Goal: Transaction & Acquisition: Purchase product/service

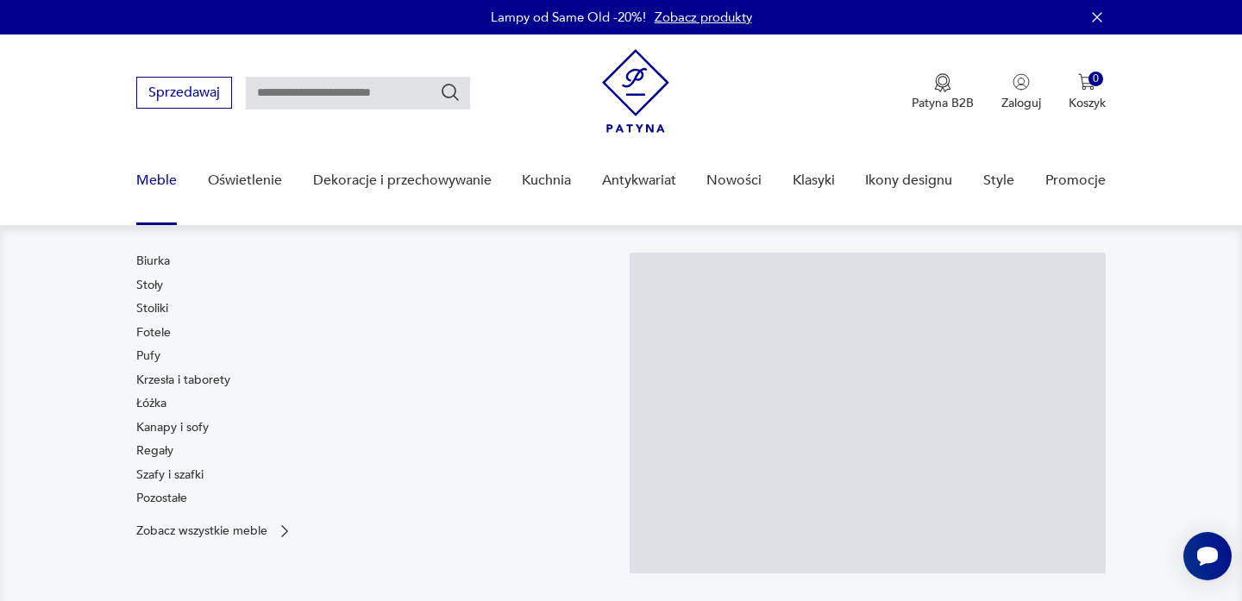
click at [150, 168] on link "Meble" at bounding box center [156, 180] width 41 height 66
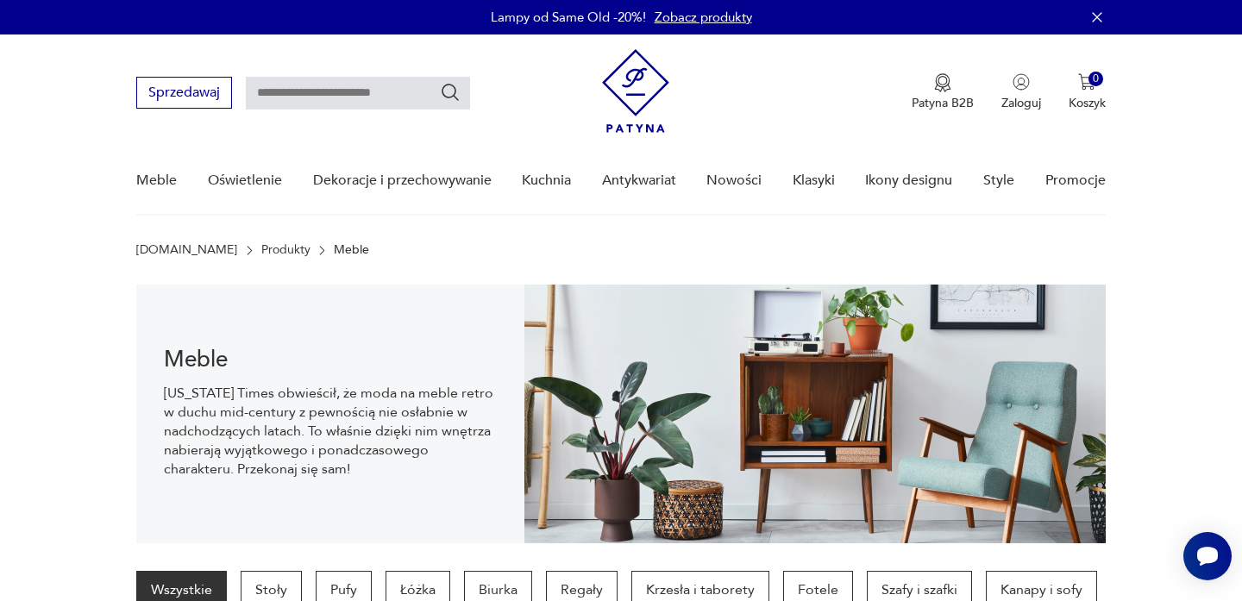
click at [383, 96] on input "text" at bounding box center [358, 93] width 224 height 33
type input "*******"
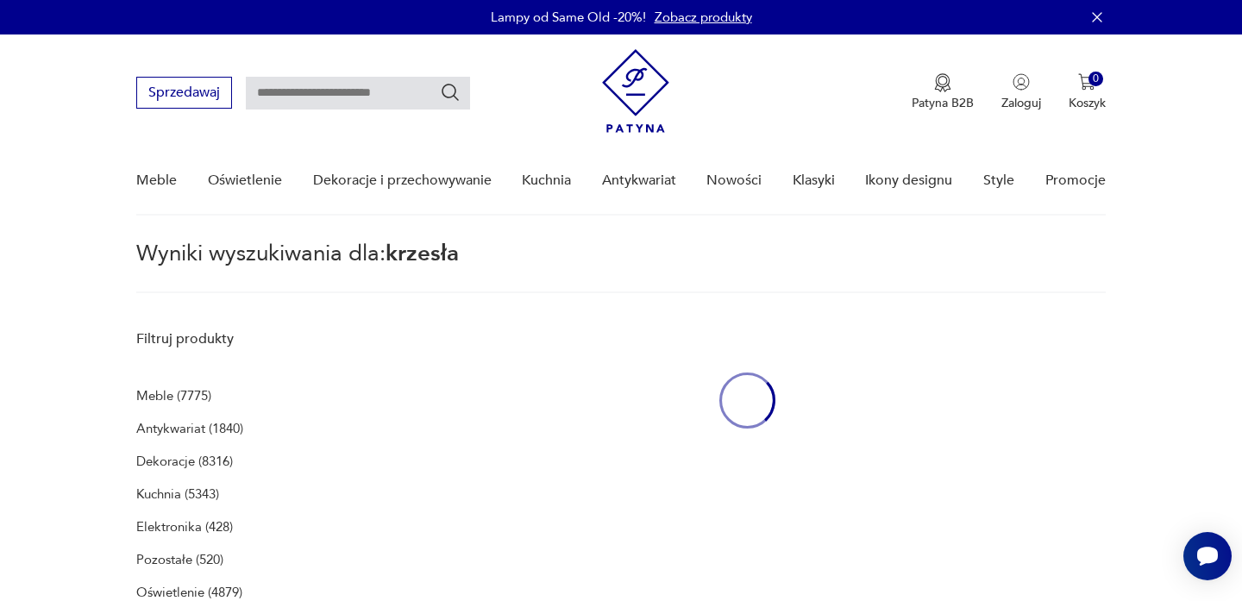
type input "*******"
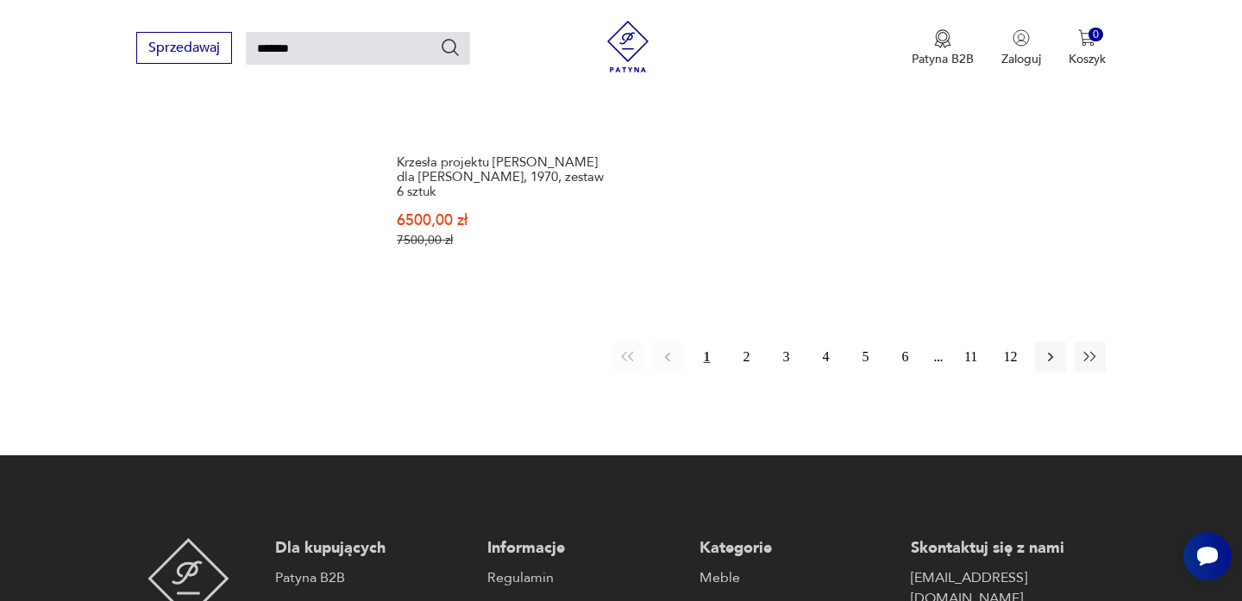
scroll to position [2343, 0]
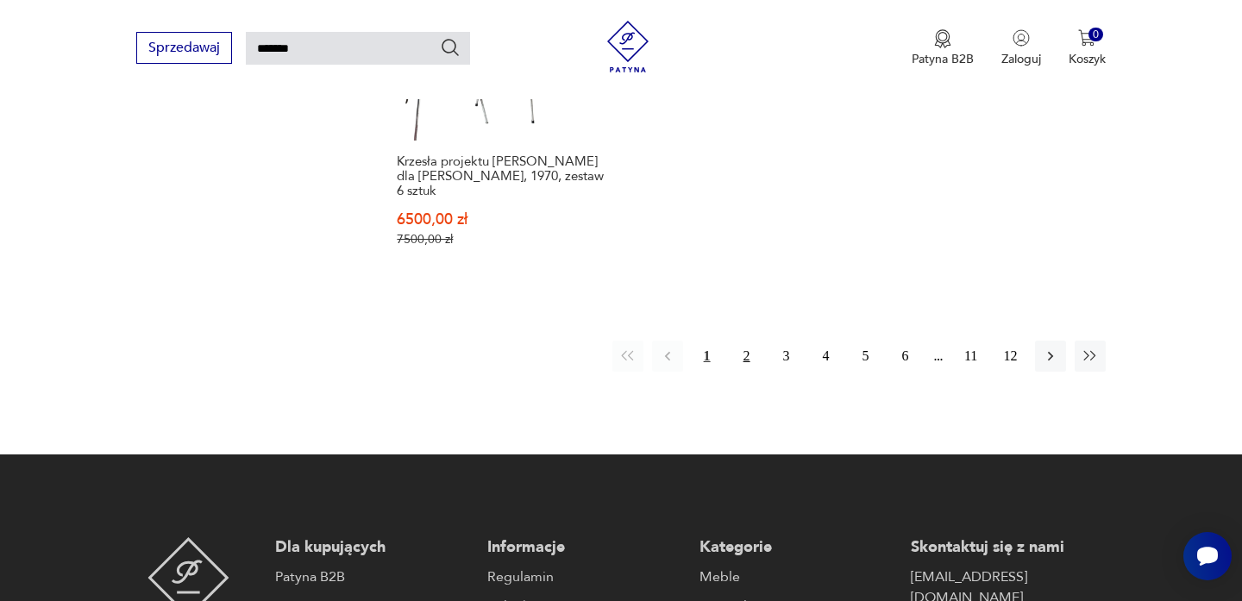
click at [753, 347] on button "2" at bounding box center [746, 356] width 31 height 31
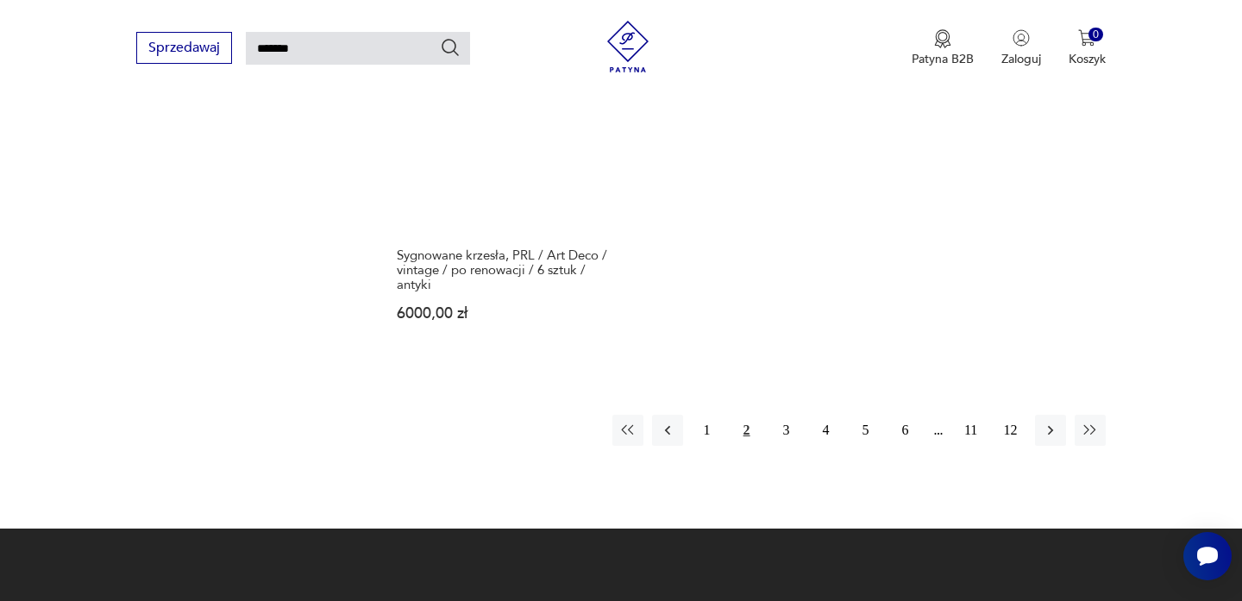
scroll to position [2380, 0]
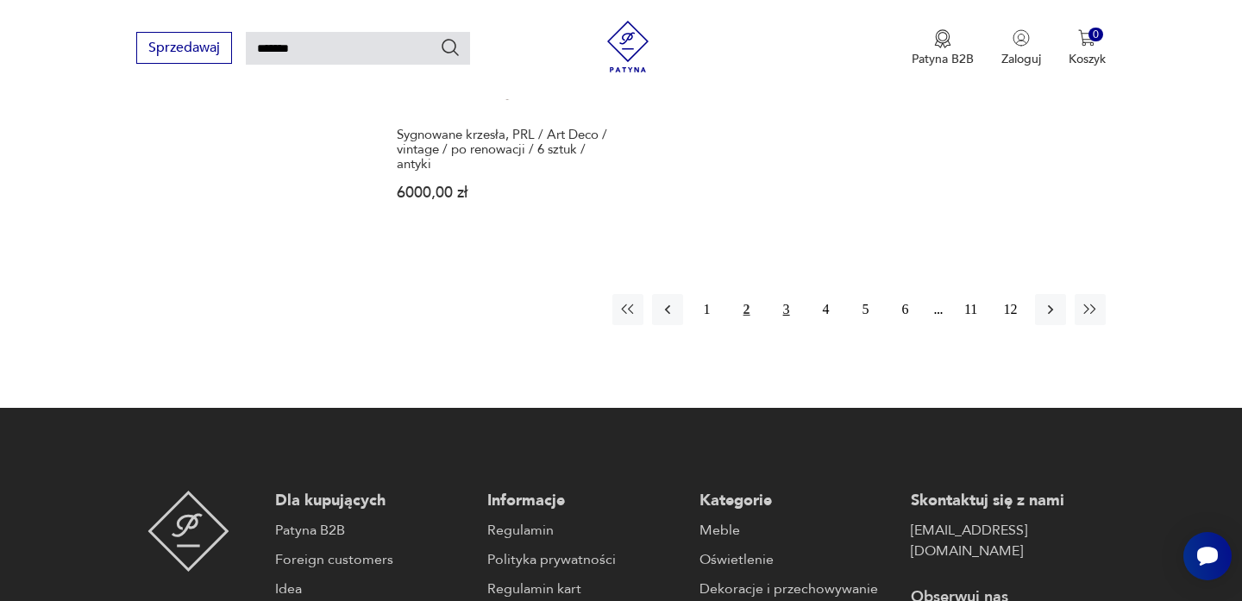
click at [786, 294] on button "3" at bounding box center [786, 309] width 31 height 31
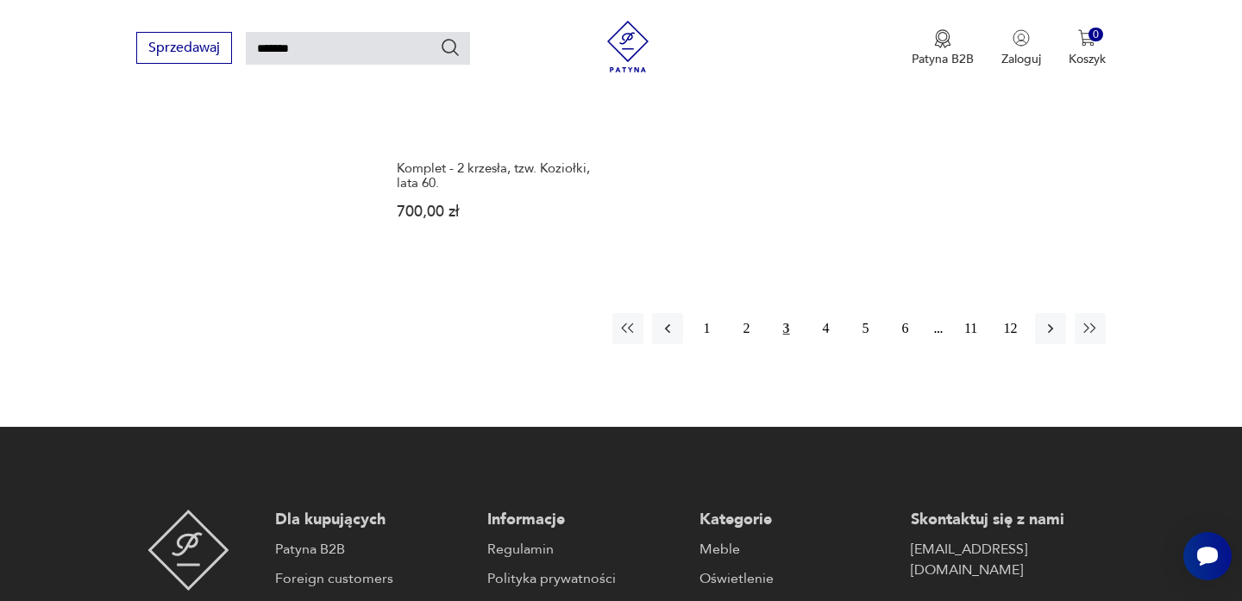
scroll to position [2318, 0]
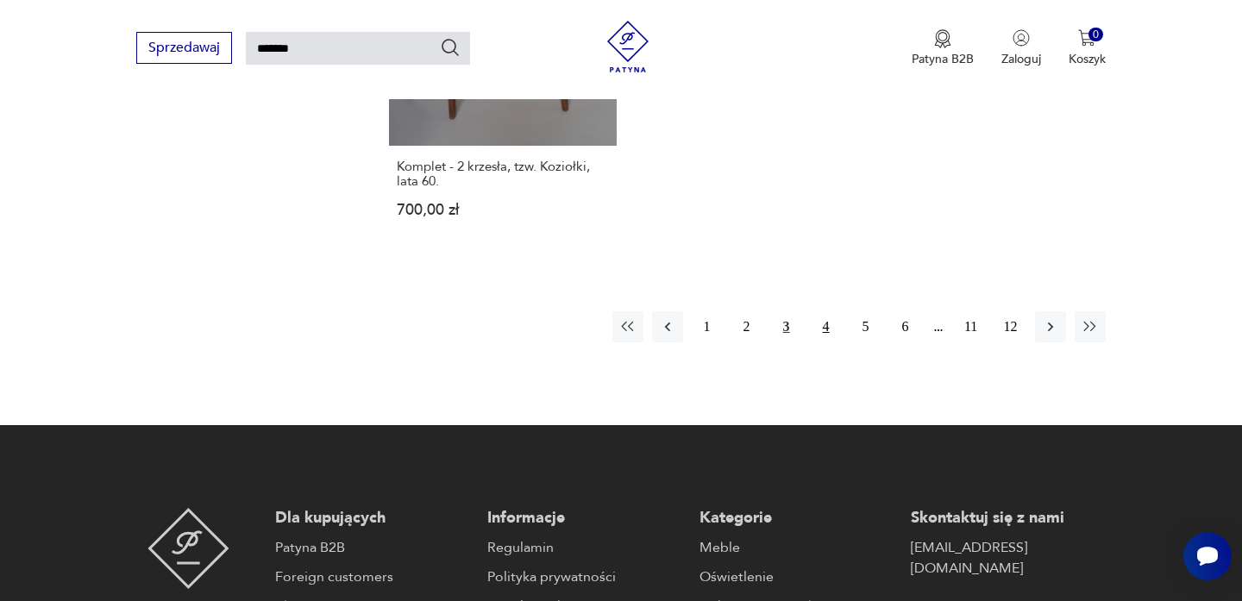
click at [824, 311] on button "4" at bounding box center [825, 326] width 31 height 31
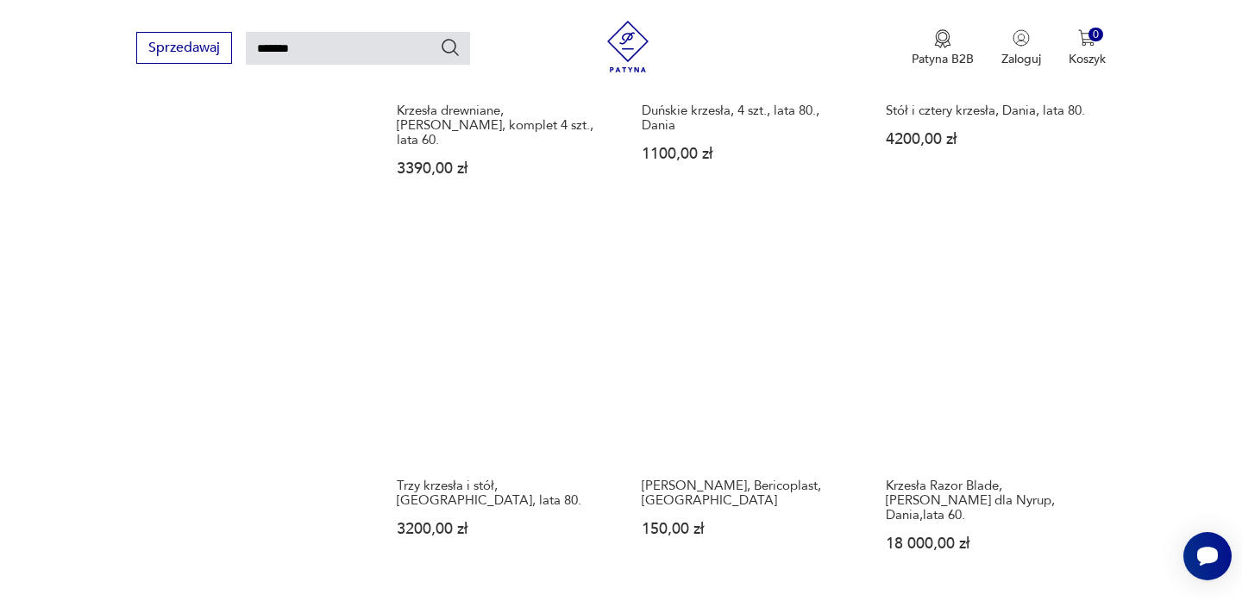
scroll to position [1284, 0]
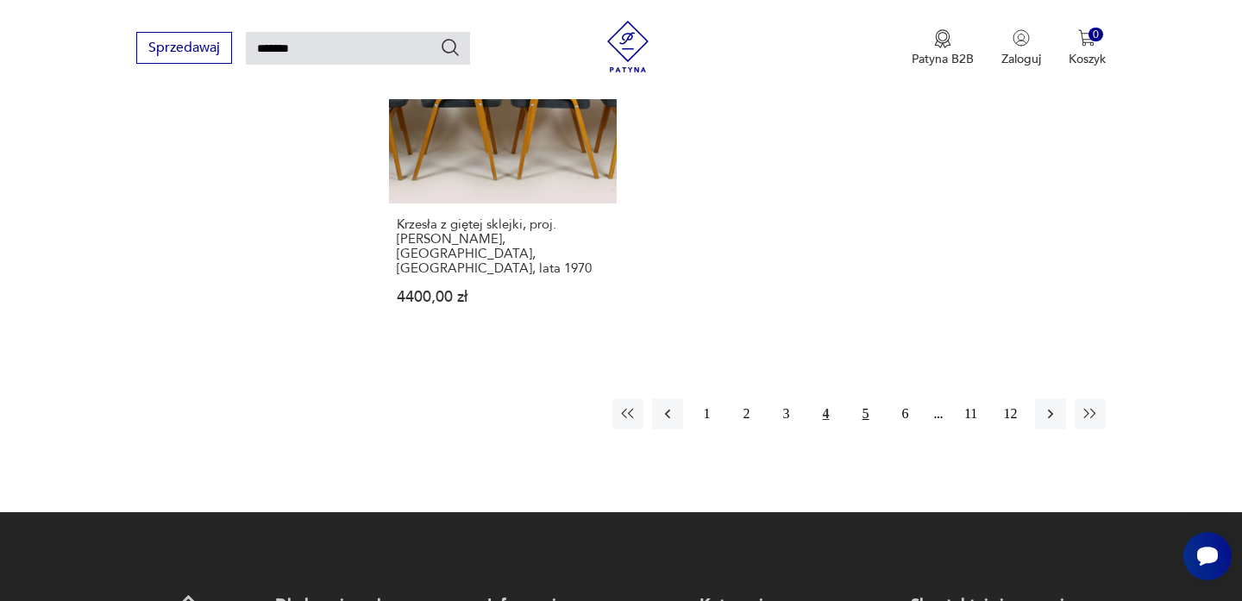
click at [858, 398] on button "5" at bounding box center [865, 413] width 31 height 31
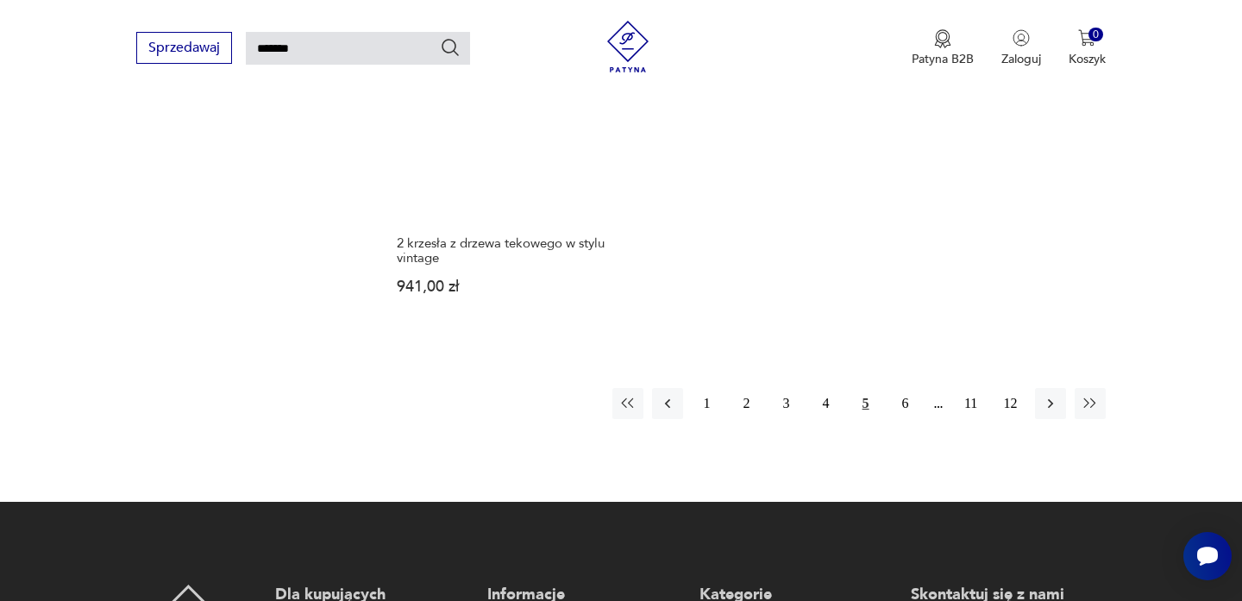
scroll to position [2338, 0]
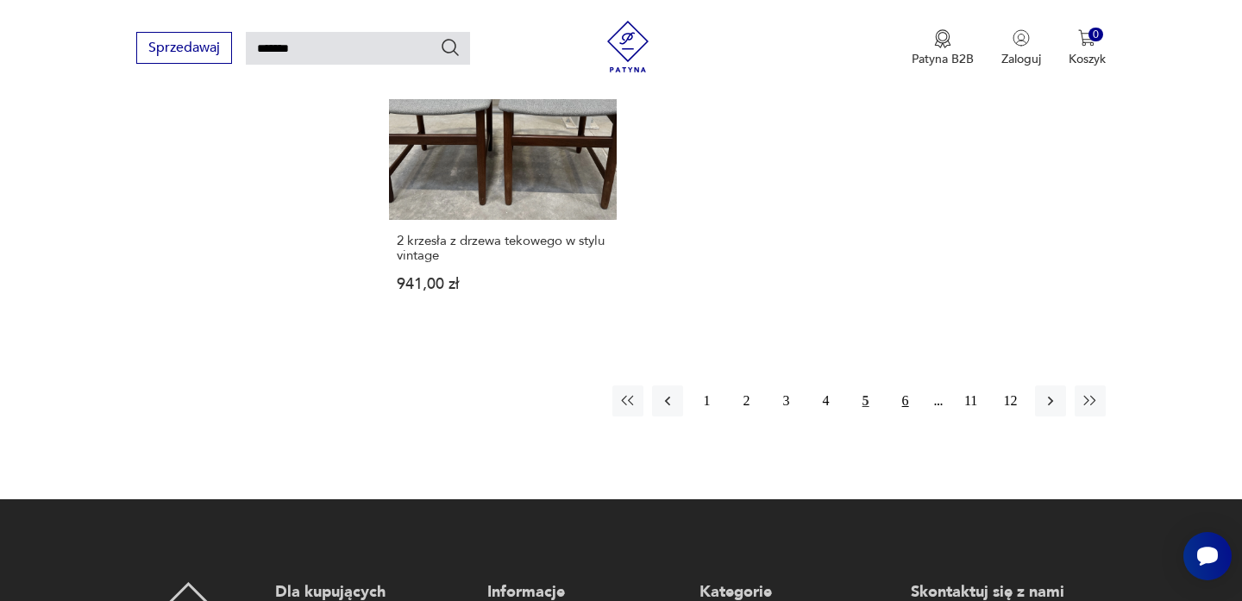
click at [903, 385] on button "6" at bounding box center [905, 400] width 31 height 31
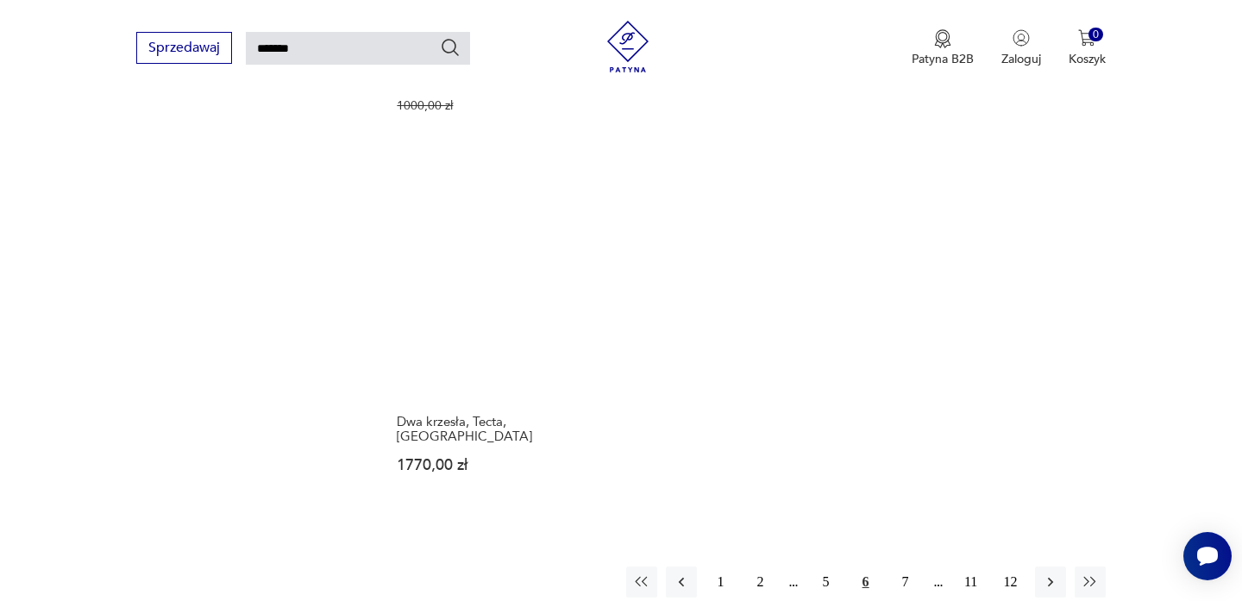
scroll to position [2132, 0]
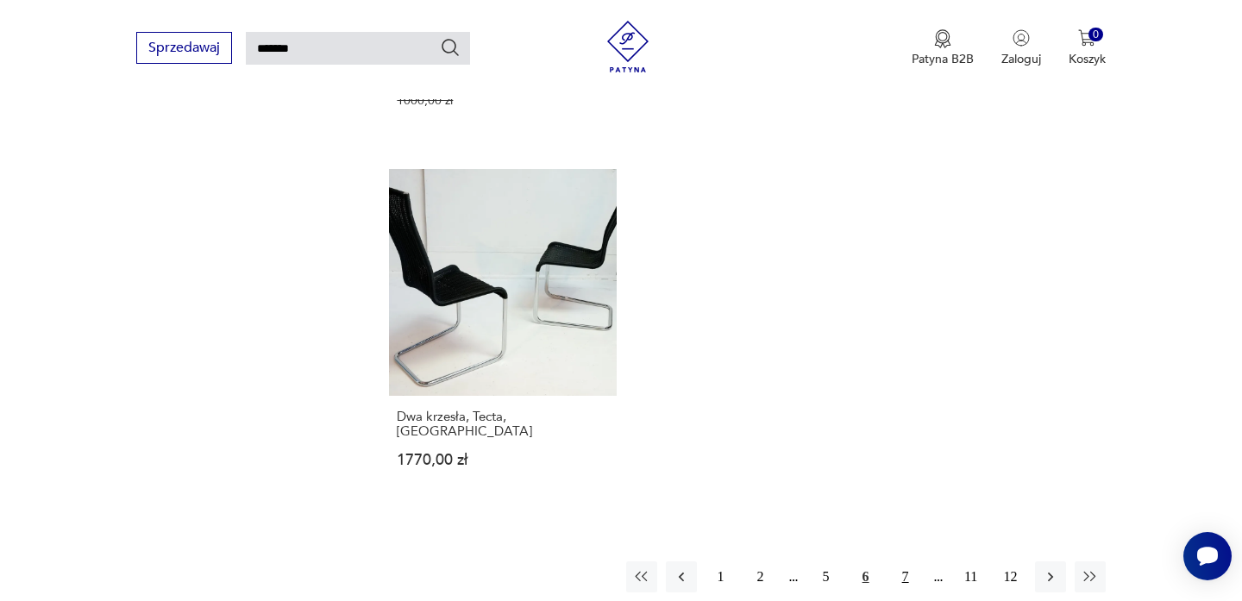
click at [898, 561] on button "7" at bounding box center [905, 576] width 31 height 31
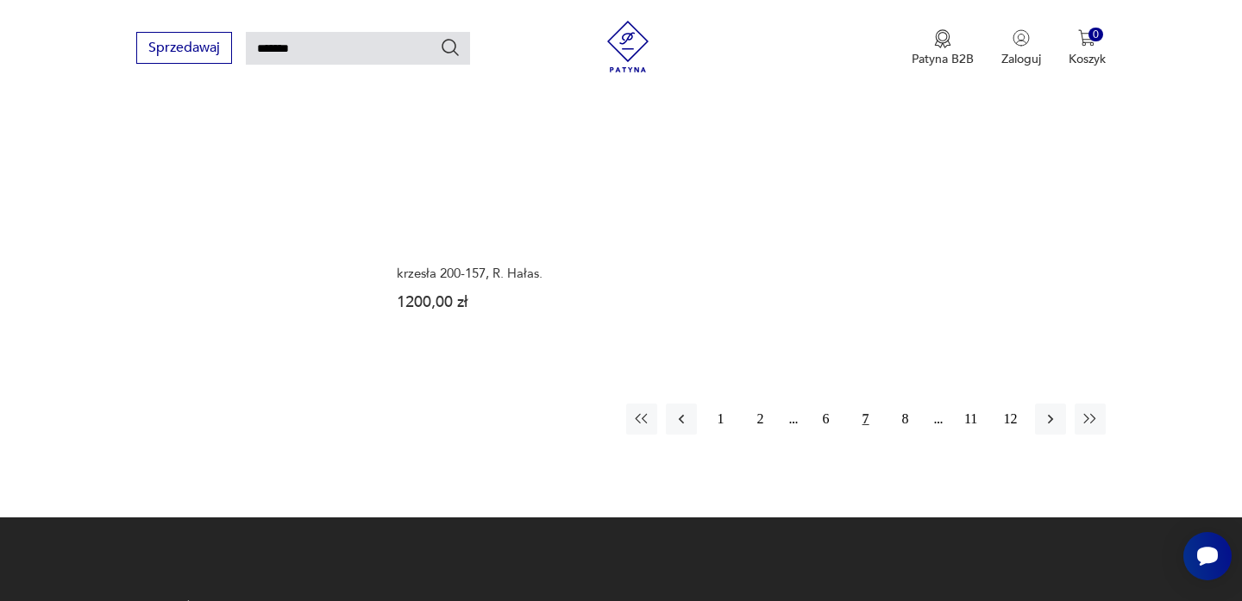
scroll to position [2249, 0]
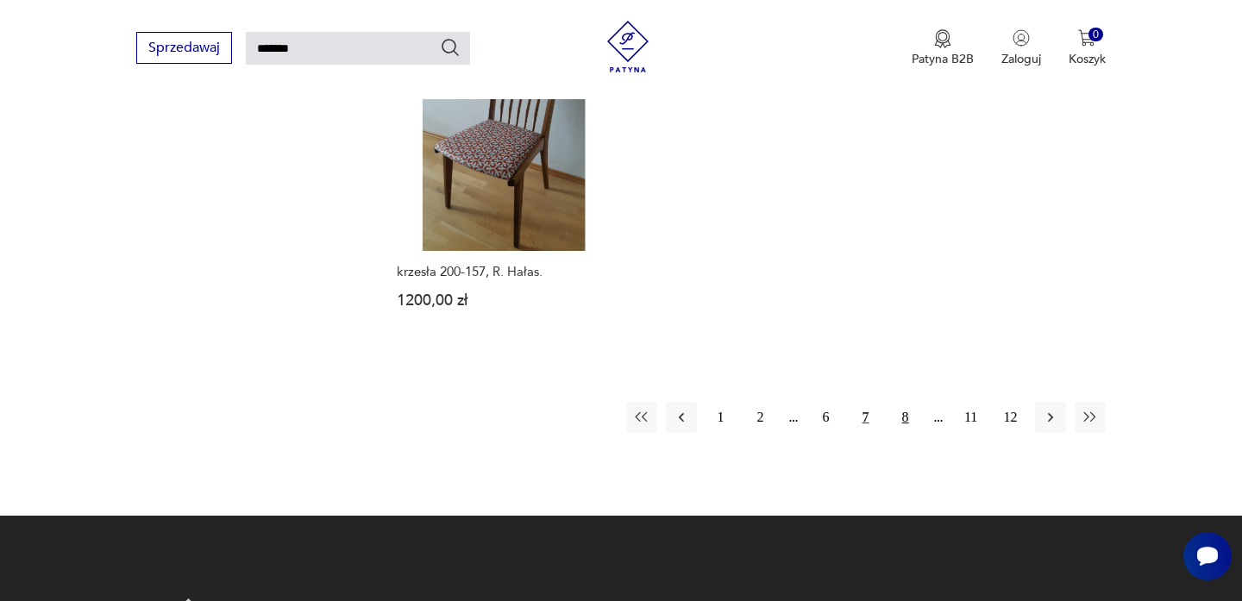
click at [906, 402] on button "8" at bounding box center [905, 417] width 31 height 31
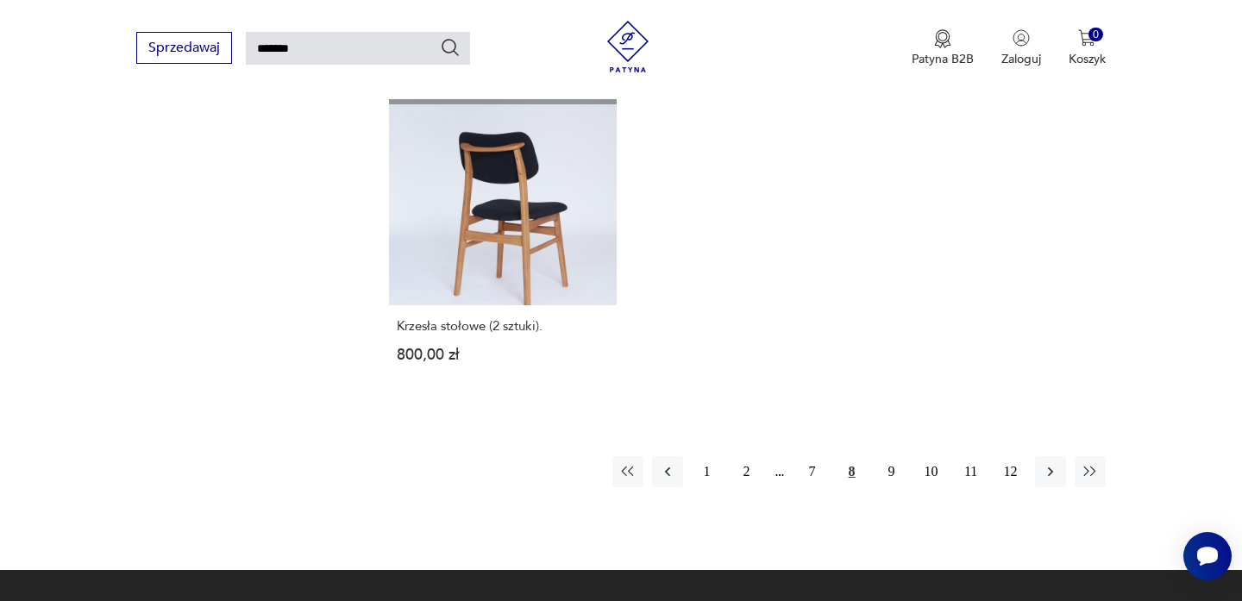
scroll to position [2137, 0]
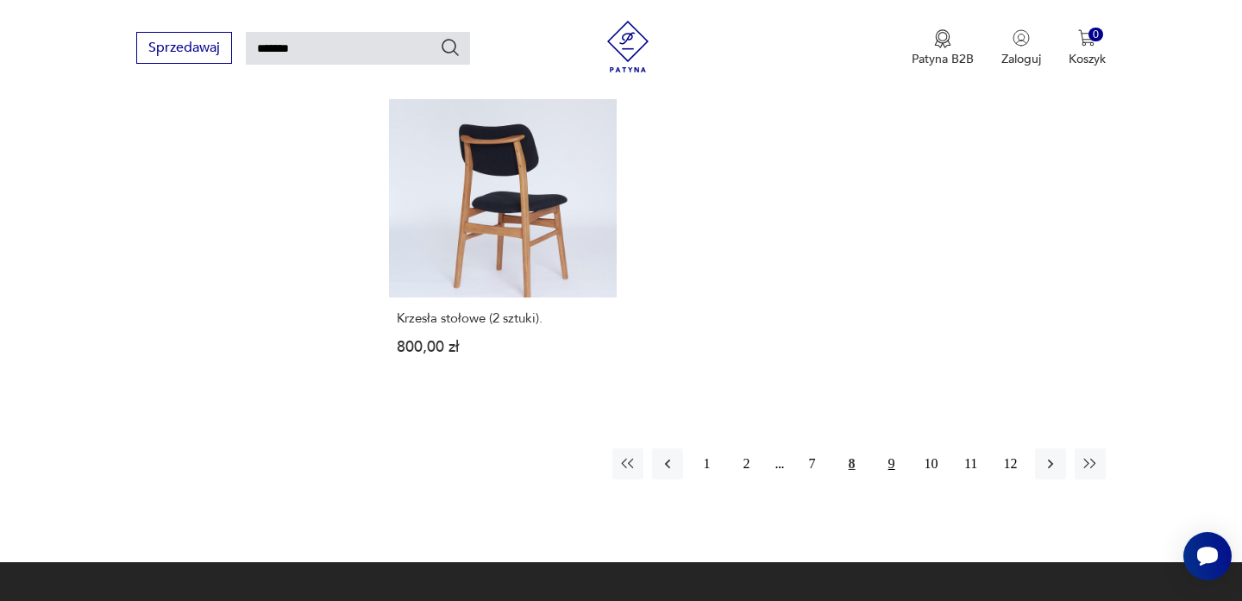
click at [886, 465] on button "9" at bounding box center [891, 463] width 31 height 31
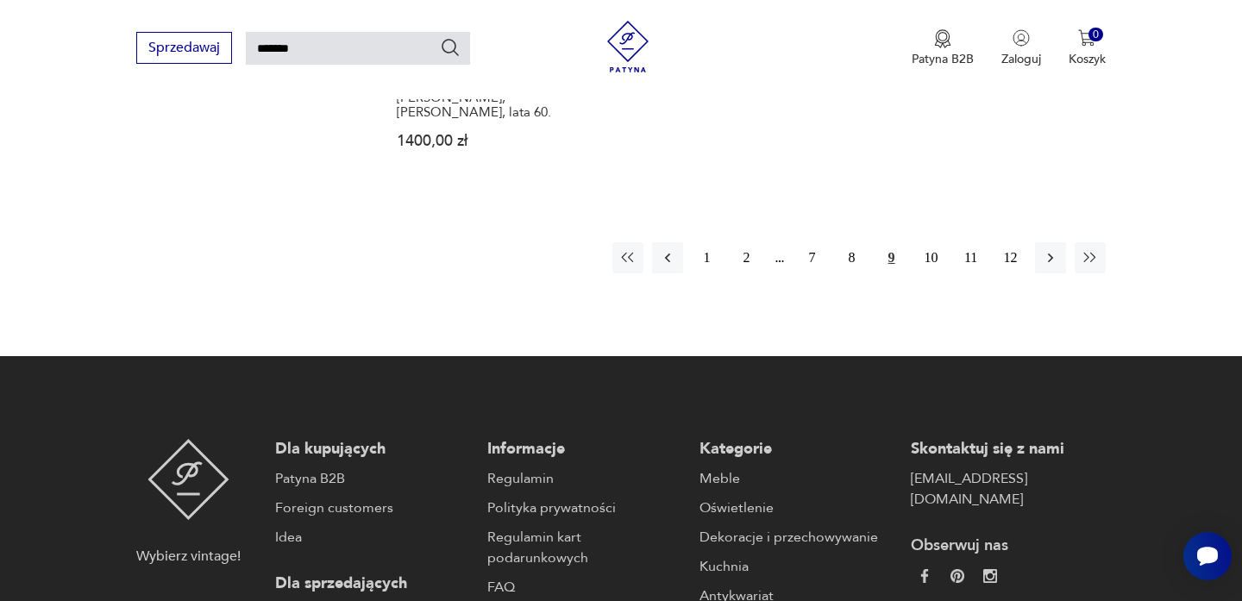
scroll to position [2362, 0]
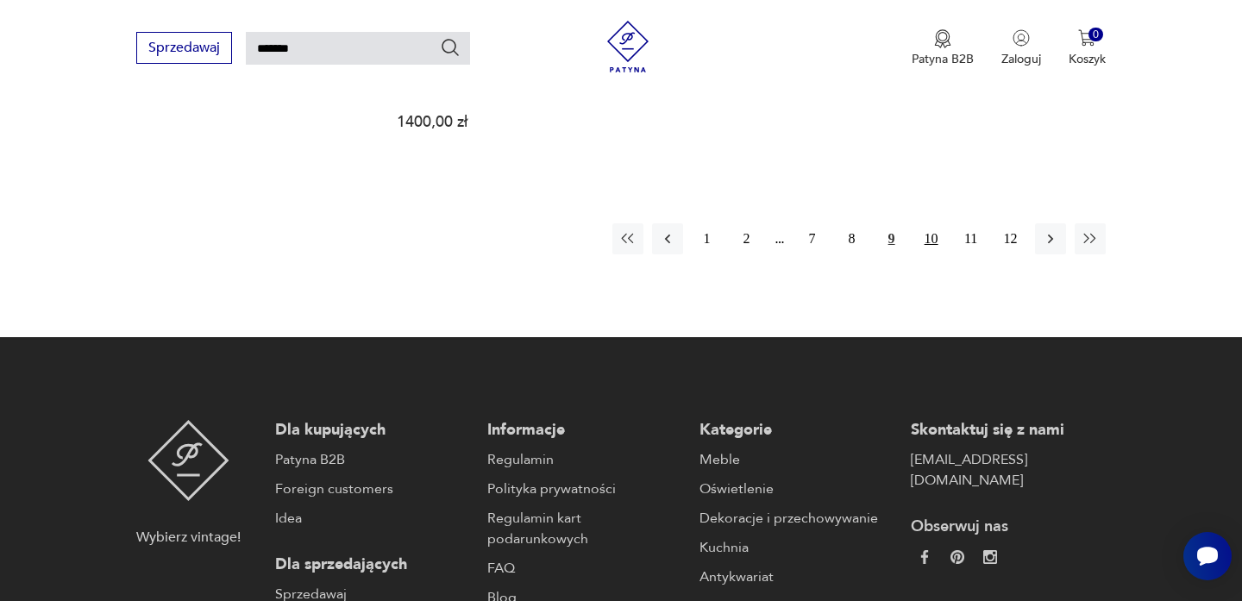
click at [939, 223] on button "10" at bounding box center [931, 238] width 31 height 31
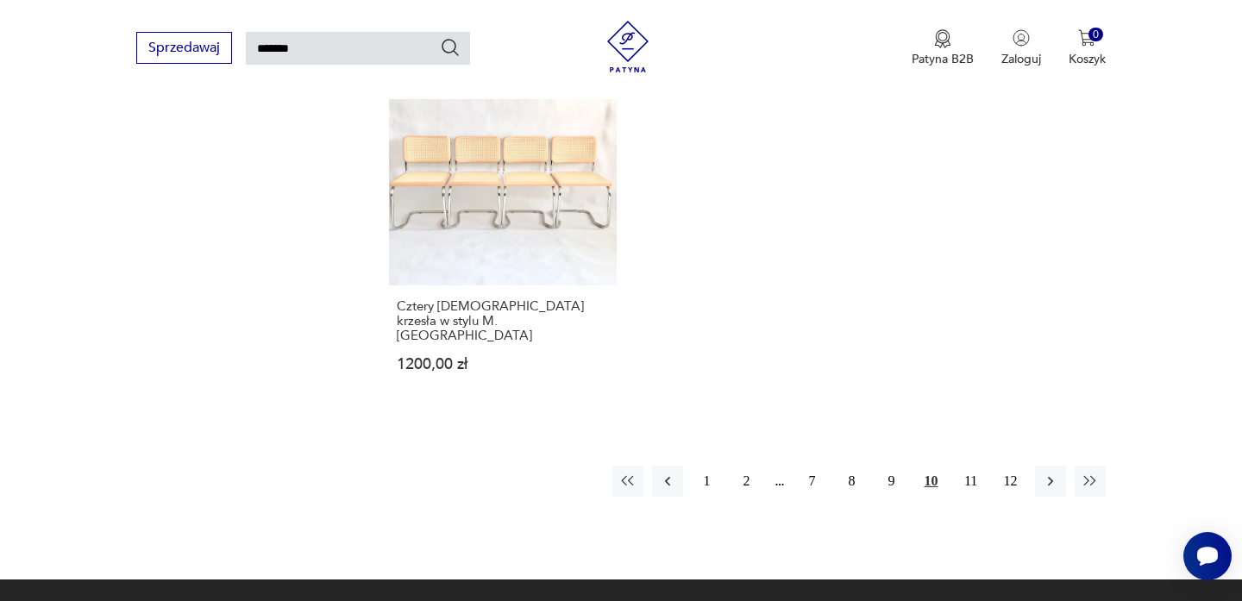
scroll to position [2157, 0]
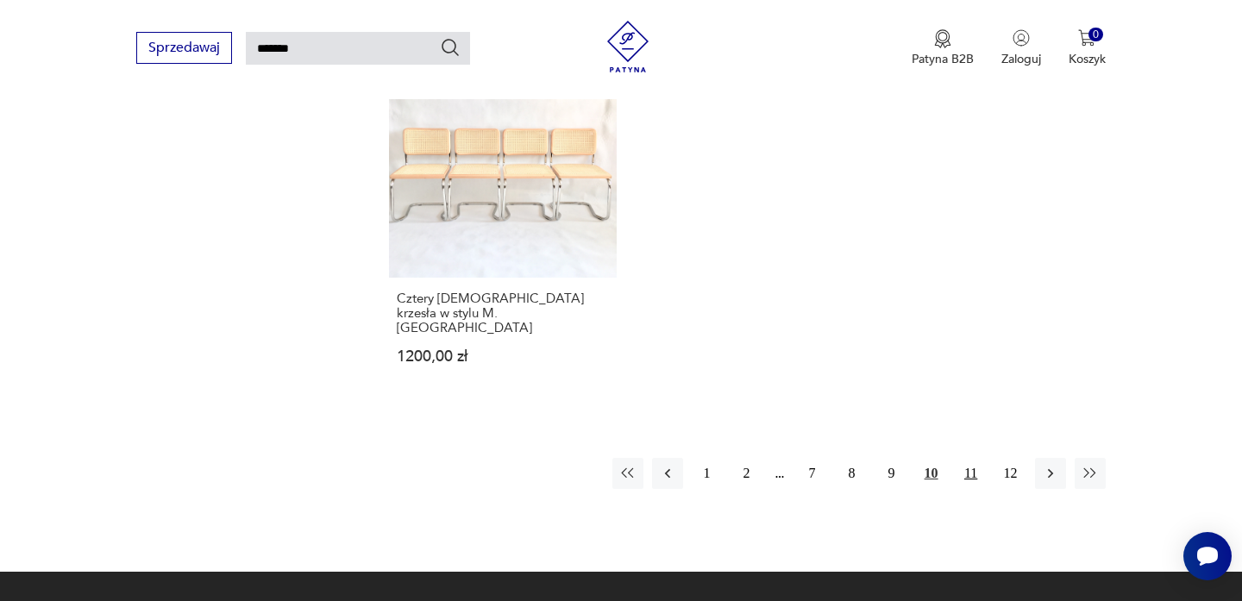
click at [969, 458] on button "11" at bounding box center [970, 473] width 31 height 31
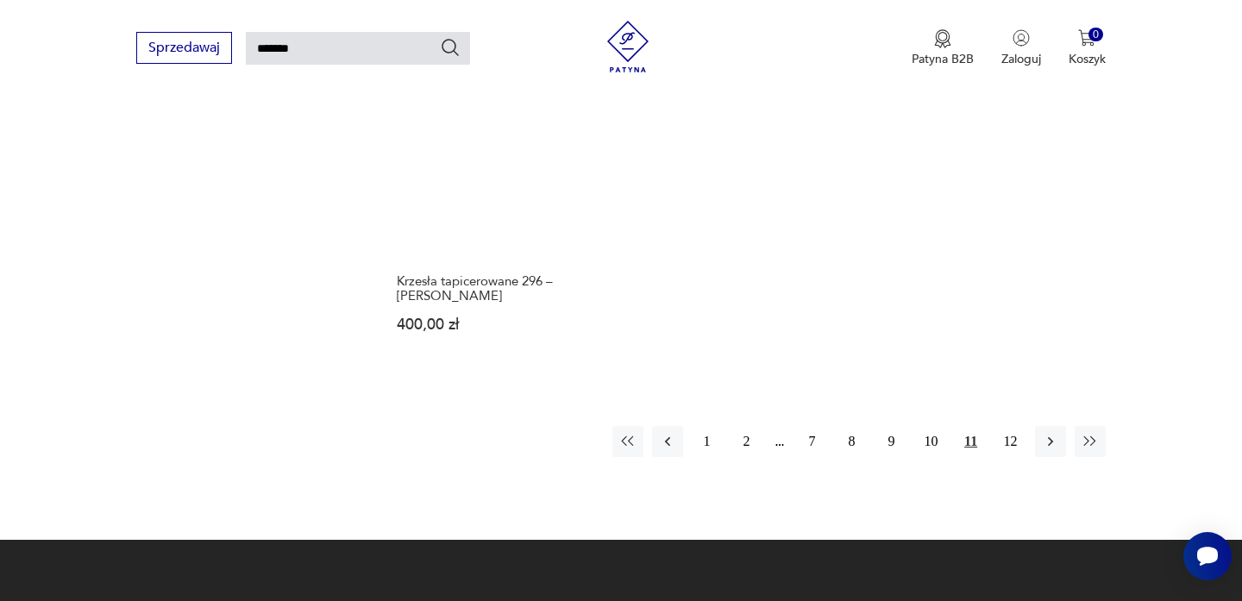
scroll to position [2147, 0]
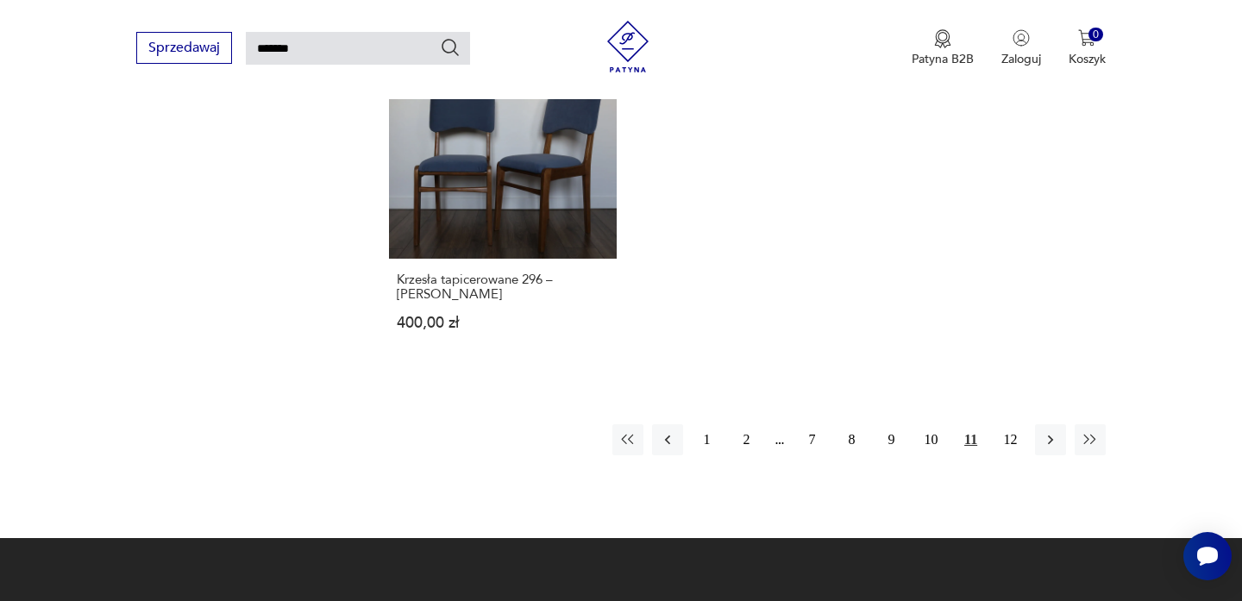
click at [973, 443] on button "11" at bounding box center [970, 439] width 31 height 31
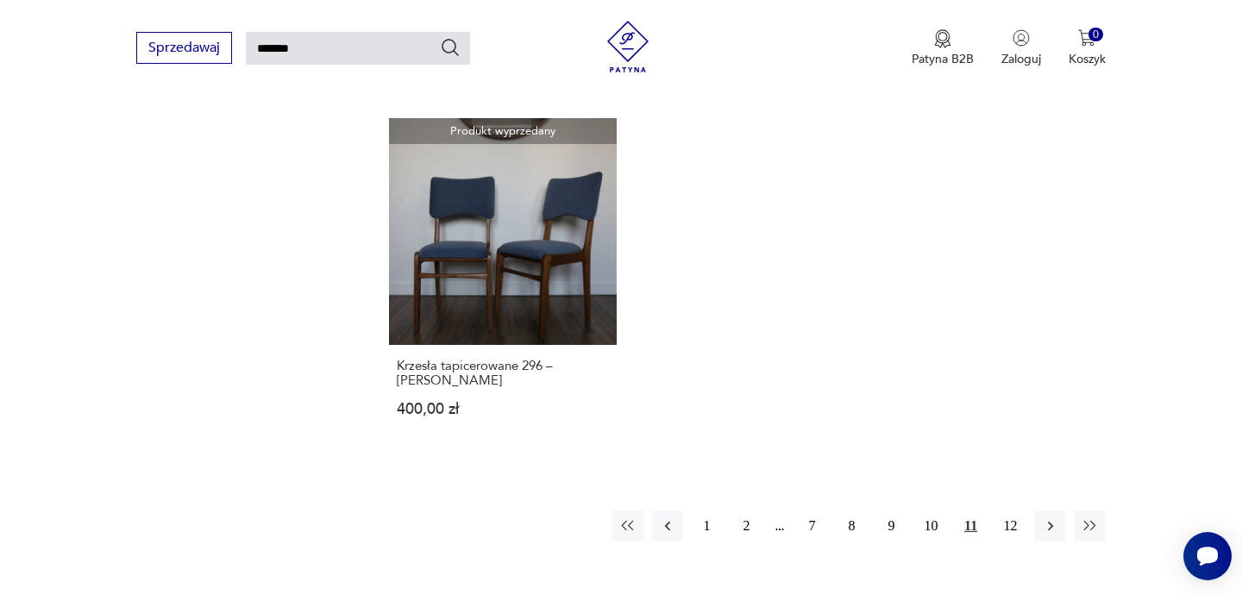
scroll to position [2062, 0]
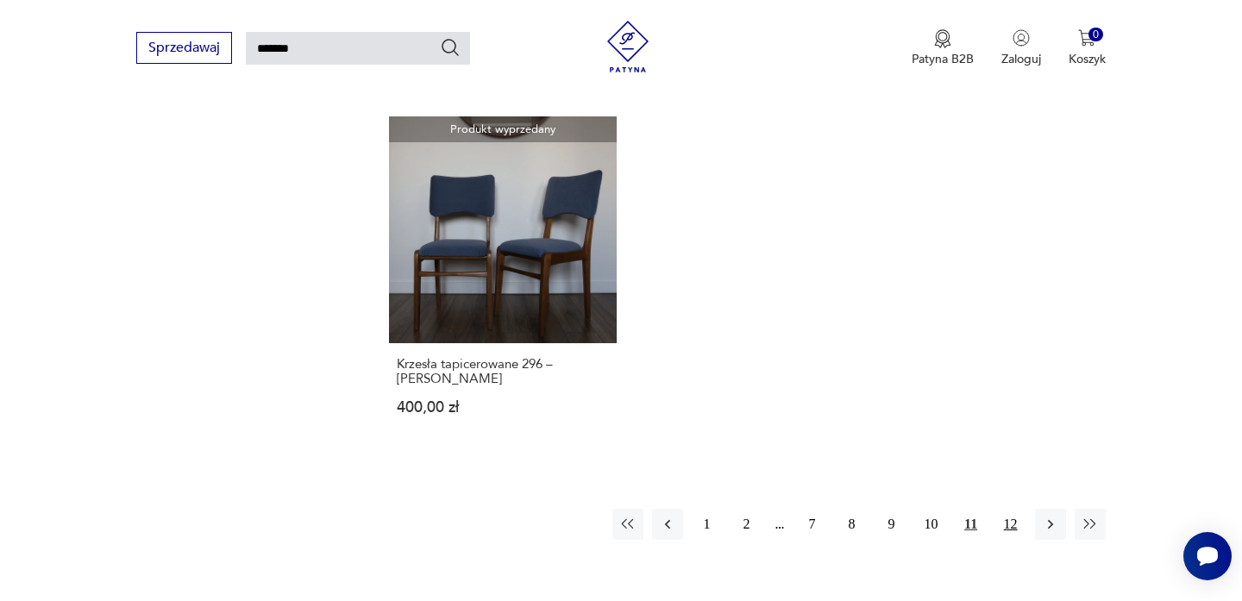
click at [1010, 525] on button "12" at bounding box center [1010, 524] width 31 height 31
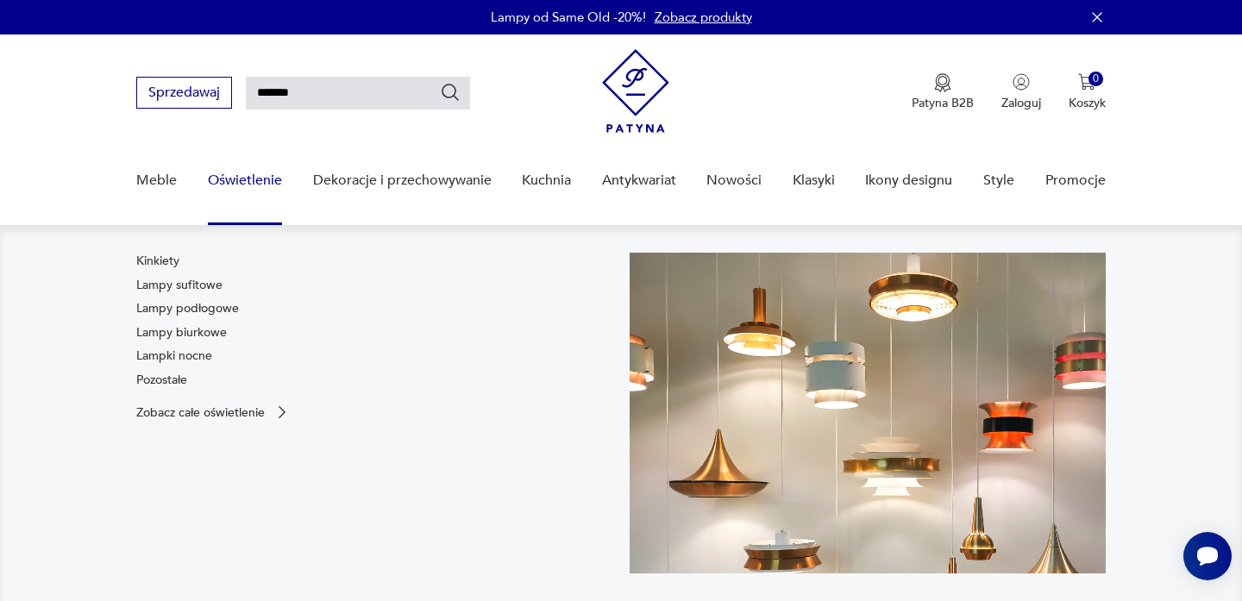
click at [224, 196] on link "Oświetlenie" at bounding box center [245, 180] width 74 height 66
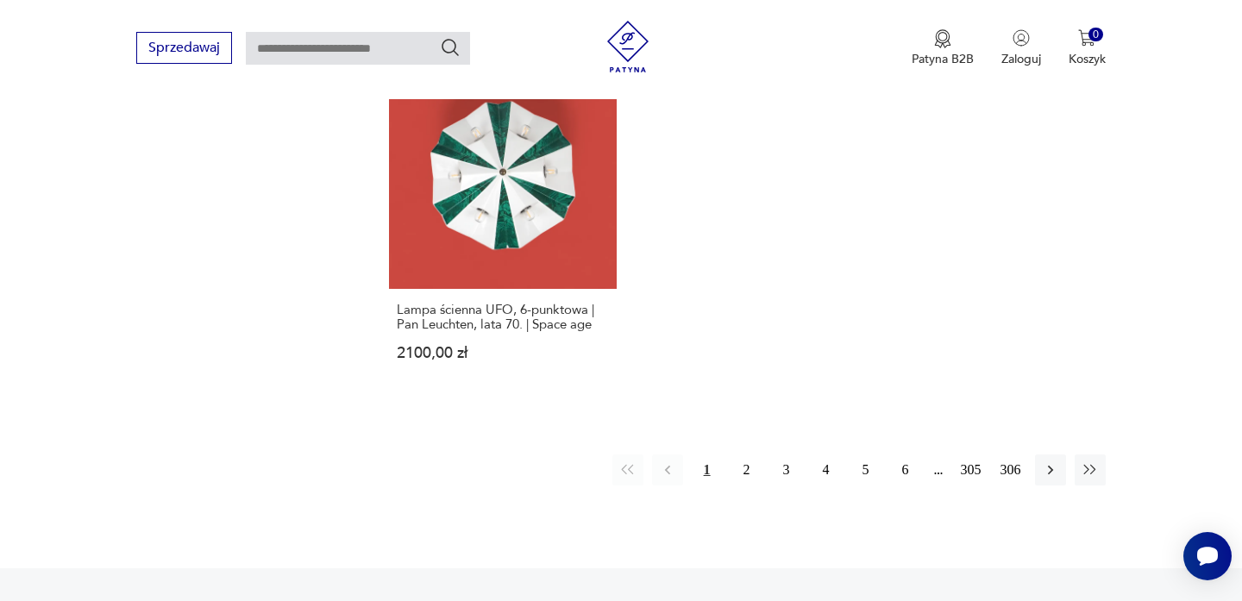
scroll to position [2521, 0]
click at [746, 460] on button "2" at bounding box center [746, 469] width 31 height 31
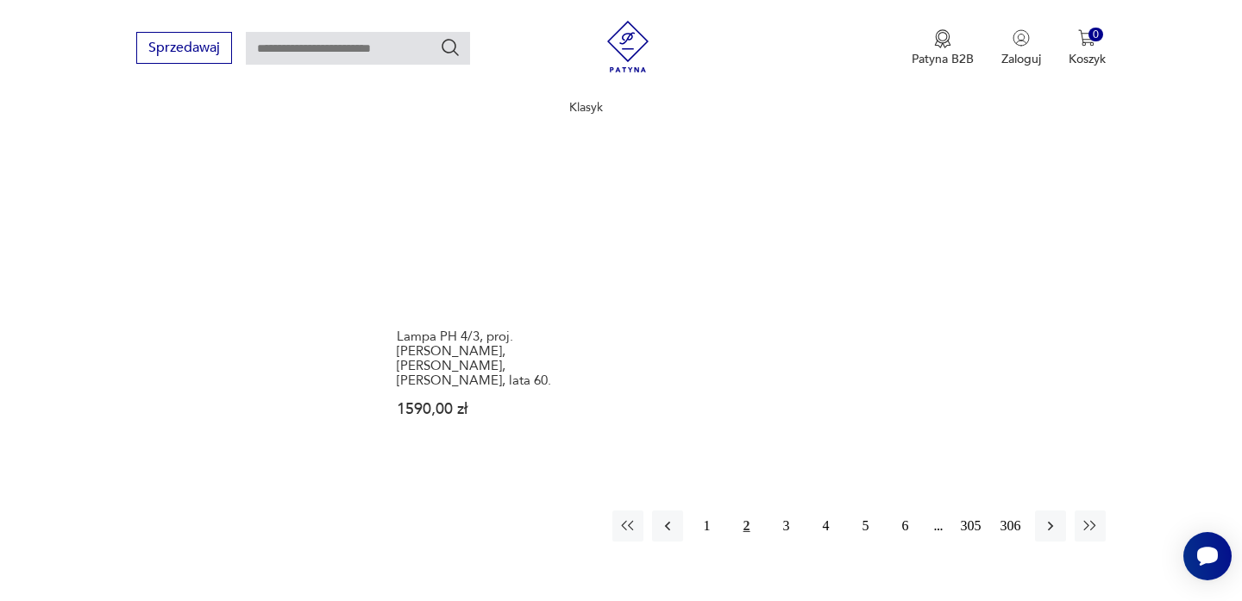
scroll to position [2514, 0]
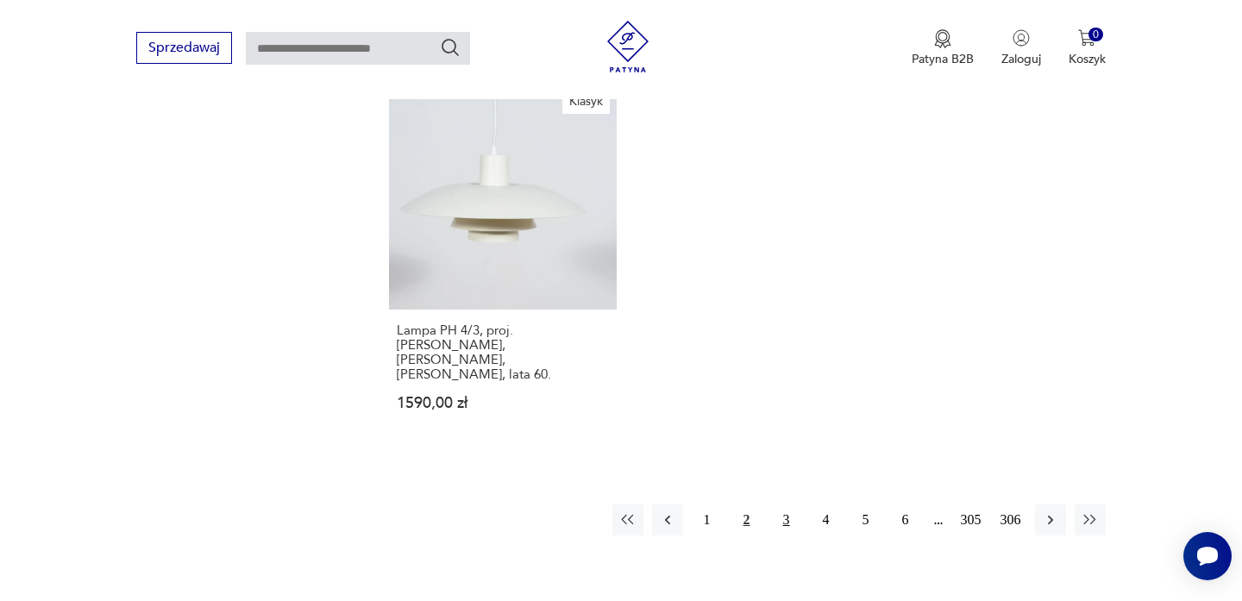
click at [775, 504] on button "3" at bounding box center [786, 519] width 31 height 31
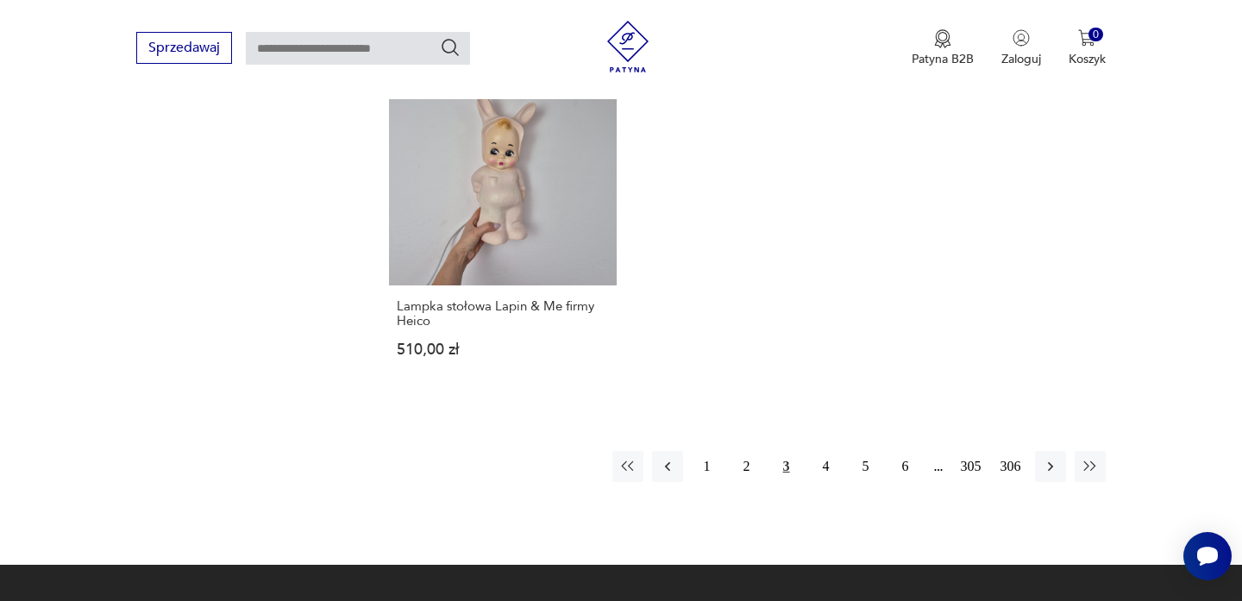
scroll to position [2525, 0]
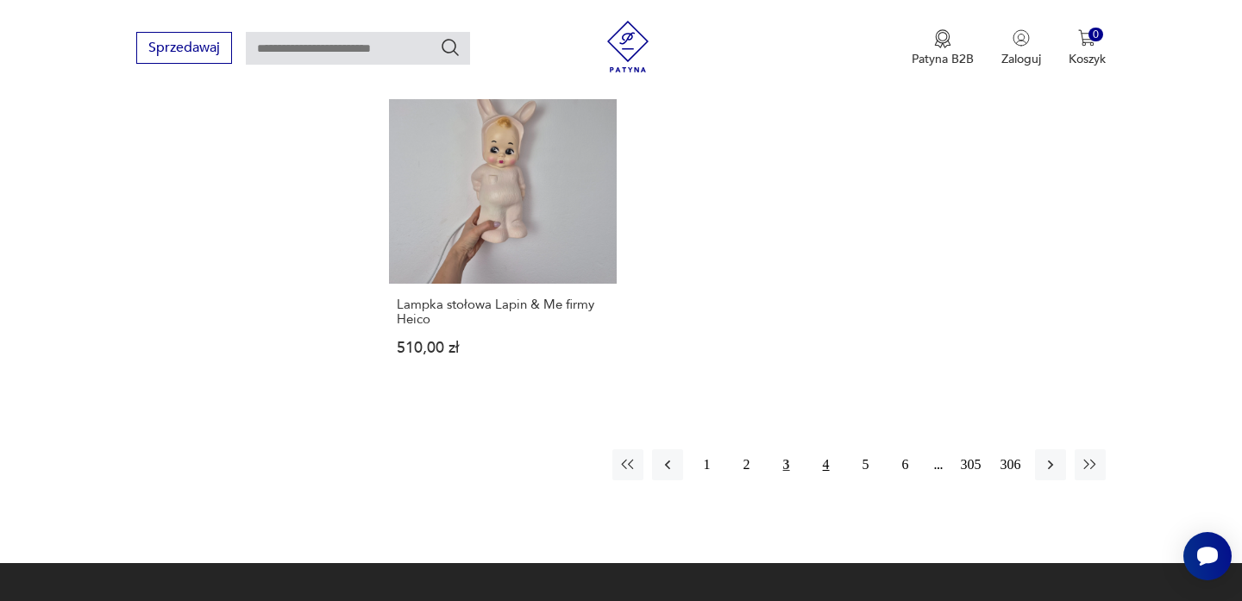
click at [827, 449] on button "4" at bounding box center [825, 464] width 31 height 31
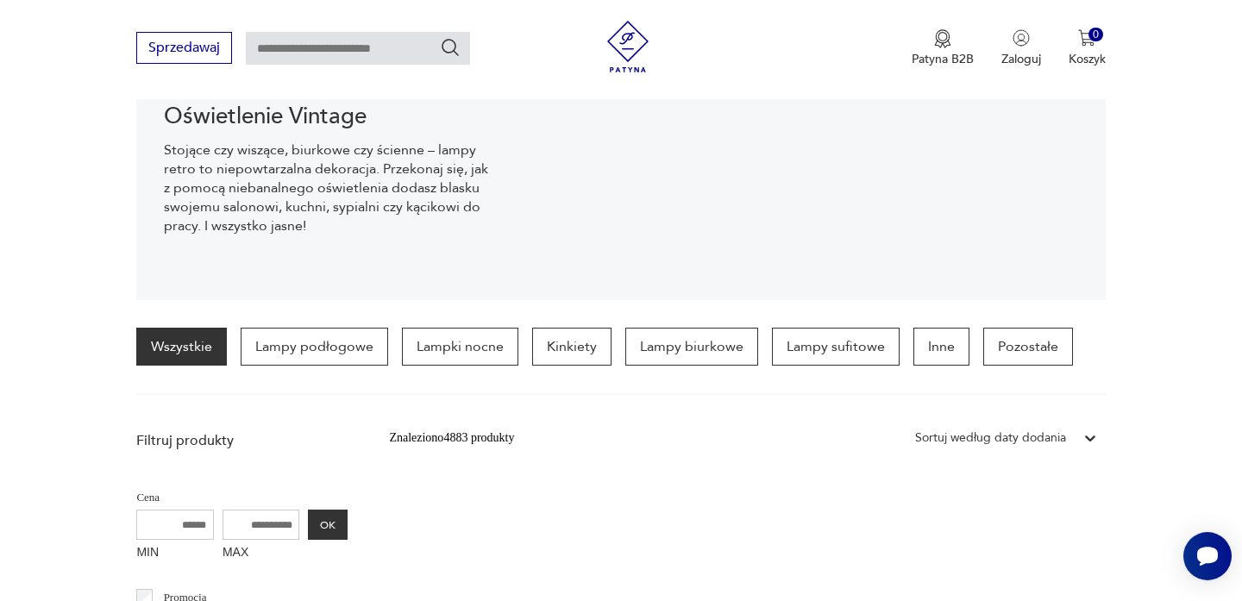
scroll to position [266, 0]
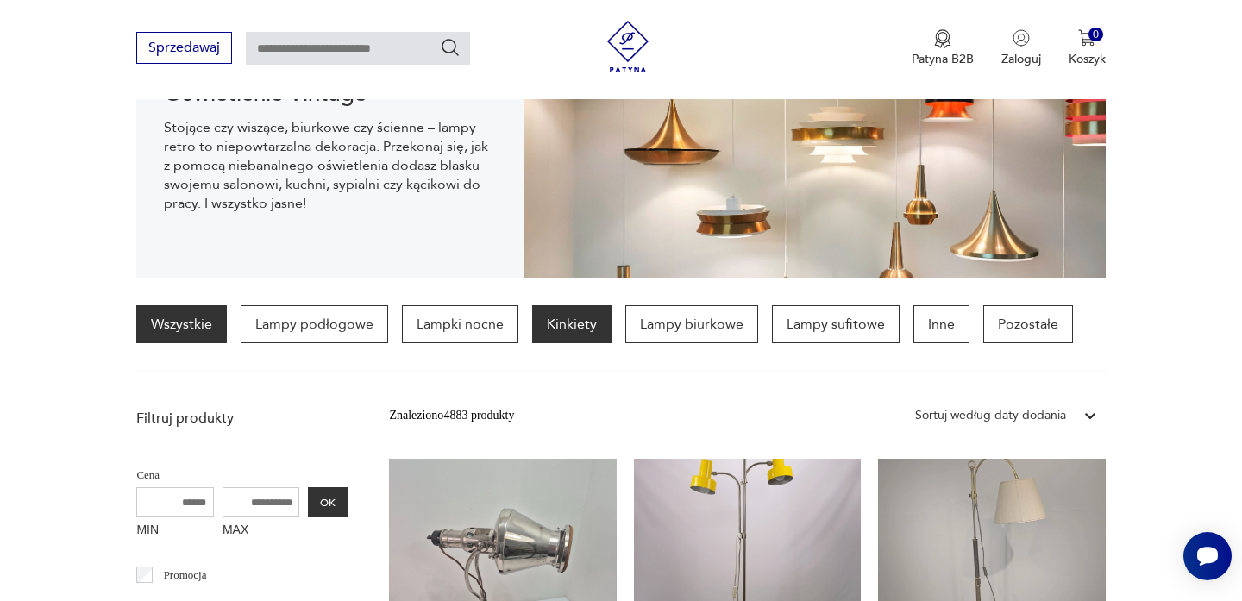
click at [576, 329] on p "Kinkiety" at bounding box center [571, 324] width 79 height 38
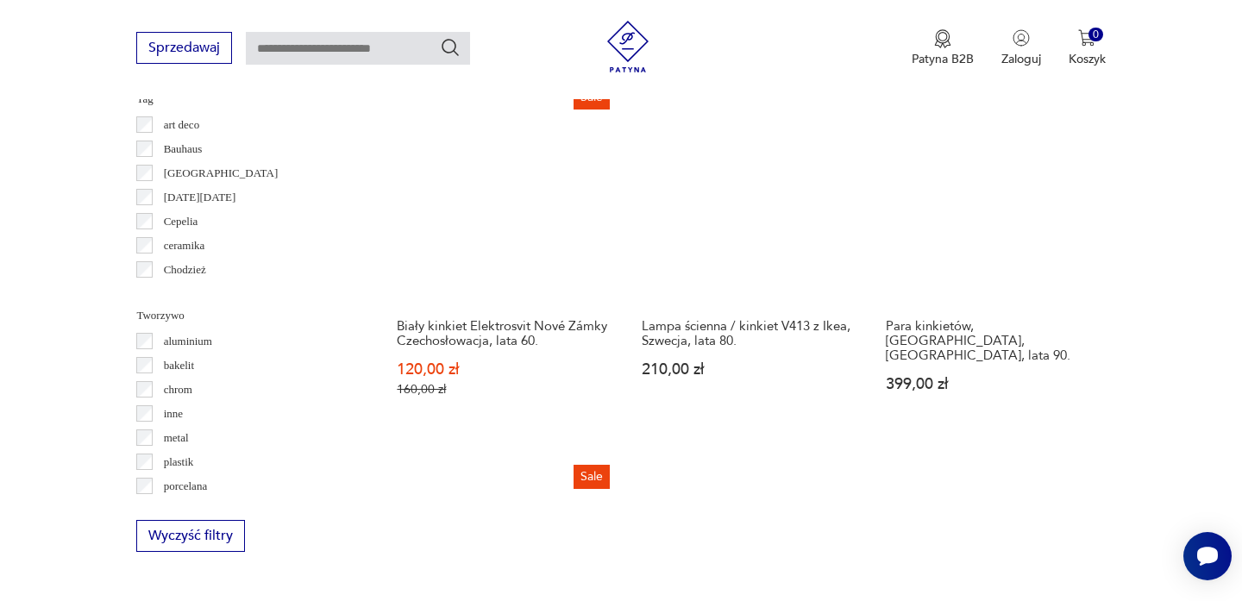
scroll to position [1411, 0]
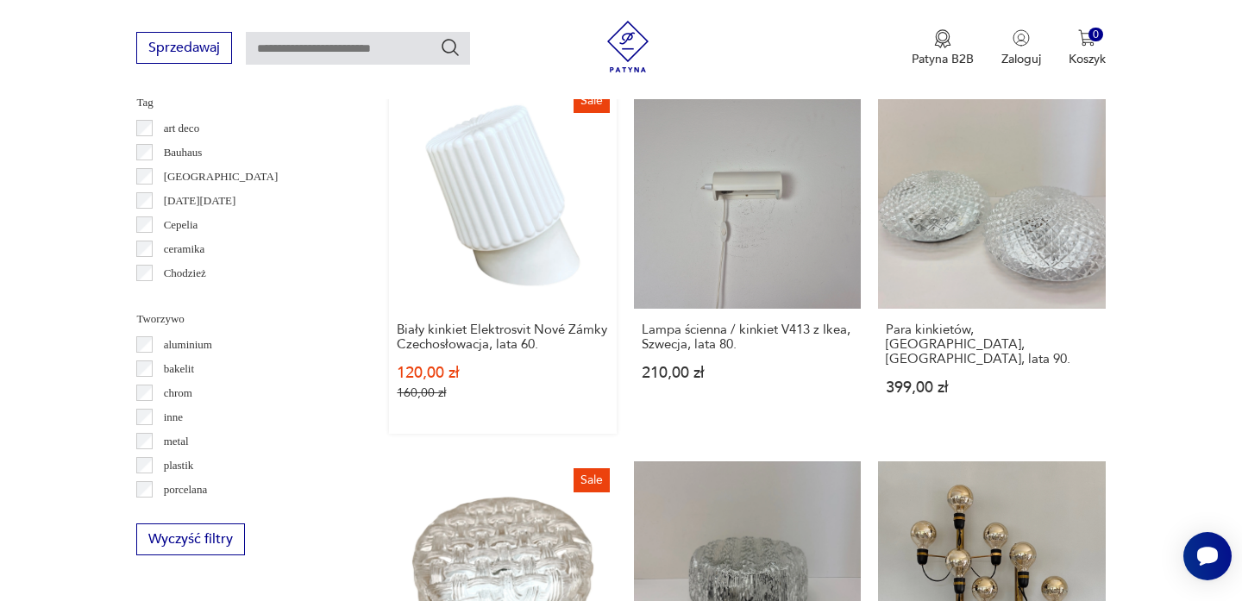
click at [512, 257] on link "Sale Biały kinkiet Elektrosvit Nové Zámky Czechosłowacja, lata 60. 120,00 zł 16…" at bounding box center [502, 258] width 227 height 352
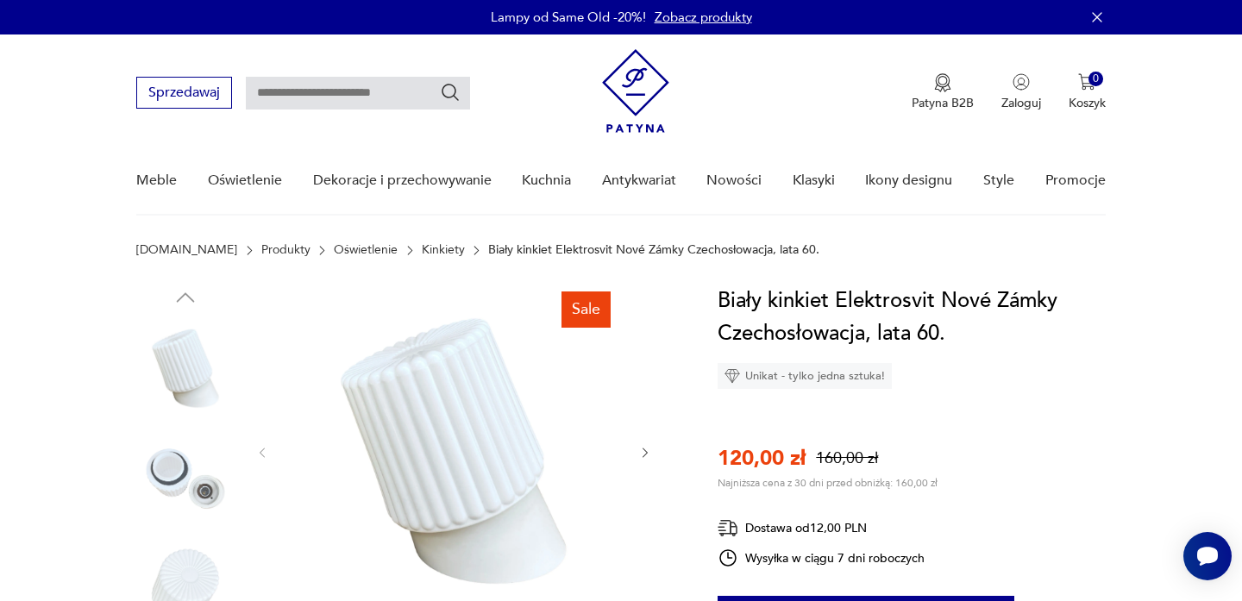
click at [193, 489] on img at bounding box center [185, 478] width 98 height 98
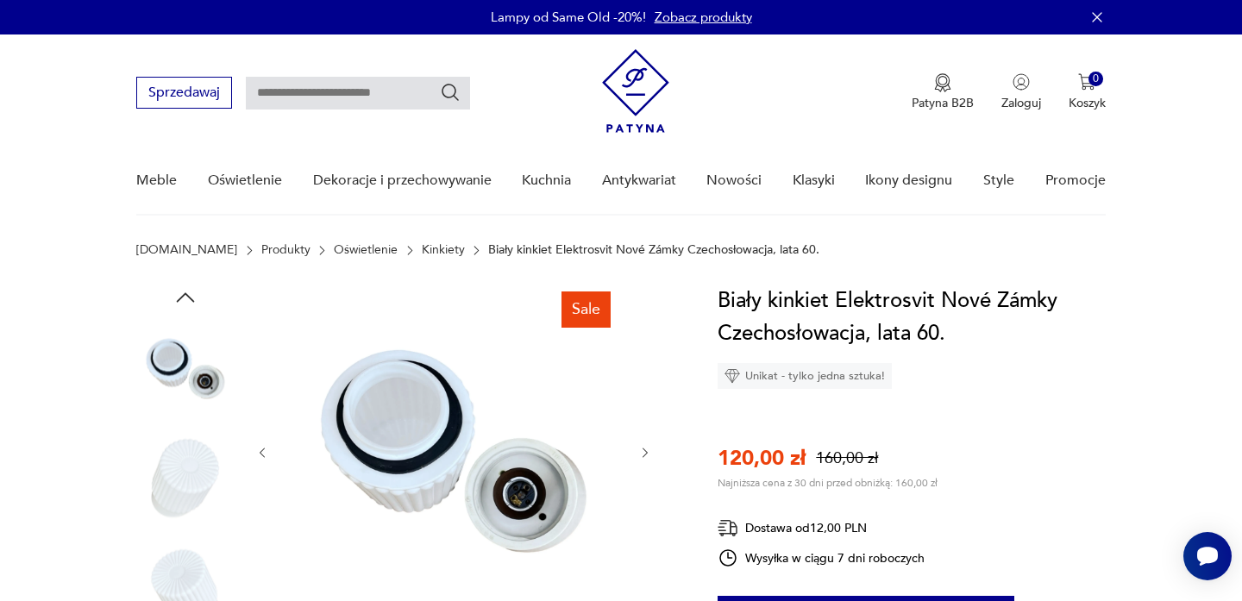
click at [191, 535] on div at bounding box center [185, 425] width 98 height 431
click at [185, 486] on img at bounding box center [185, 478] width 98 height 98
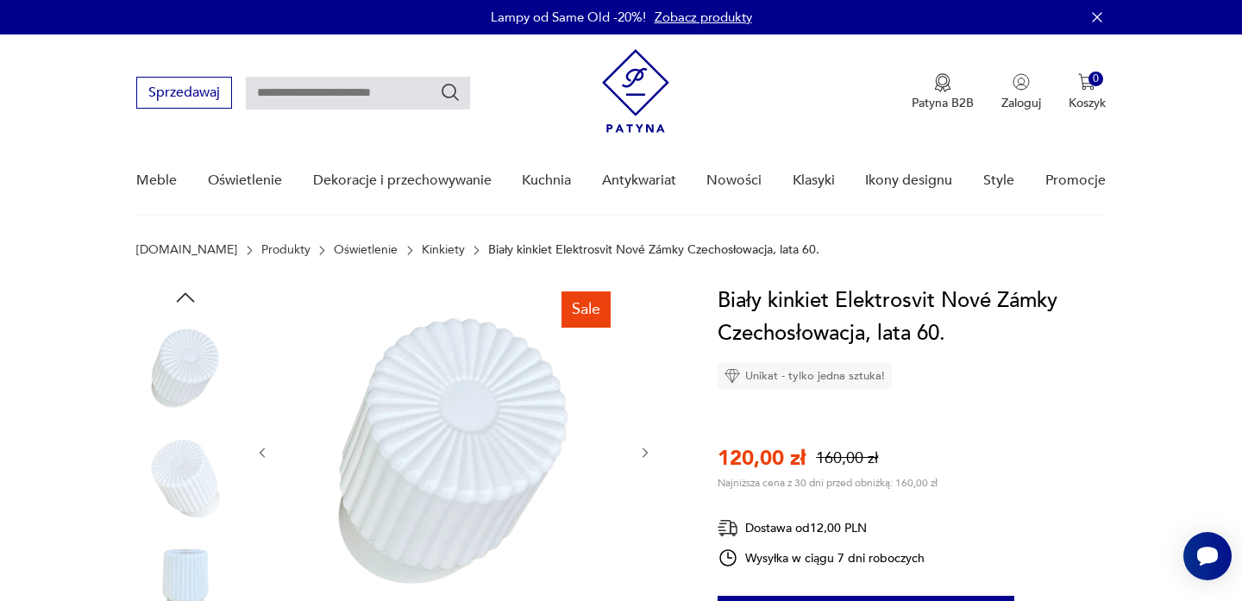
click at [185, 487] on img at bounding box center [185, 478] width 98 height 98
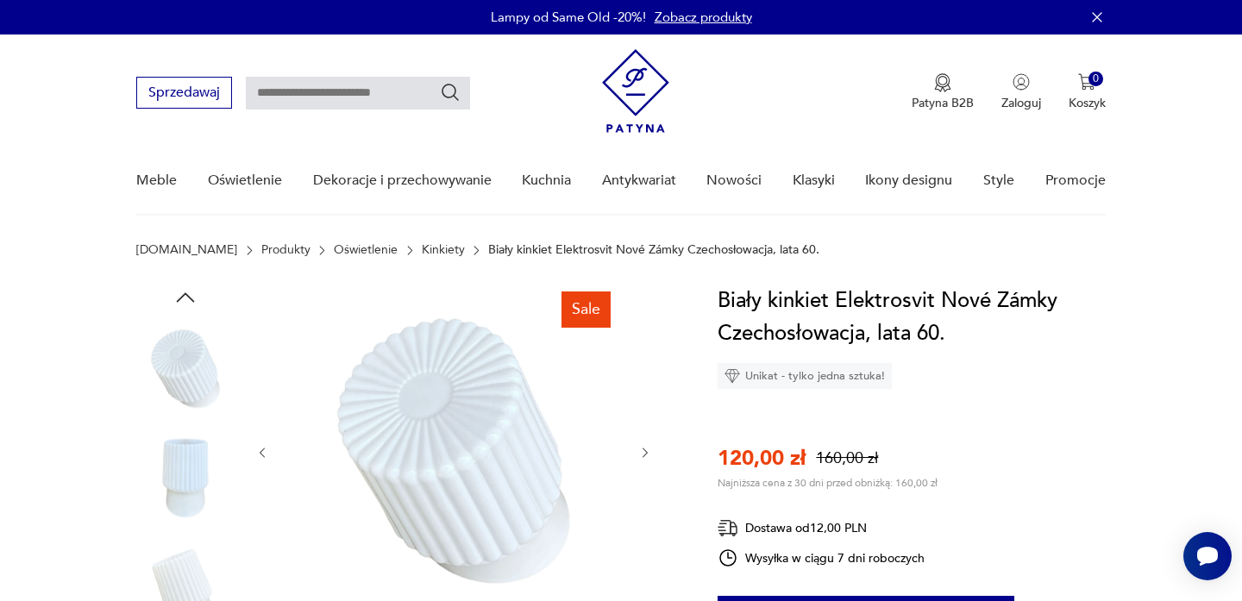
click at [185, 509] on img at bounding box center [185, 478] width 98 height 98
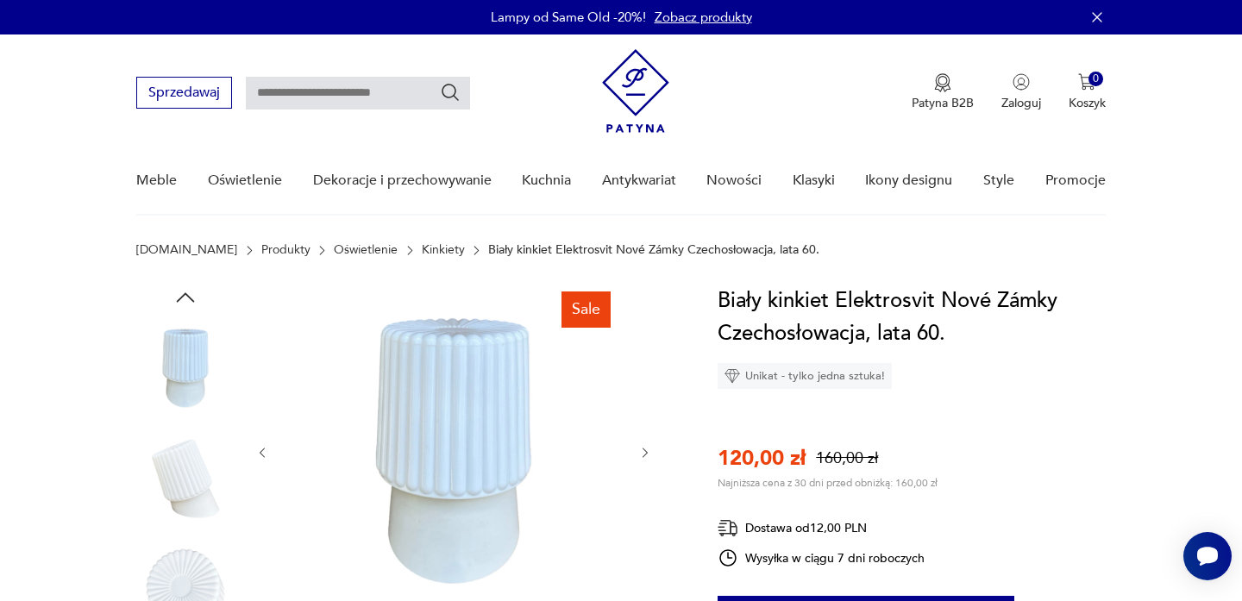
click at [185, 509] on img at bounding box center [185, 478] width 98 height 98
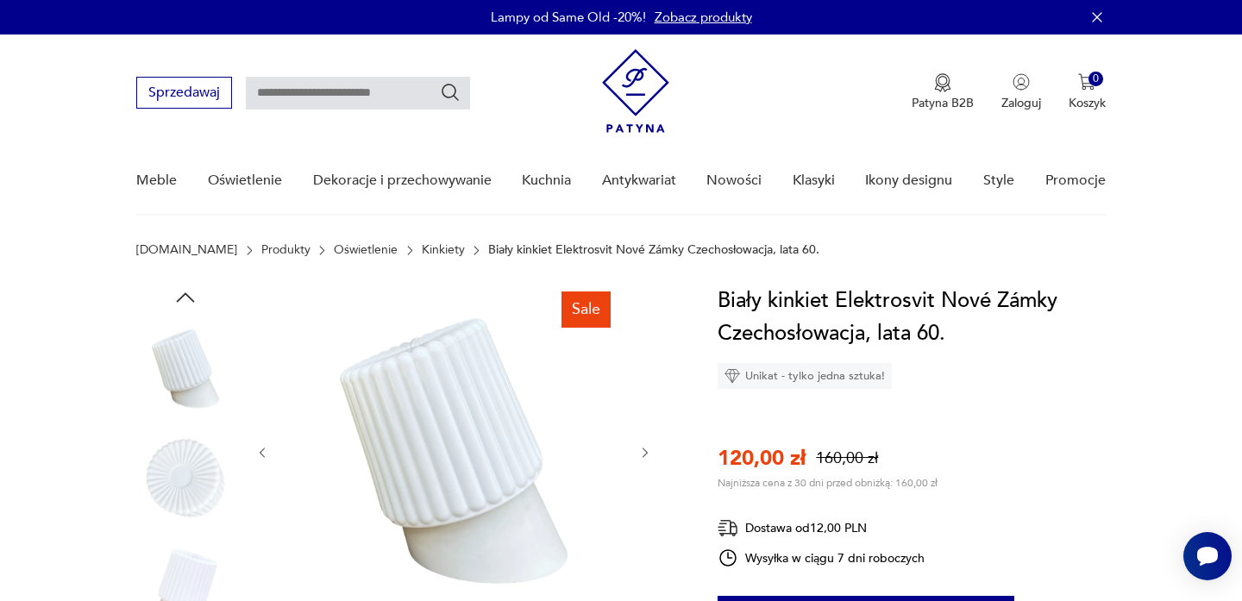
click at [185, 516] on img at bounding box center [185, 478] width 98 height 98
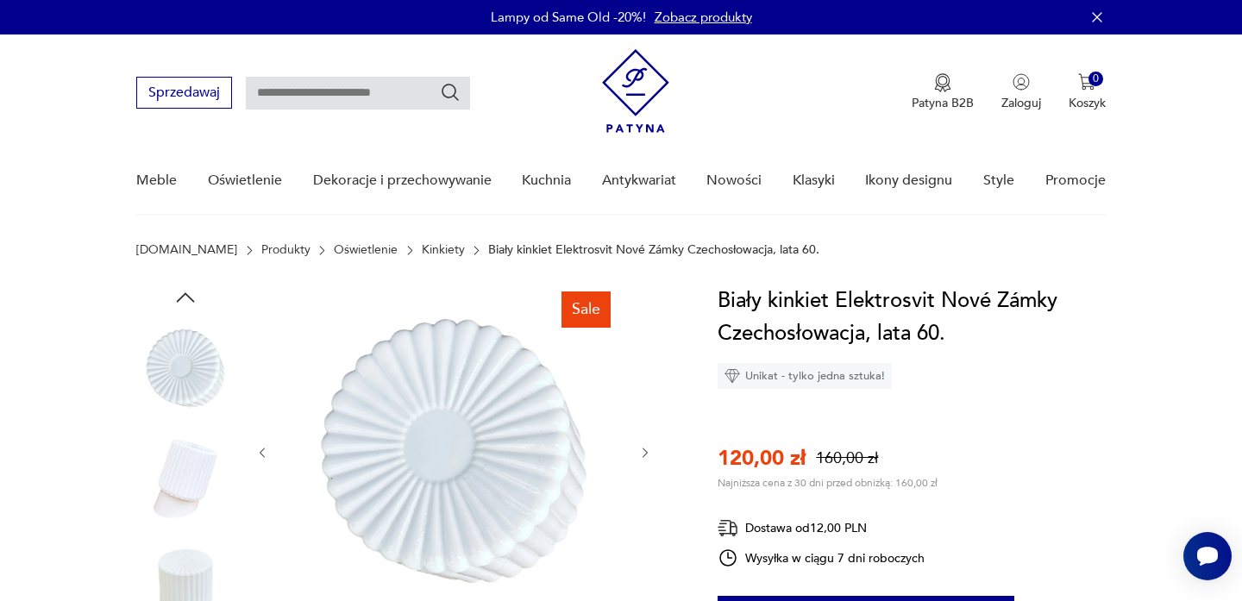
click at [185, 516] on img at bounding box center [185, 478] width 98 height 98
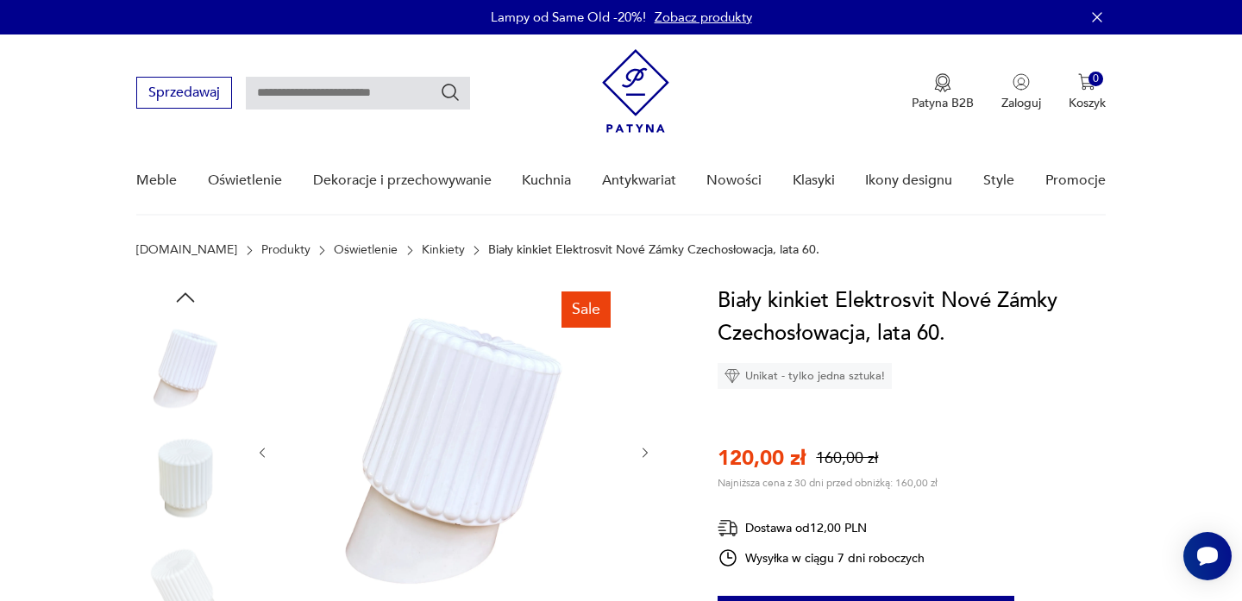
click at [185, 516] on img at bounding box center [185, 478] width 98 height 98
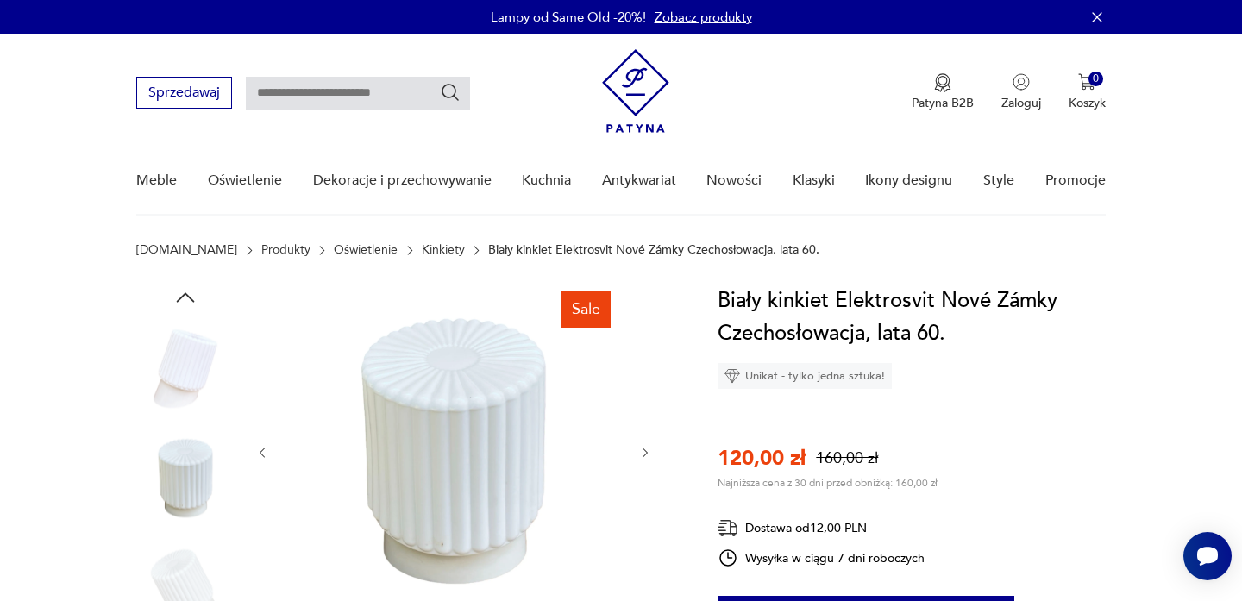
click at [191, 544] on img at bounding box center [185, 588] width 98 height 98
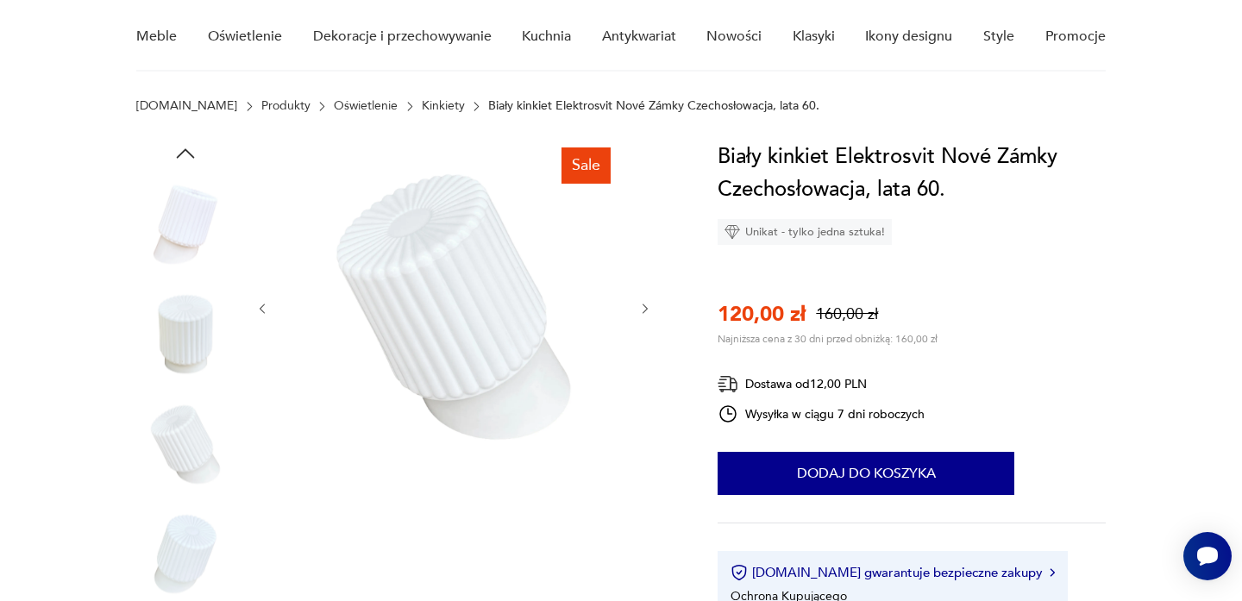
scroll to position [150, 0]
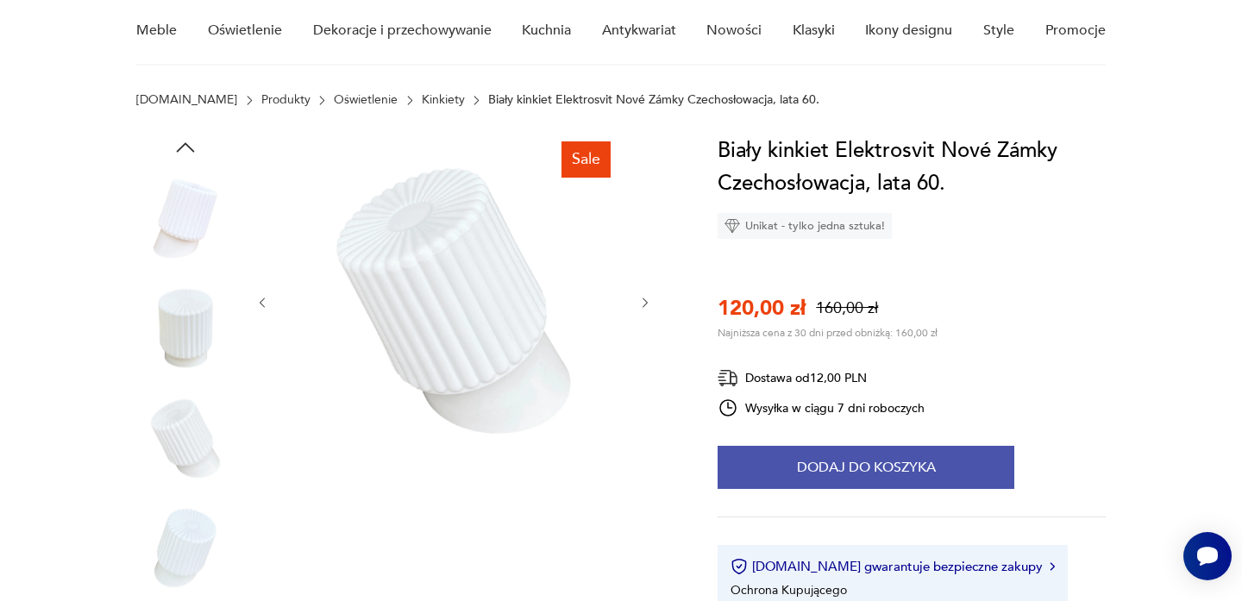
click at [858, 466] on button "Dodaj do koszyka" at bounding box center [865, 467] width 297 height 43
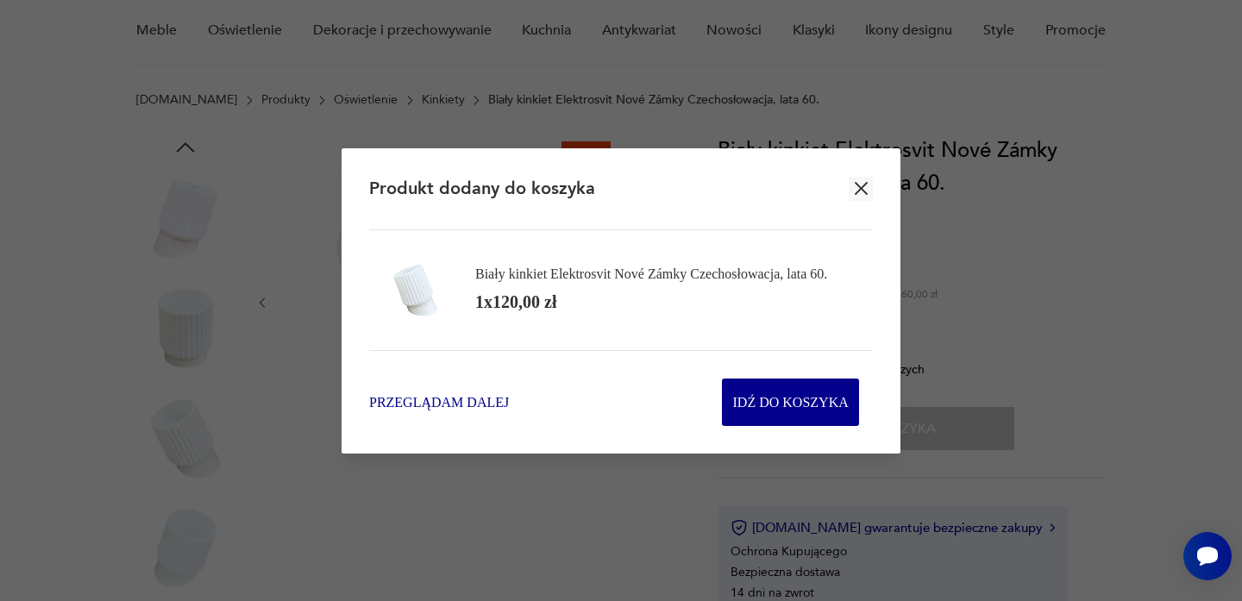
click at [504, 402] on span "Przeglądam dalej" at bounding box center [439, 402] width 140 height 20
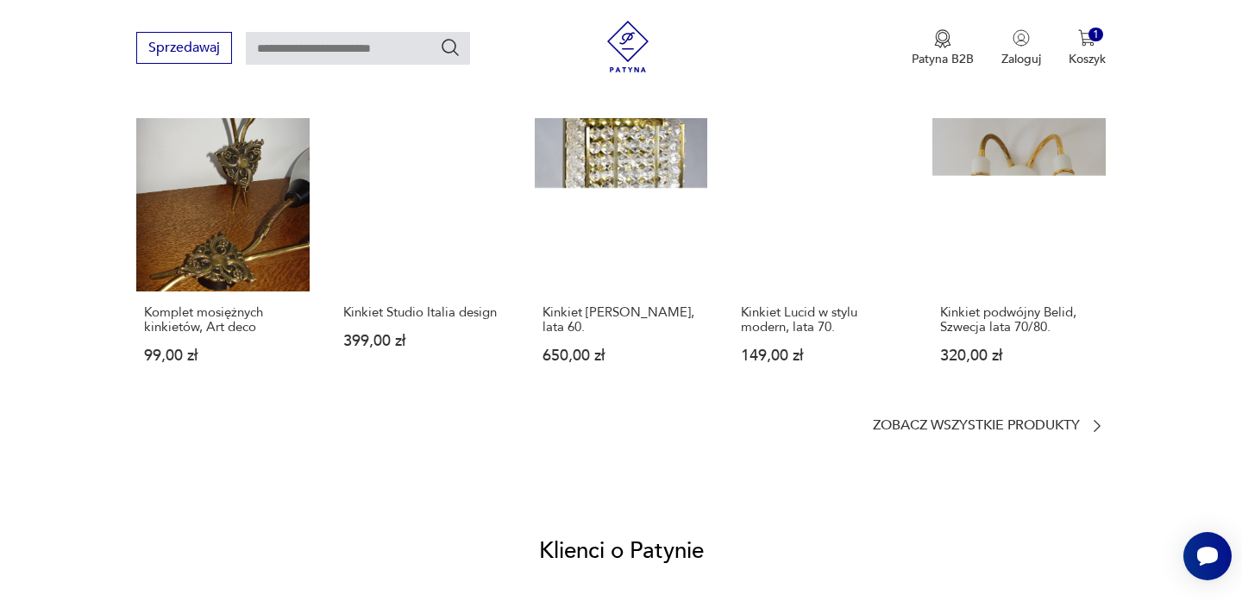
scroll to position [1357, 0]
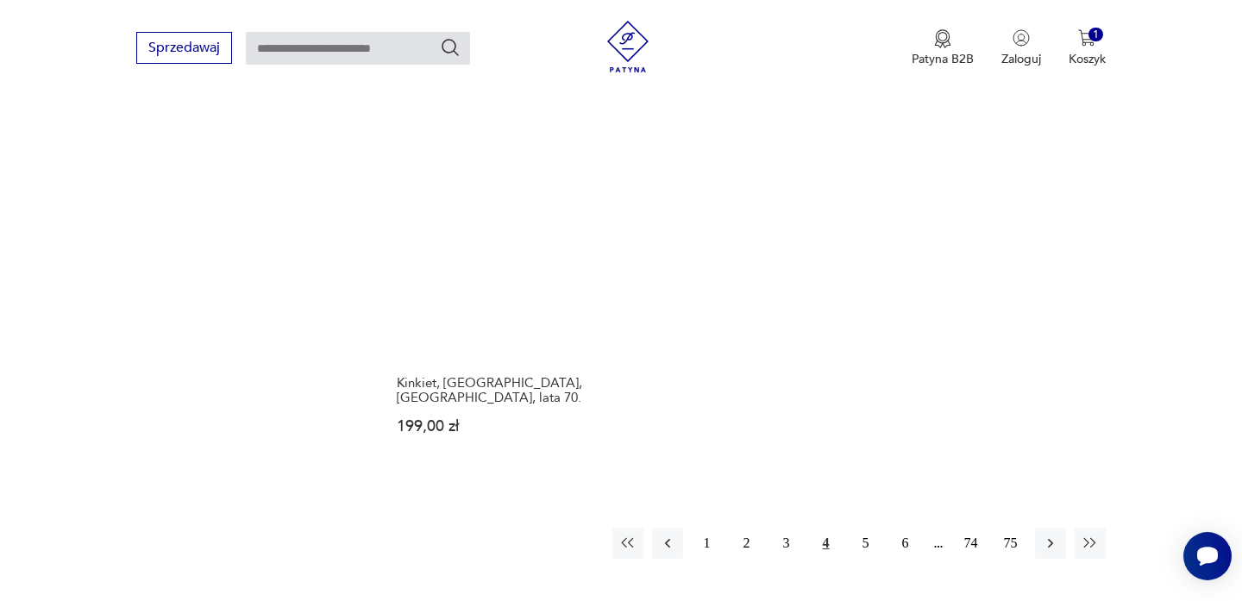
scroll to position [2527, 0]
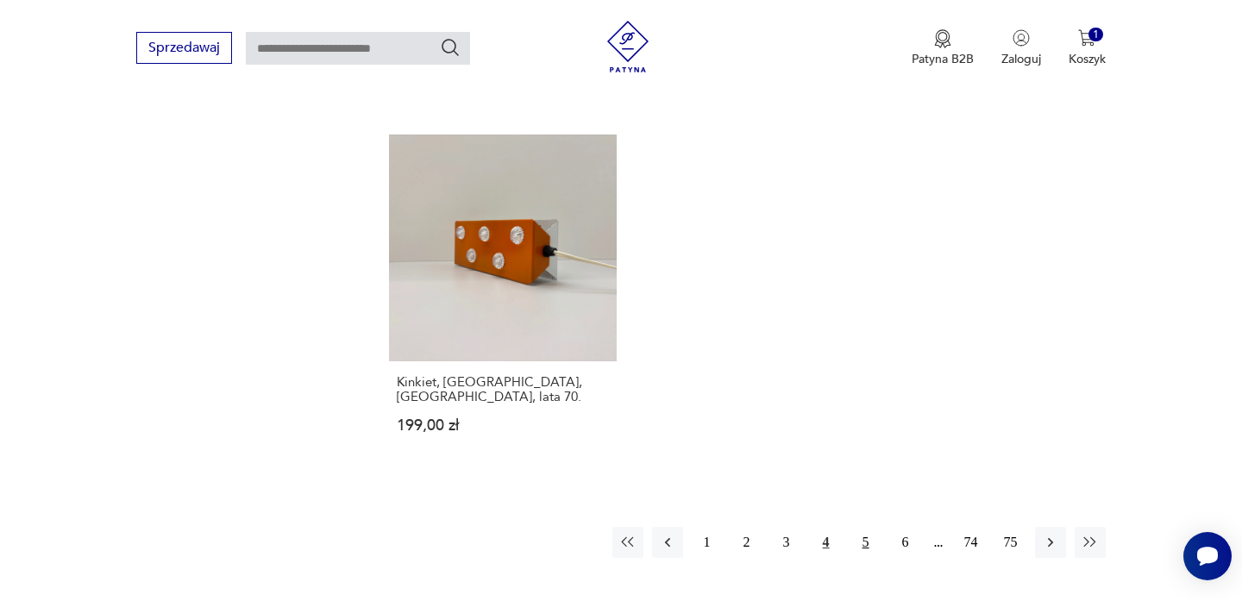
click at [865, 527] on button "5" at bounding box center [865, 542] width 31 height 31
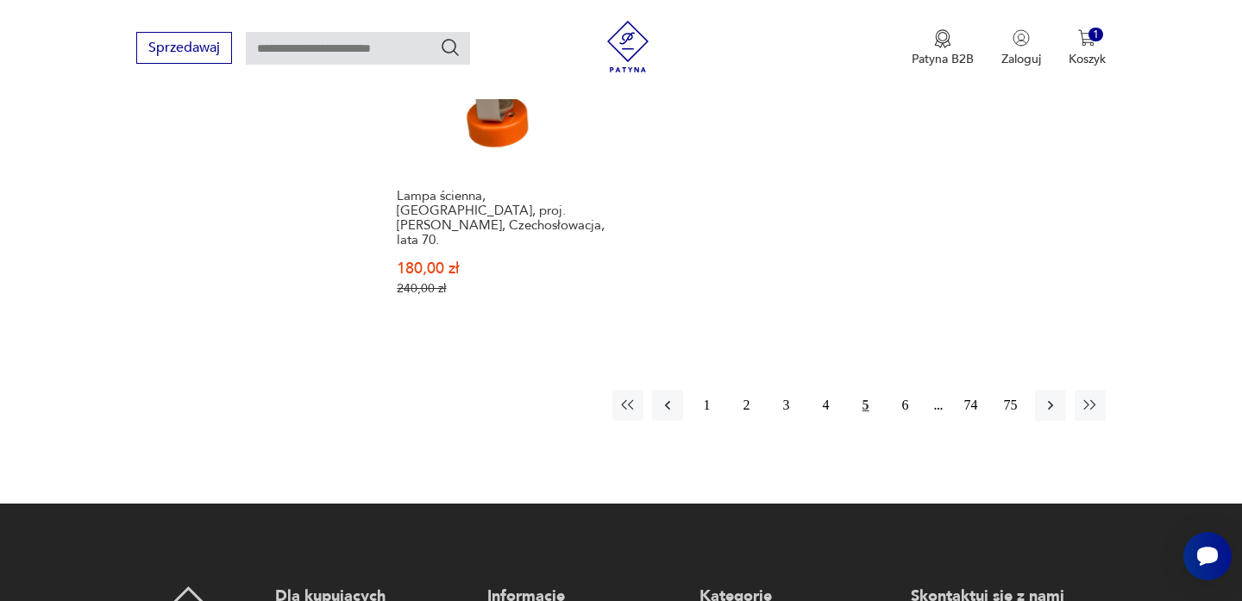
scroll to position [2662, 0]
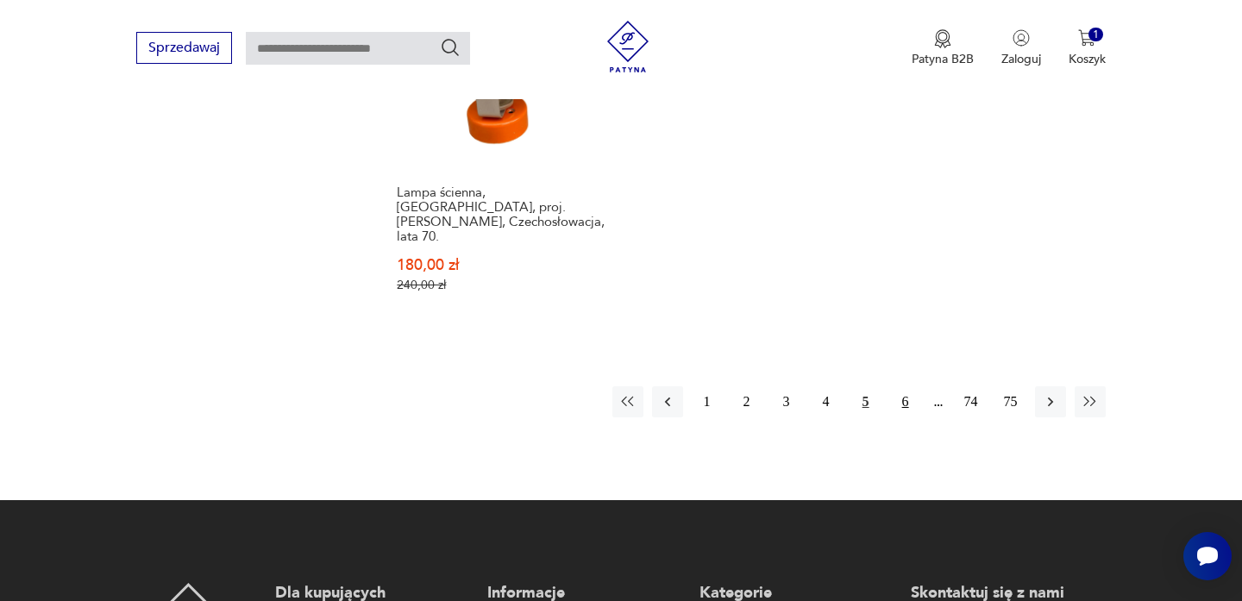
click at [900, 386] on button "6" at bounding box center [905, 401] width 31 height 31
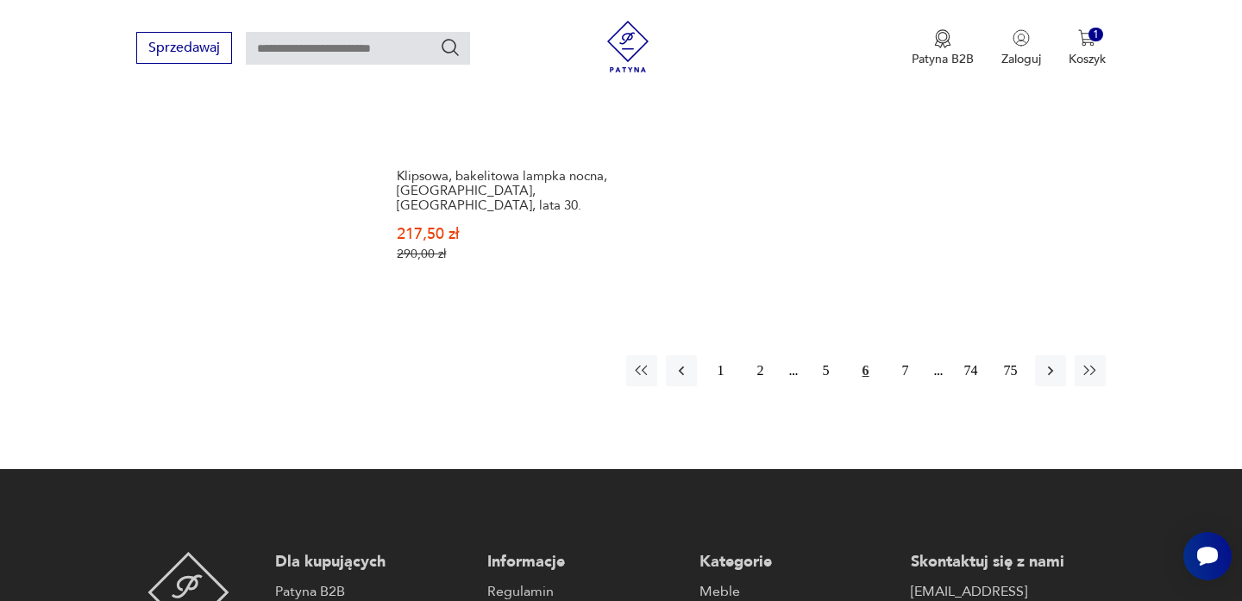
scroll to position [2729, 0]
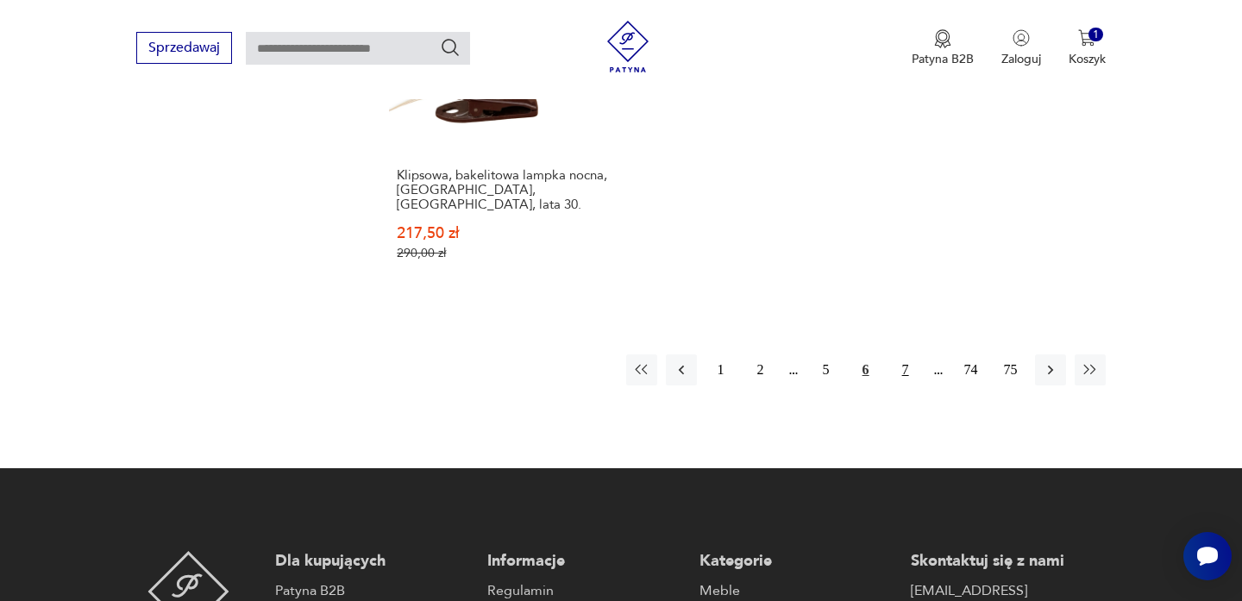
click at [903, 354] on button "7" at bounding box center [905, 369] width 31 height 31
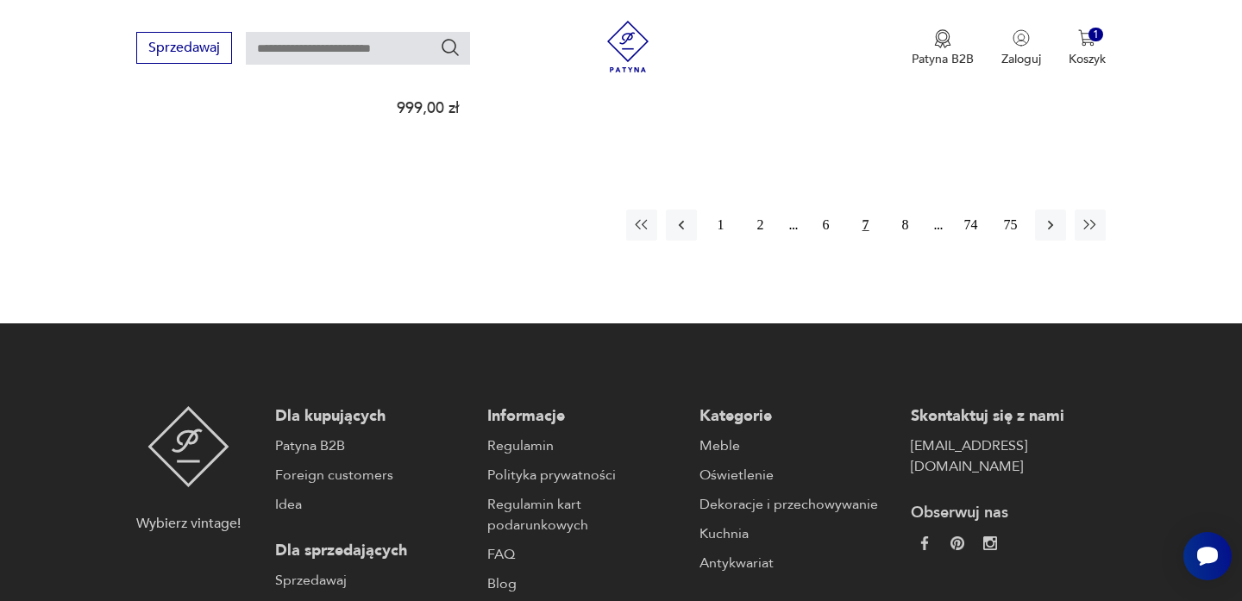
scroll to position [2811, 0]
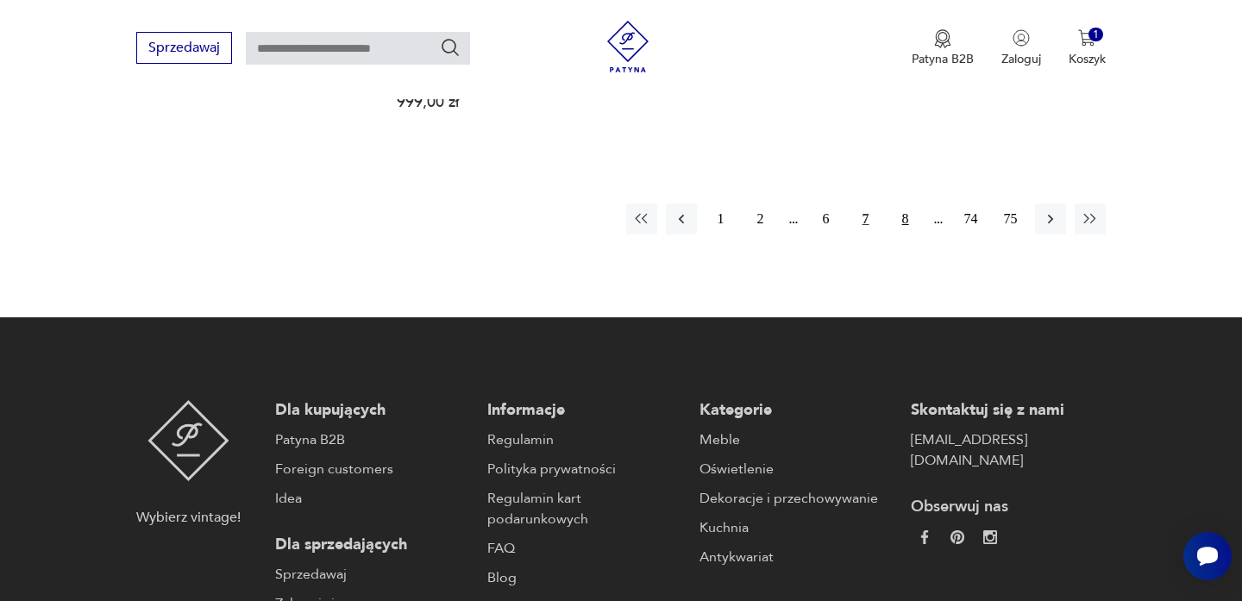
click at [901, 203] on button "8" at bounding box center [905, 218] width 31 height 31
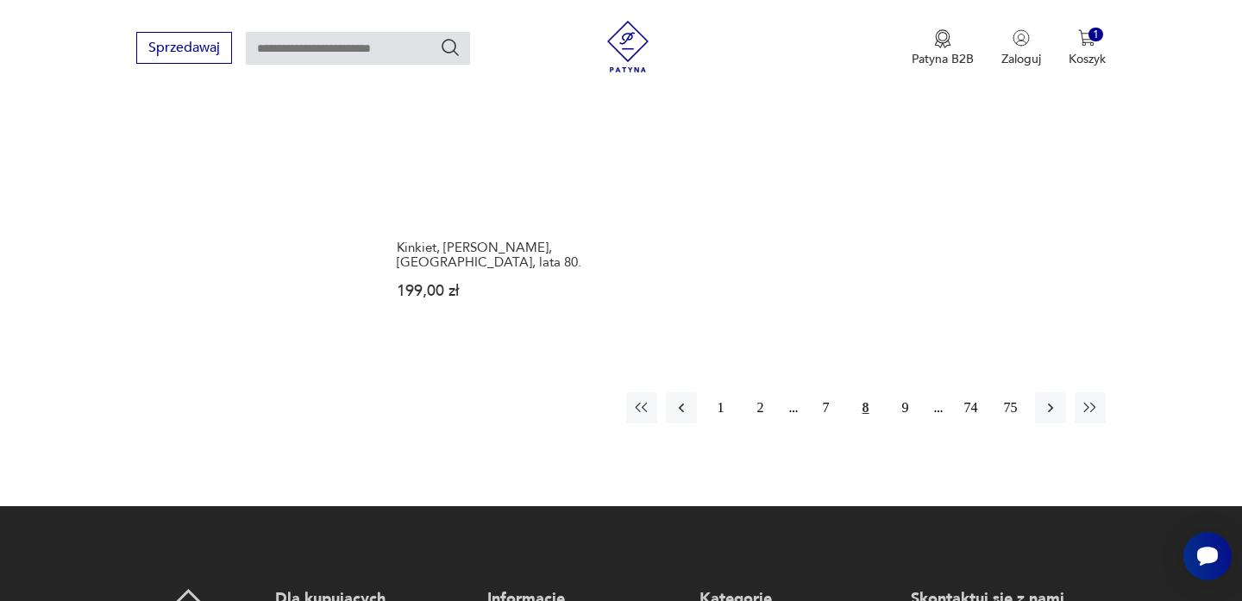
scroll to position [2667, 0]
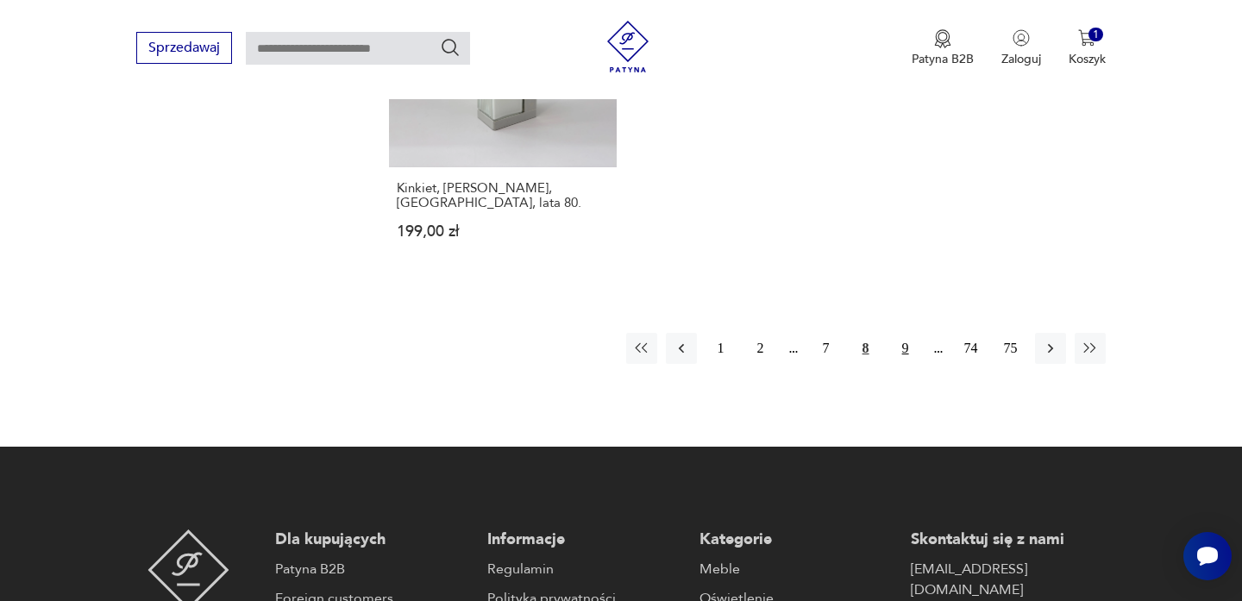
click at [904, 333] on button "9" at bounding box center [905, 348] width 31 height 31
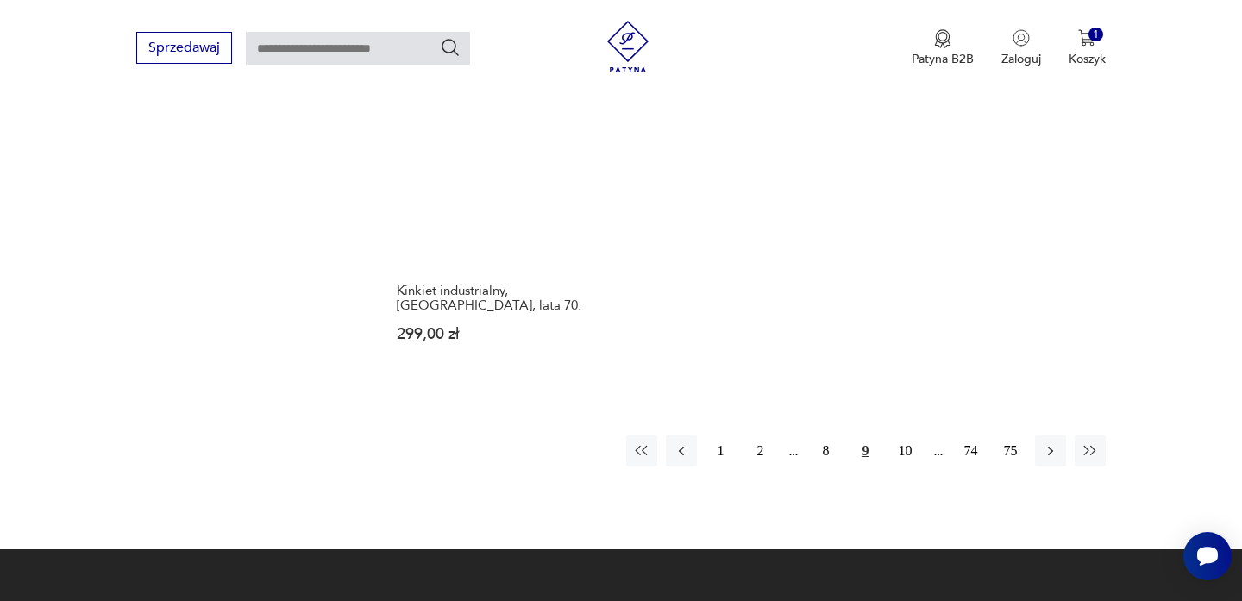
scroll to position [2575, 0]
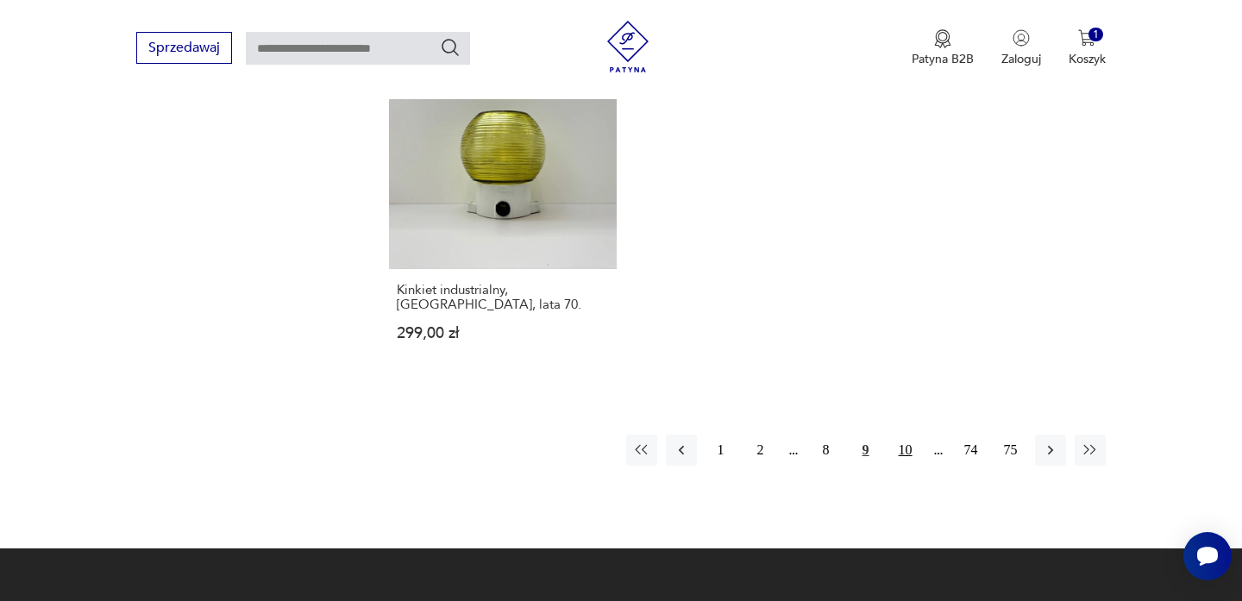
click at [902, 435] on button "10" at bounding box center [905, 450] width 31 height 31
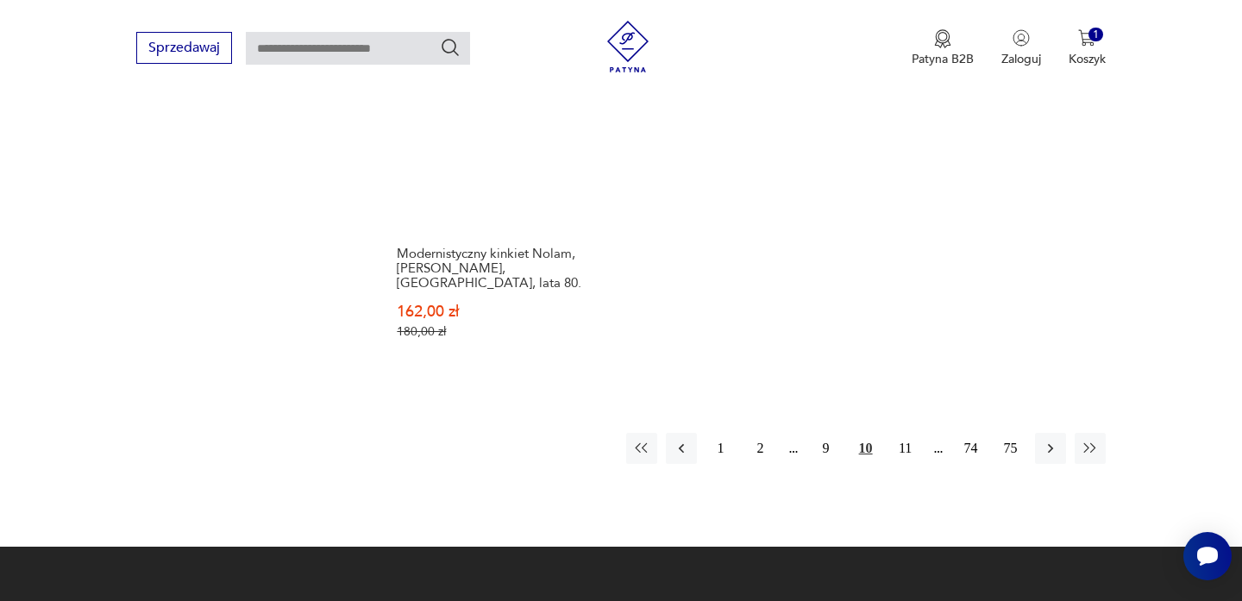
scroll to position [2655, 0]
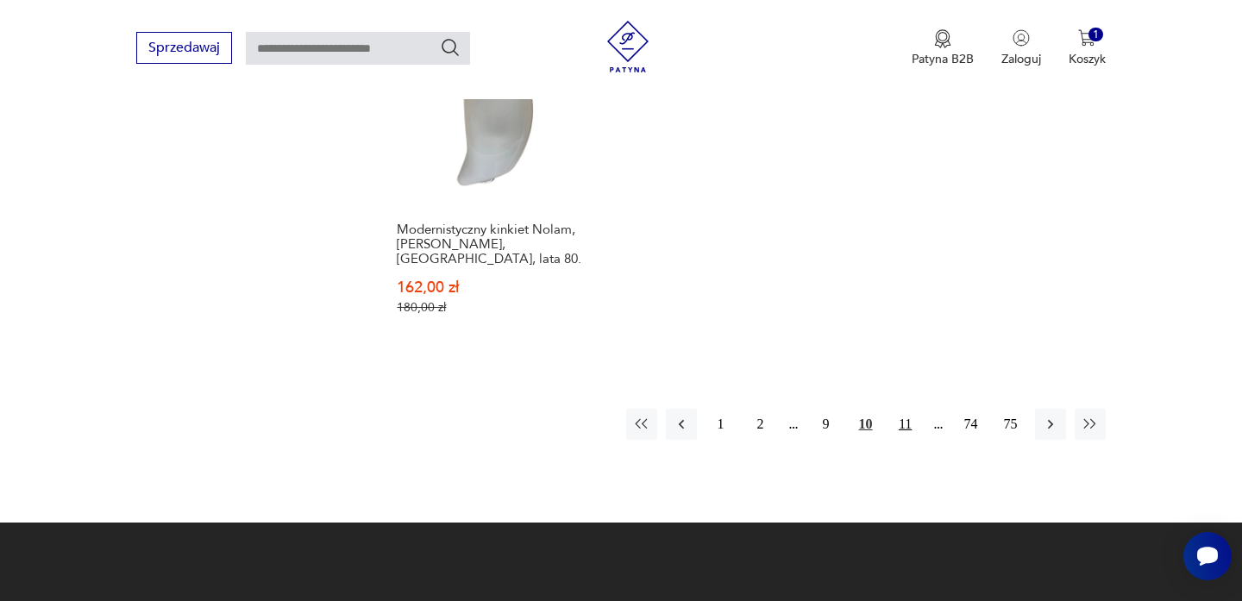
click at [904, 409] on button "11" at bounding box center [905, 424] width 31 height 31
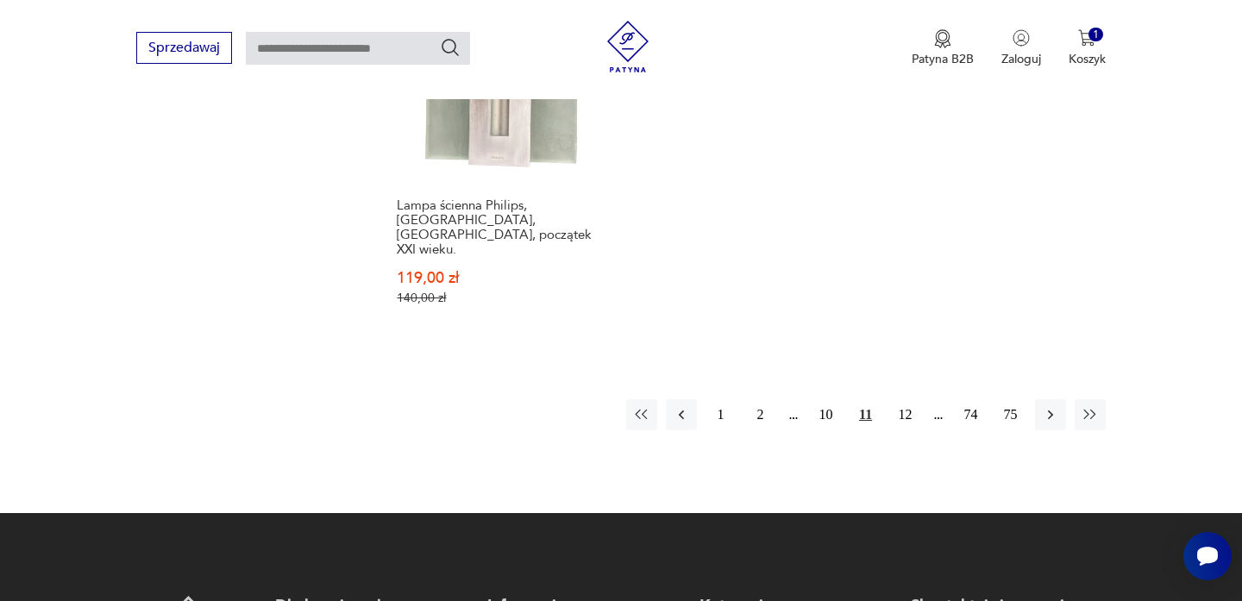
scroll to position [2750, 0]
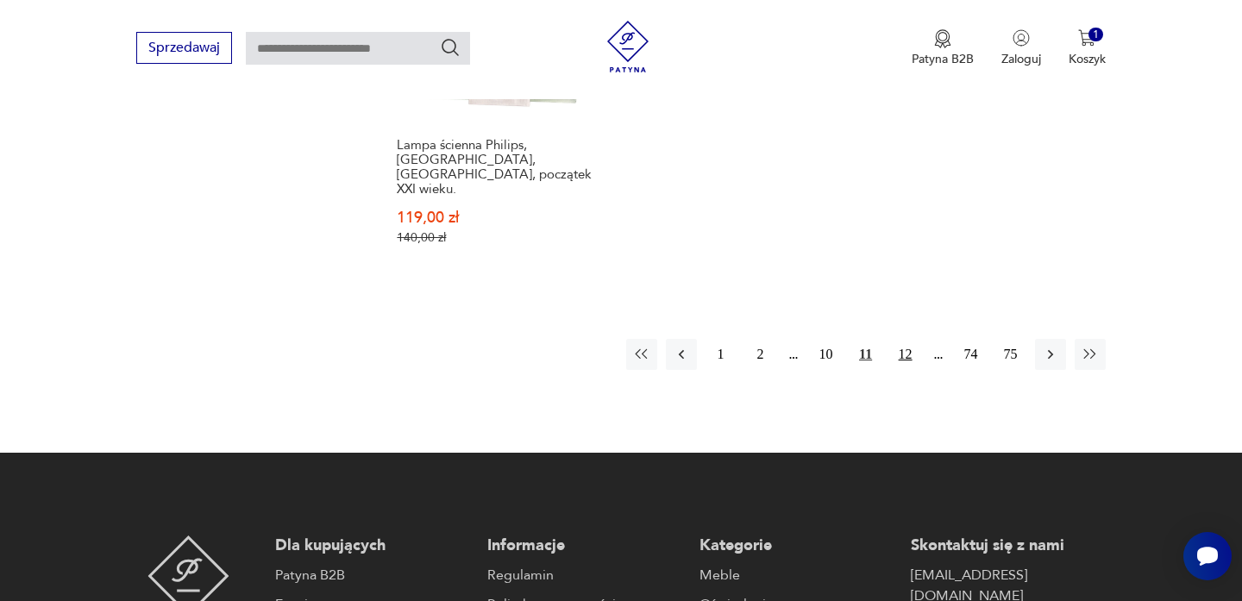
click at [914, 339] on button "12" at bounding box center [905, 354] width 31 height 31
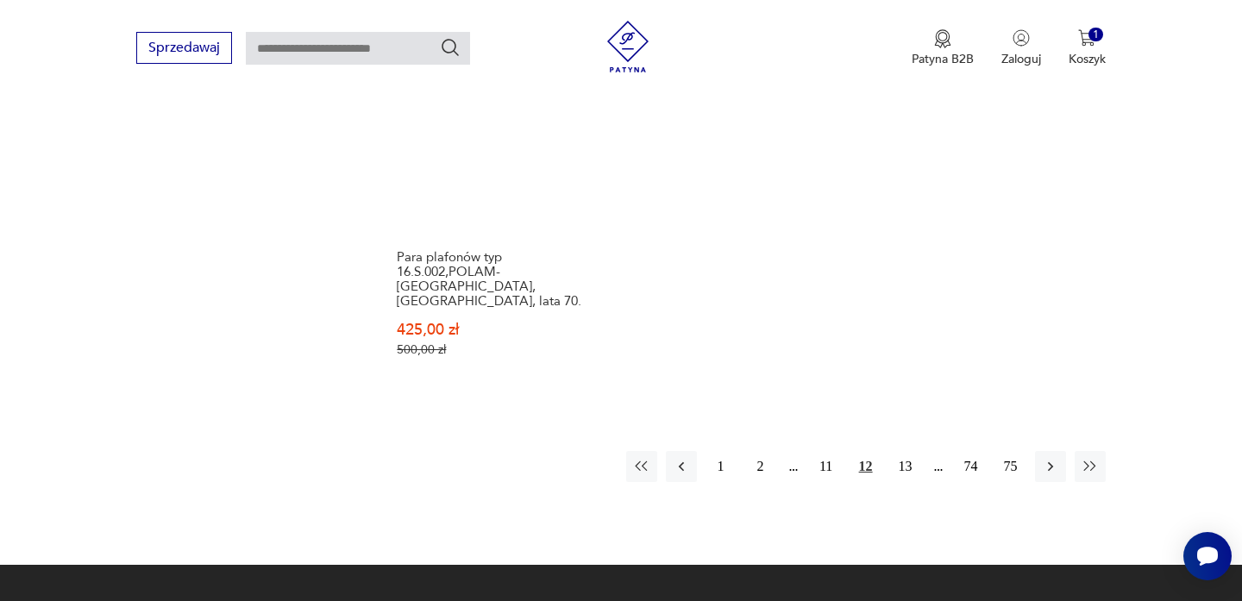
scroll to position [2604, 0]
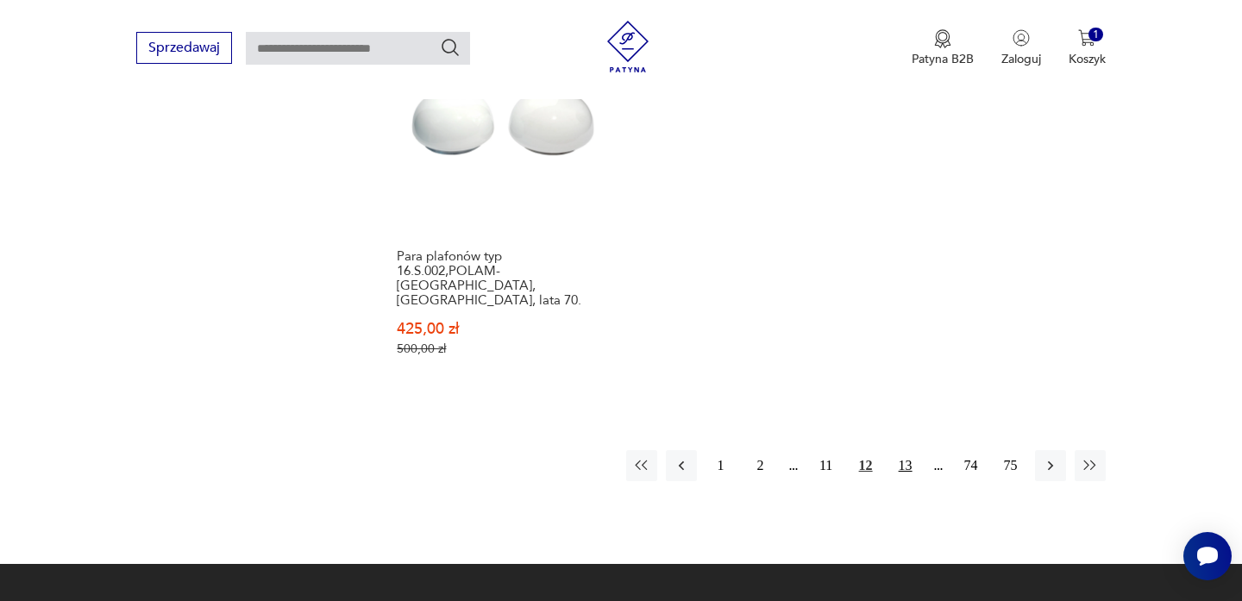
click at [908, 450] on button "13" at bounding box center [905, 465] width 31 height 31
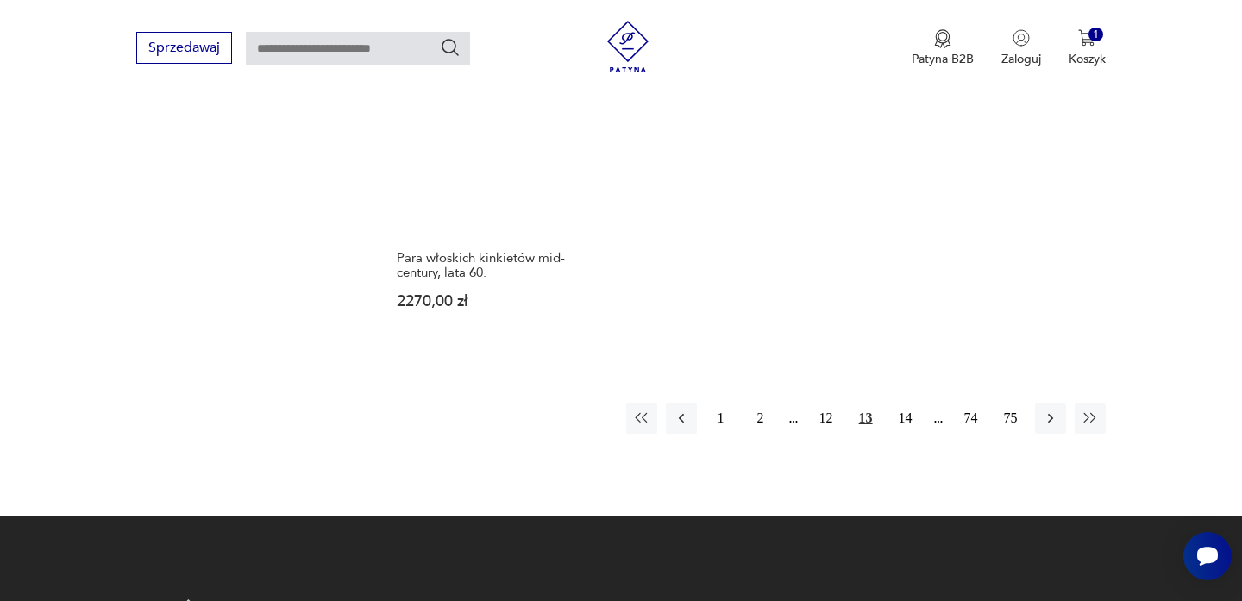
scroll to position [2612, 0]
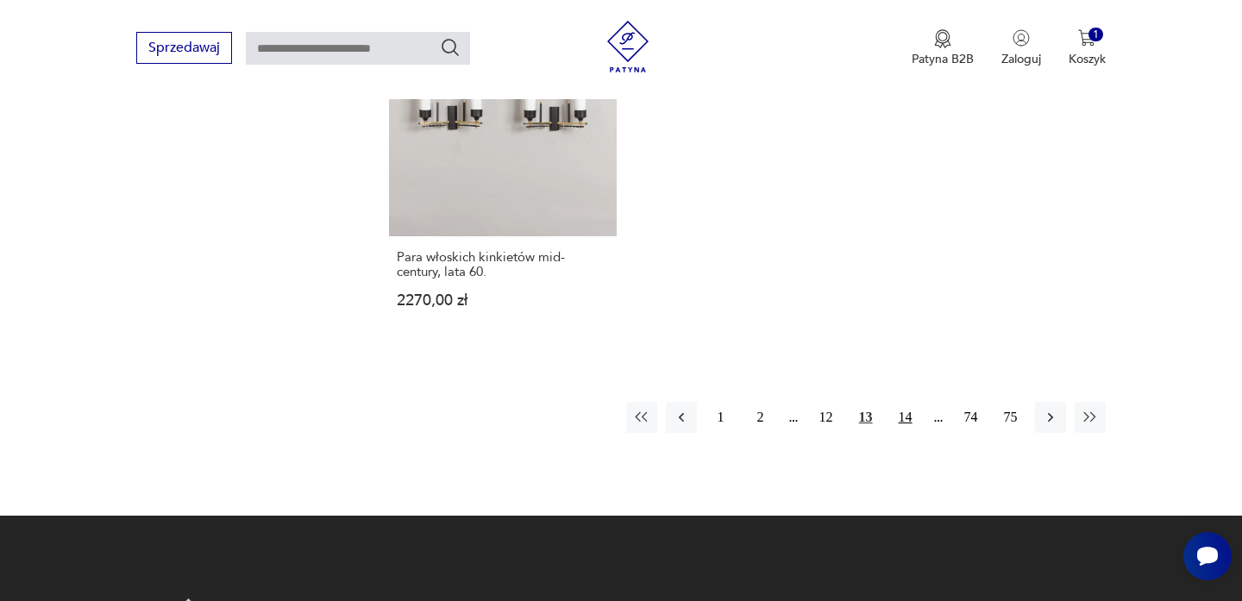
click at [908, 402] on button "14" at bounding box center [905, 417] width 31 height 31
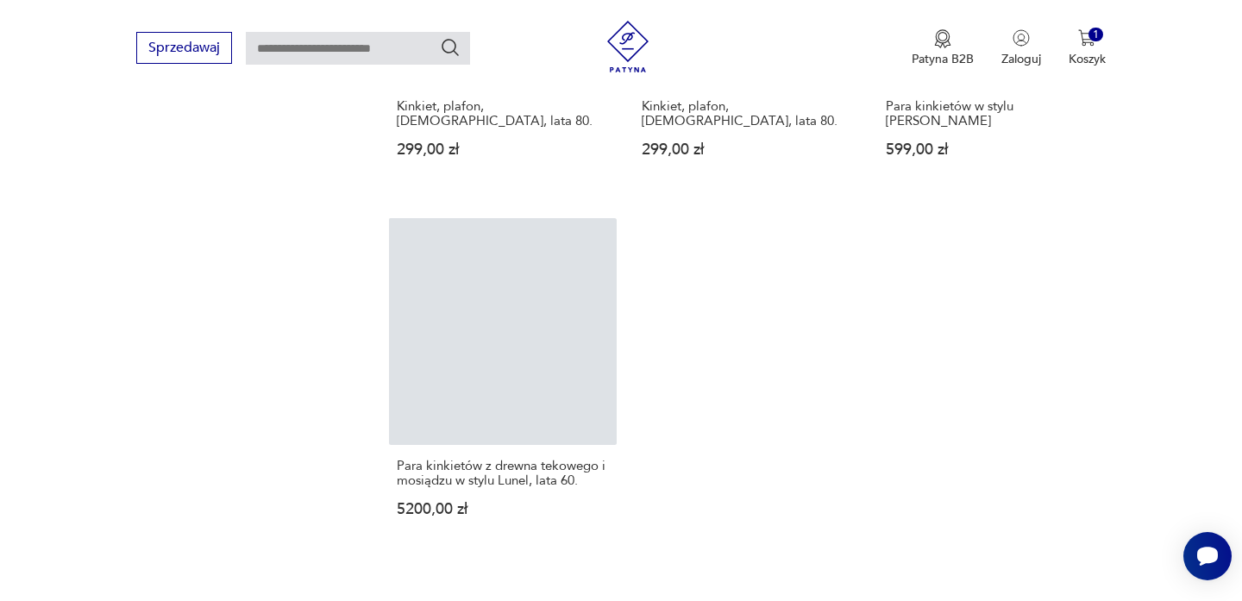
scroll to position [2365, 0]
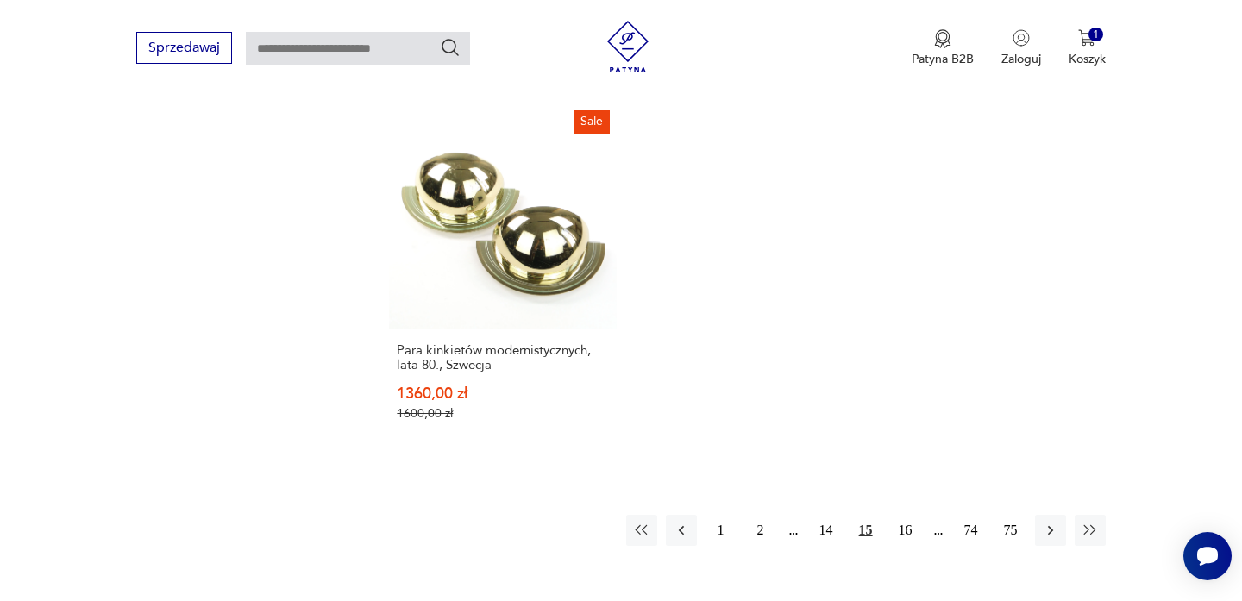
scroll to position [2527, 0]
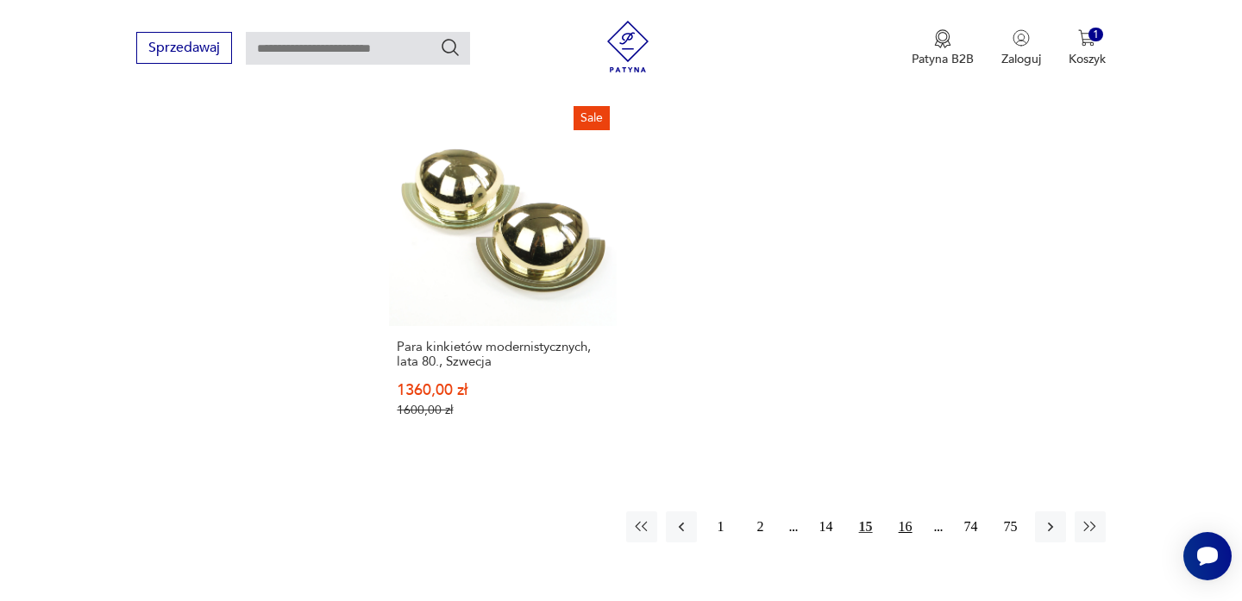
click at [909, 511] on button "16" at bounding box center [905, 526] width 31 height 31
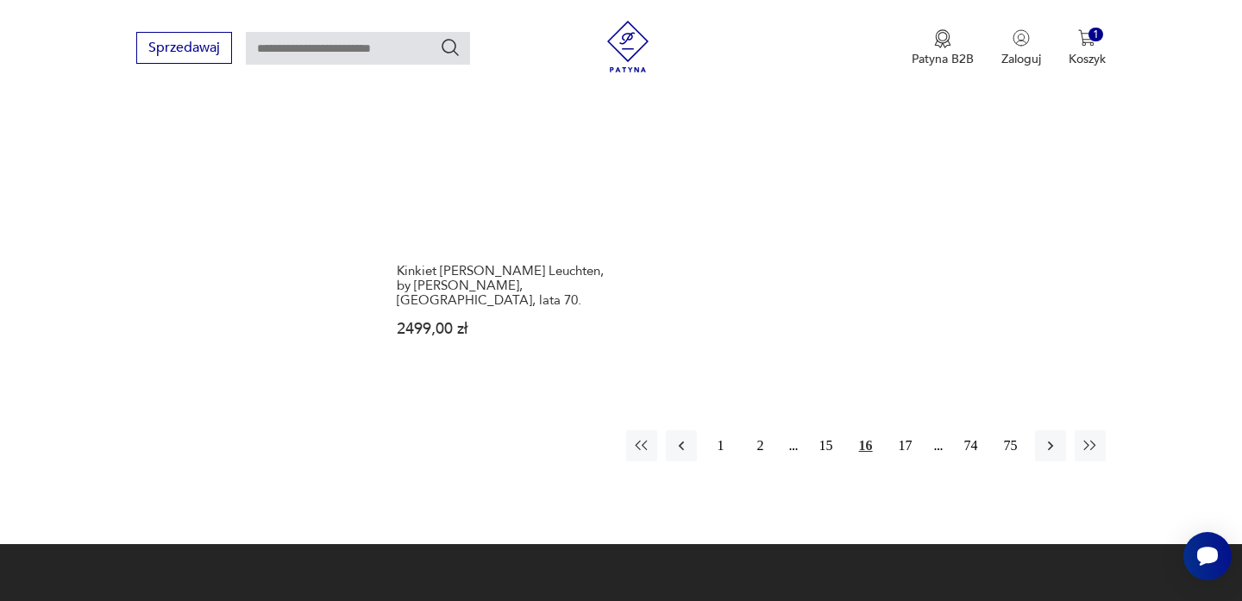
scroll to position [2548, 0]
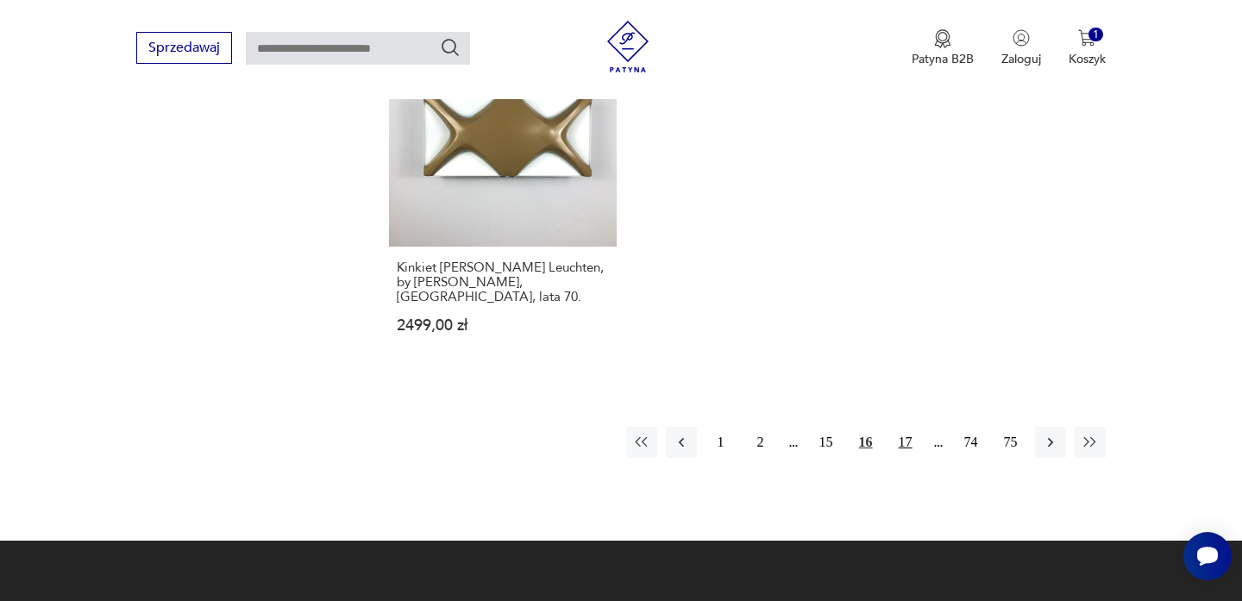
click at [898, 427] on button "17" at bounding box center [905, 442] width 31 height 31
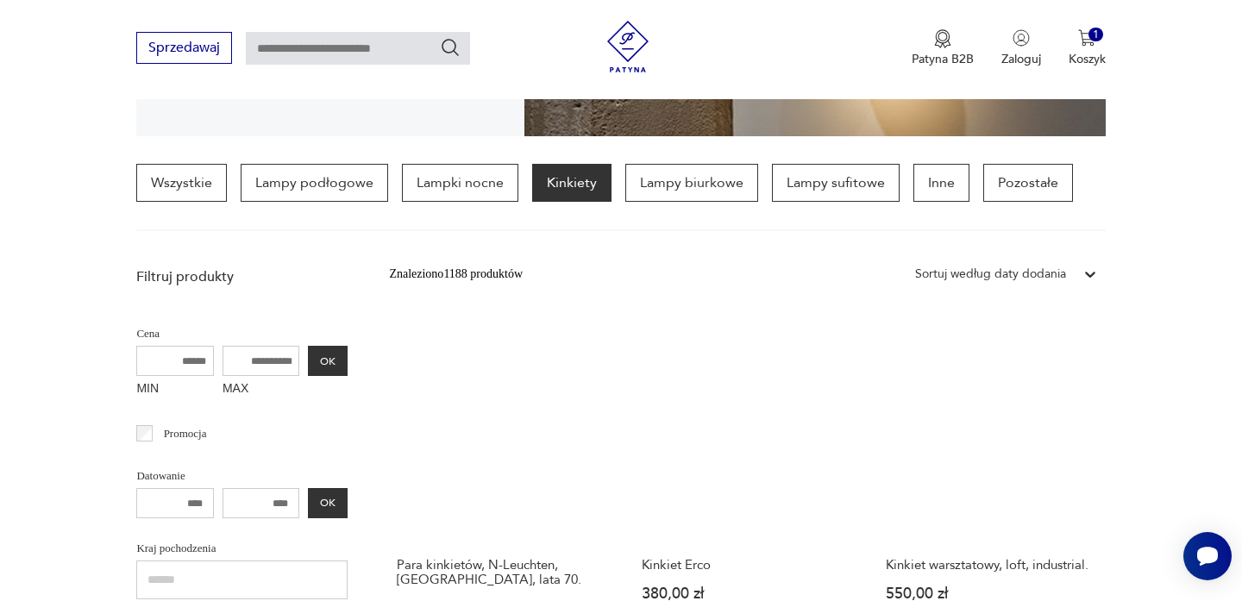
scroll to position [408, 0]
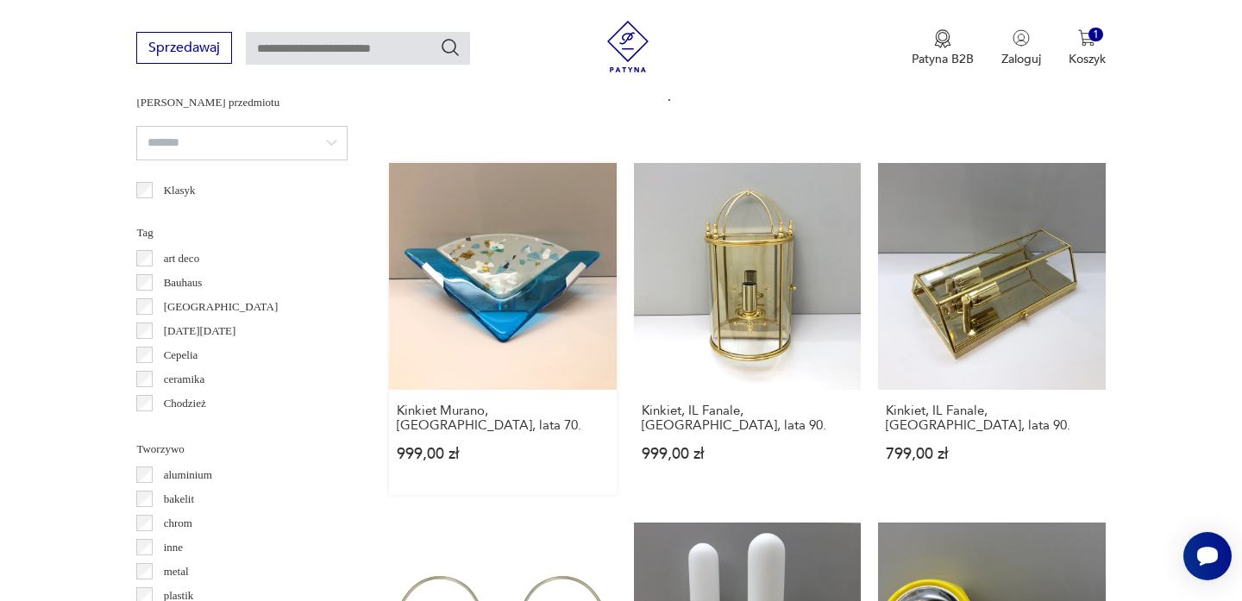
click at [525, 316] on link "Kinkiet Murano, [GEOGRAPHIC_DATA], lata 70. 999,00 zł" at bounding box center [502, 329] width 227 height 332
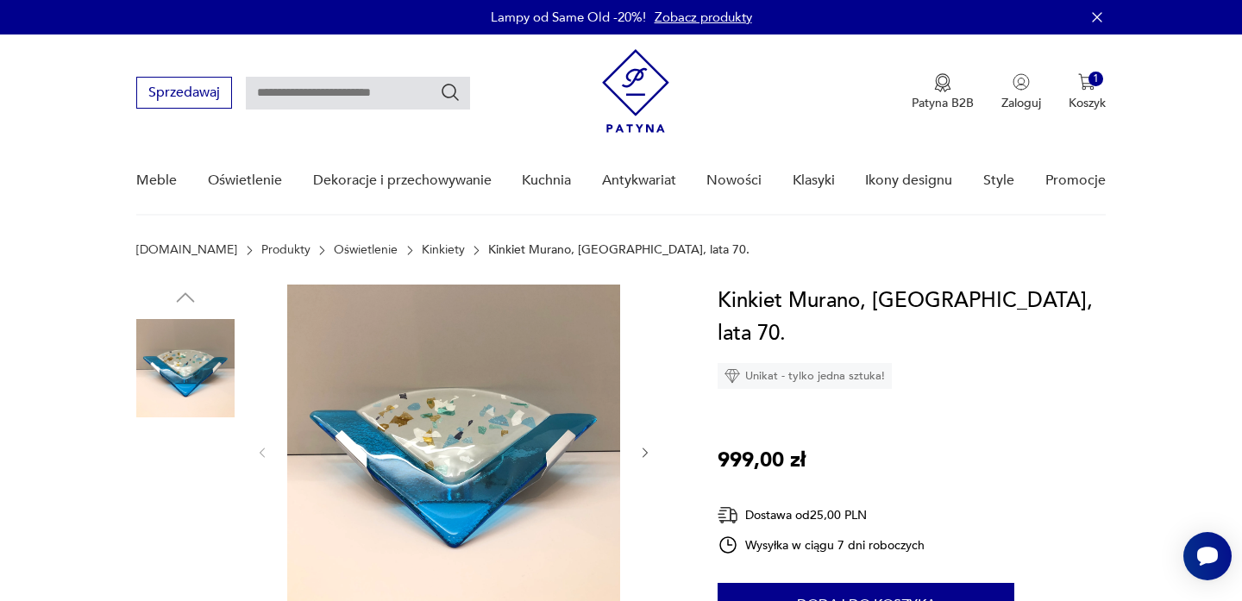
click at [203, 491] on img at bounding box center [185, 478] width 98 height 98
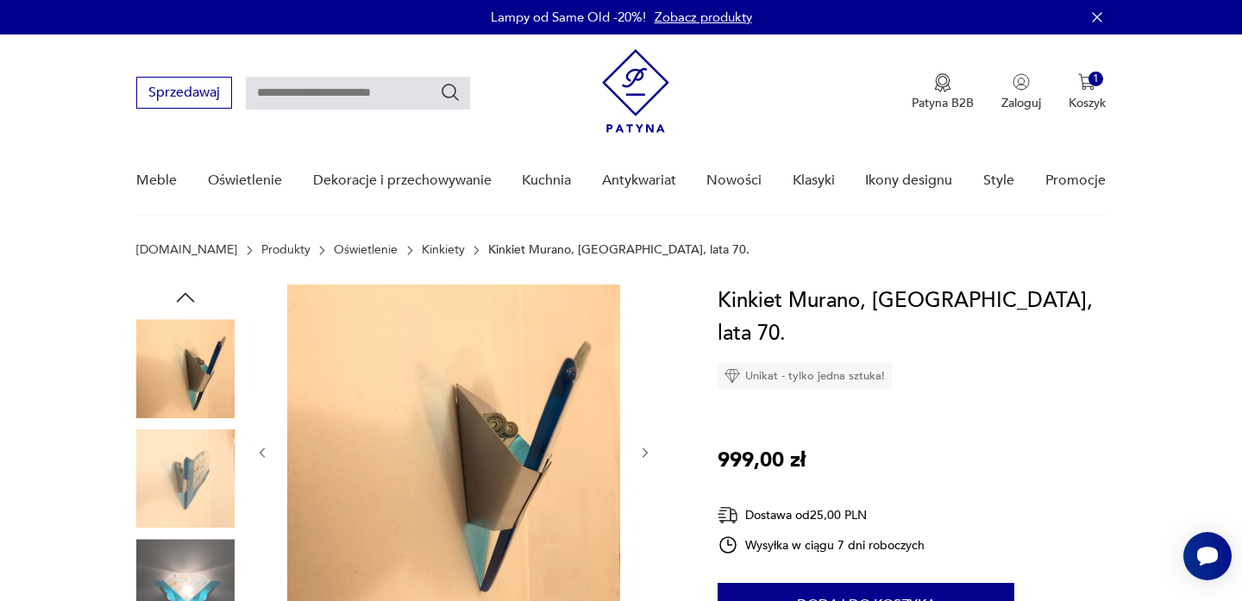
click at [190, 535] on div at bounding box center [185, 425] width 98 height 431
click at [188, 583] on img at bounding box center [185, 588] width 98 height 98
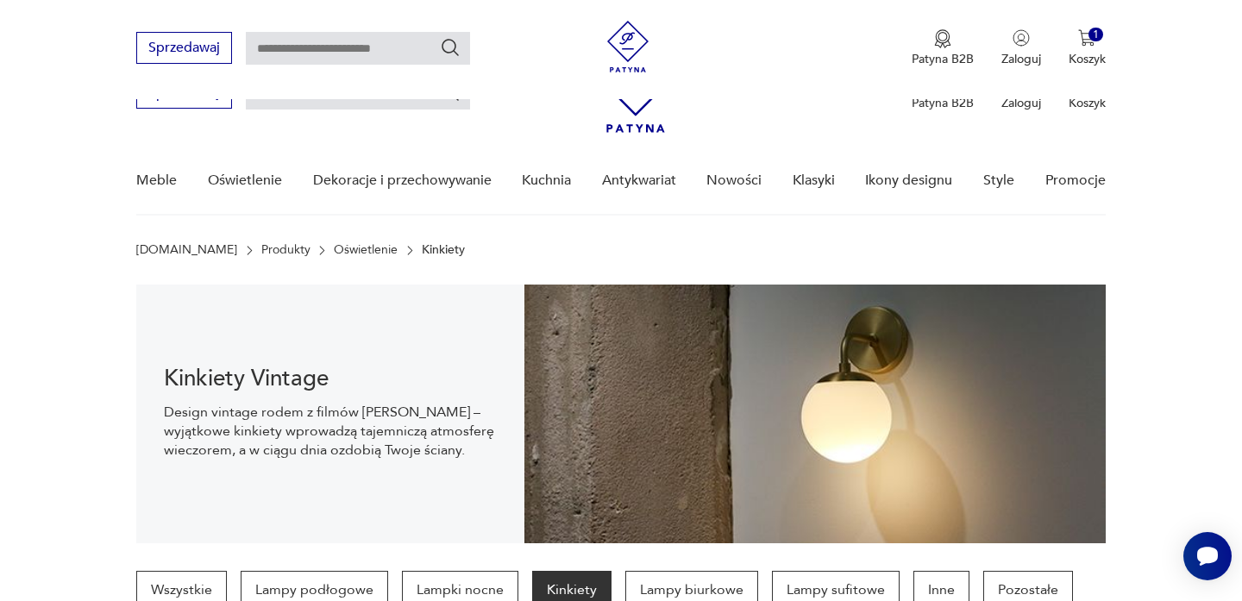
scroll to position [1441, 0]
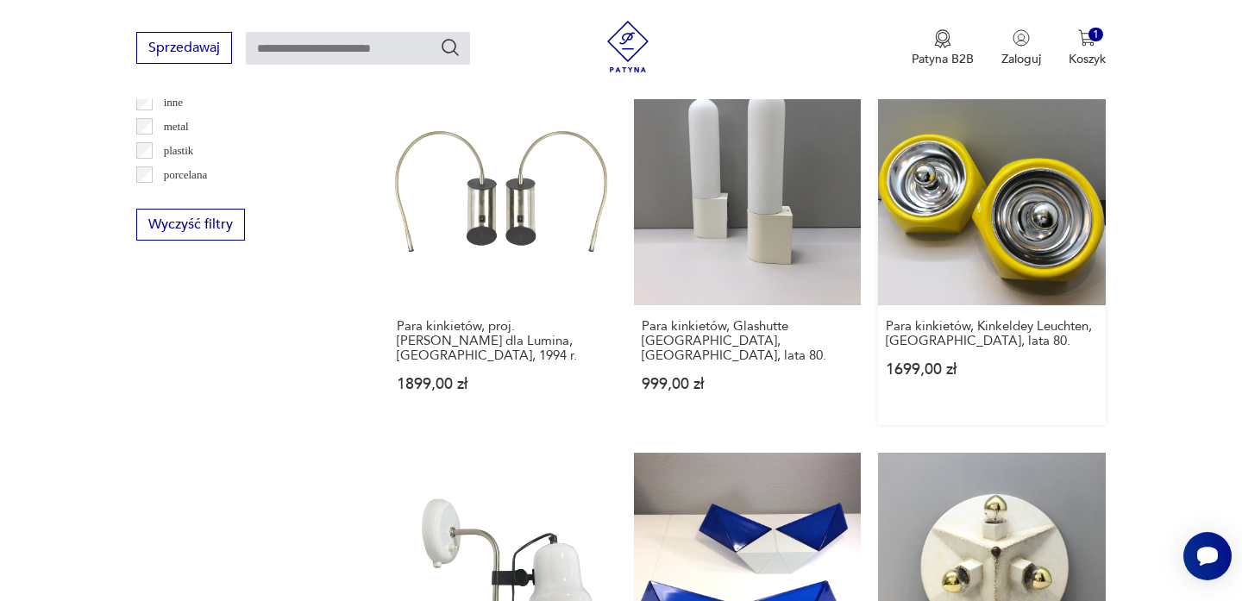
click at [1030, 215] on link "Para kinkietów, Kinkeldey Leuchten, [GEOGRAPHIC_DATA], lata 80. 1699,00 zł" at bounding box center [991, 251] width 227 height 347
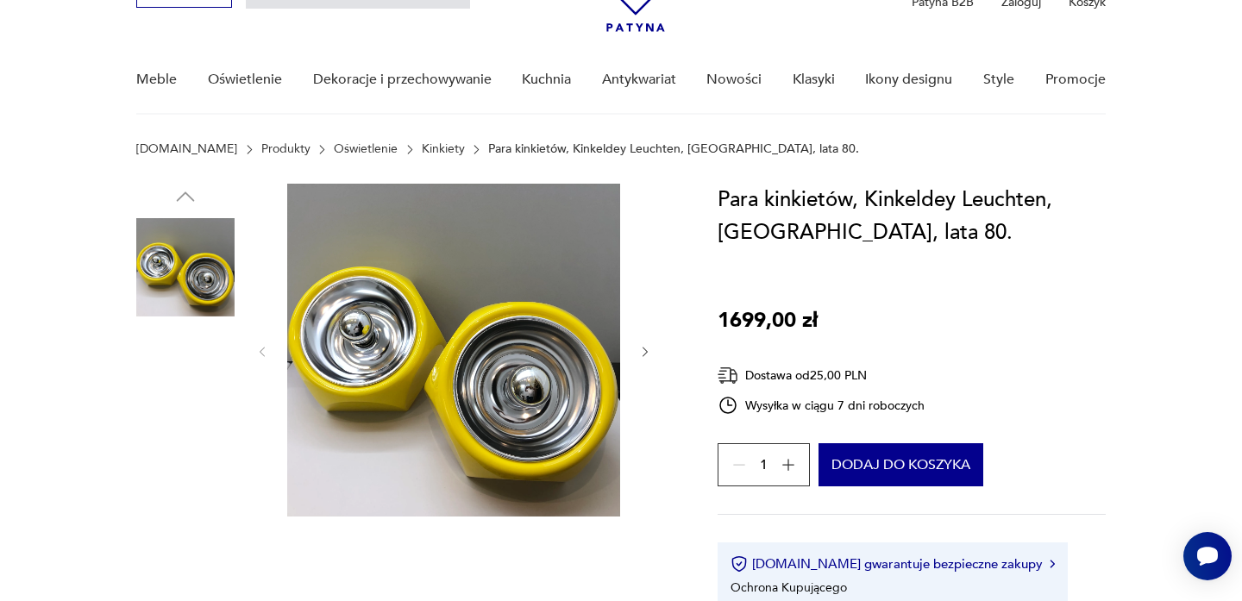
scroll to position [103, 0]
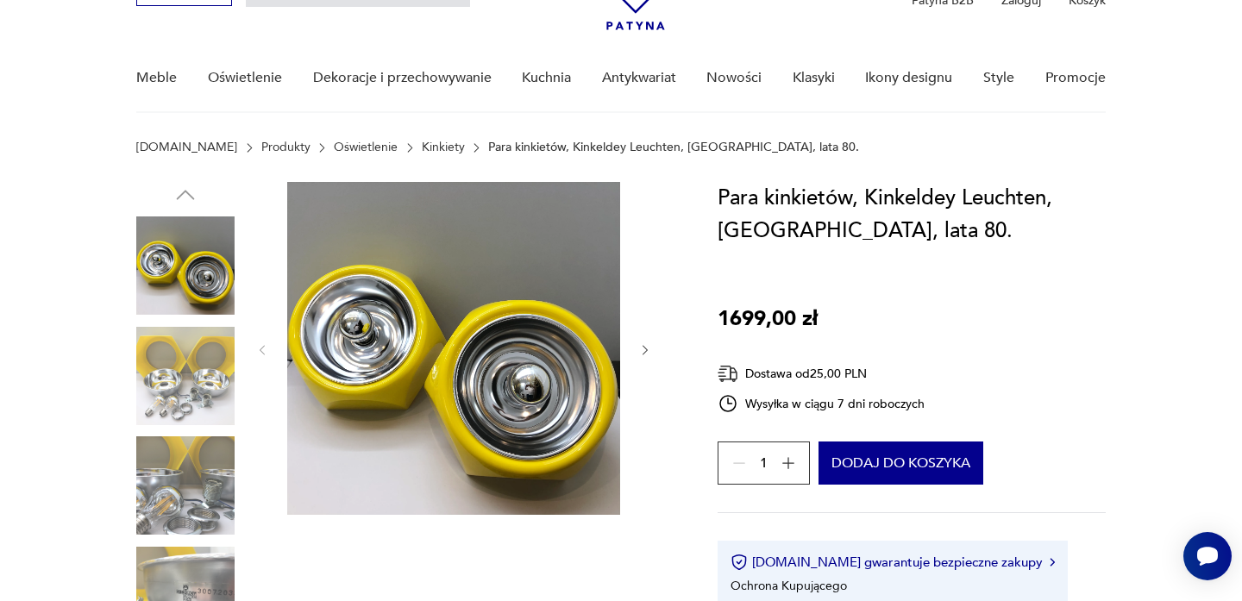
click at [211, 355] on img at bounding box center [185, 376] width 98 height 98
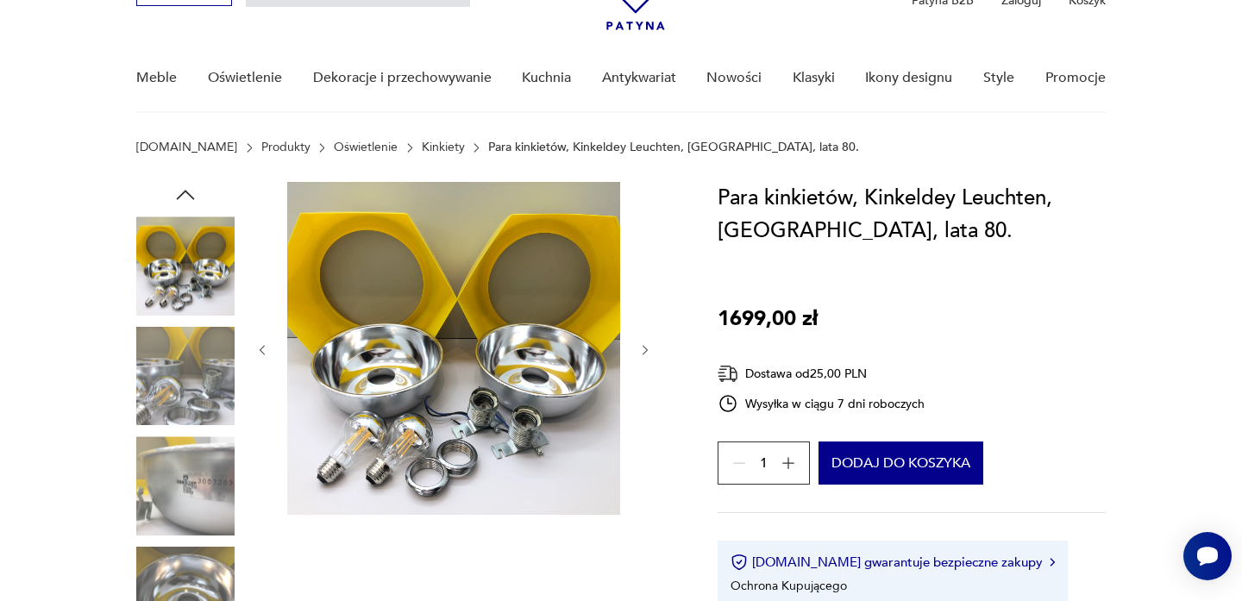
click at [204, 416] on img at bounding box center [185, 376] width 98 height 98
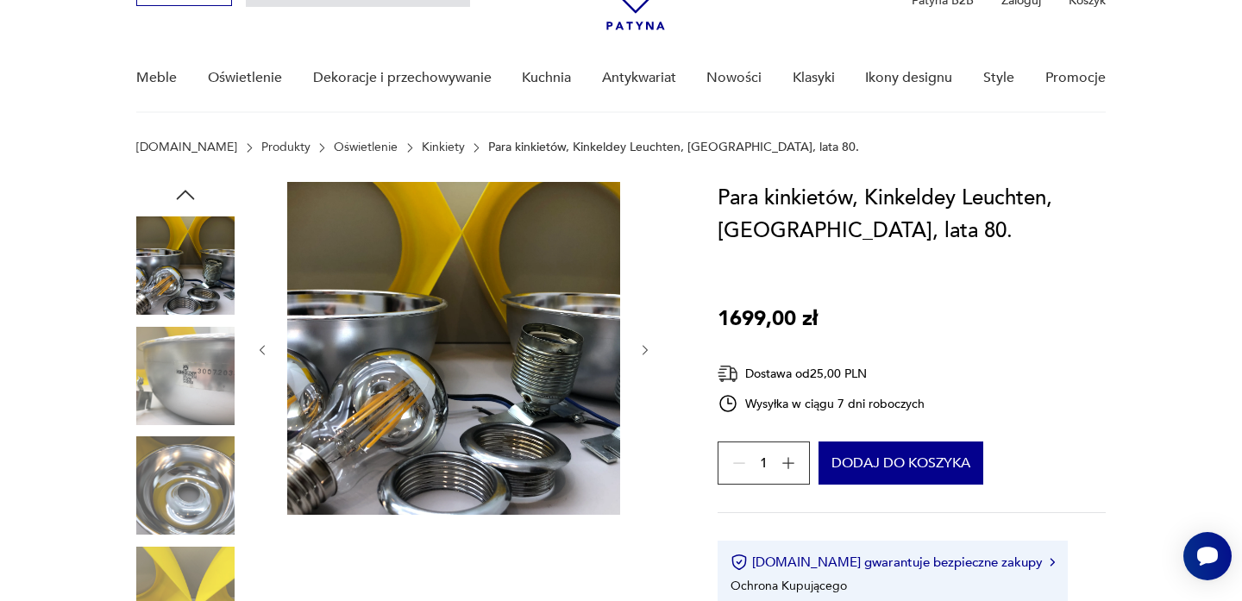
click at [201, 409] on img at bounding box center [185, 376] width 98 height 98
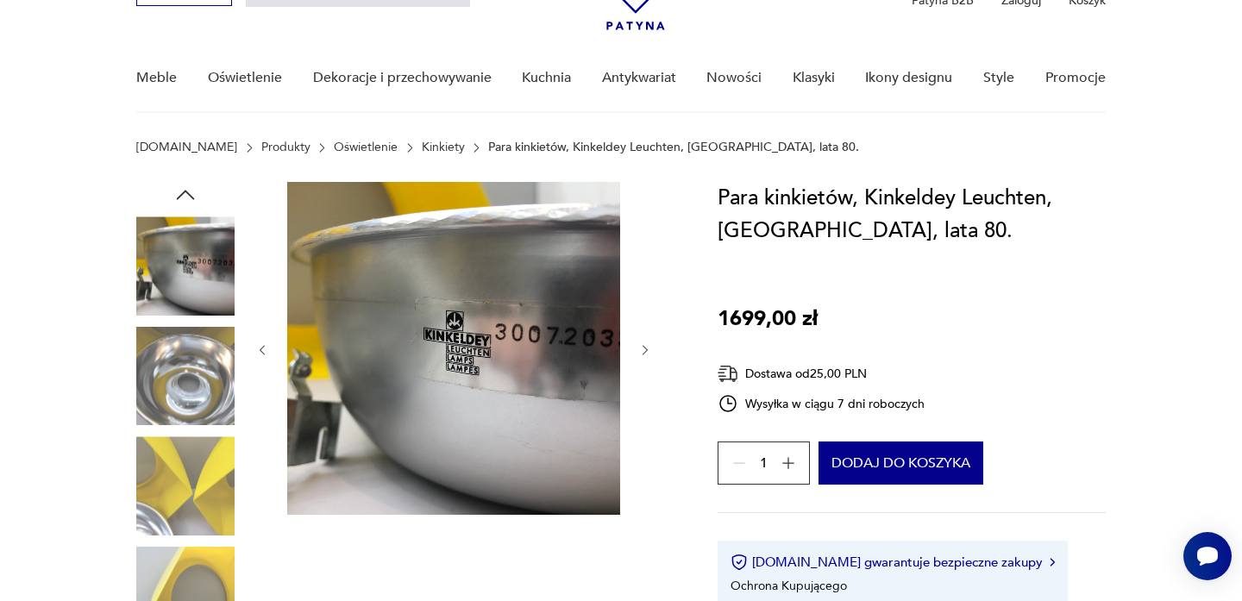
click at [198, 419] on img at bounding box center [185, 376] width 98 height 98
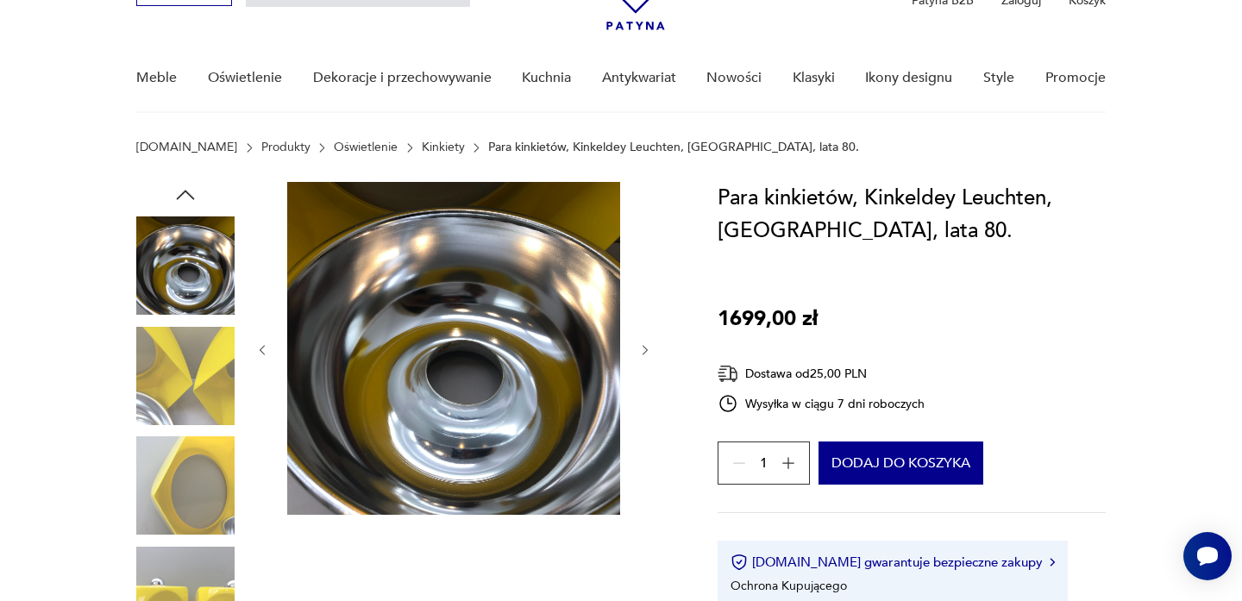
click at [198, 419] on img at bounding box center [185, 376] width 98 height 98
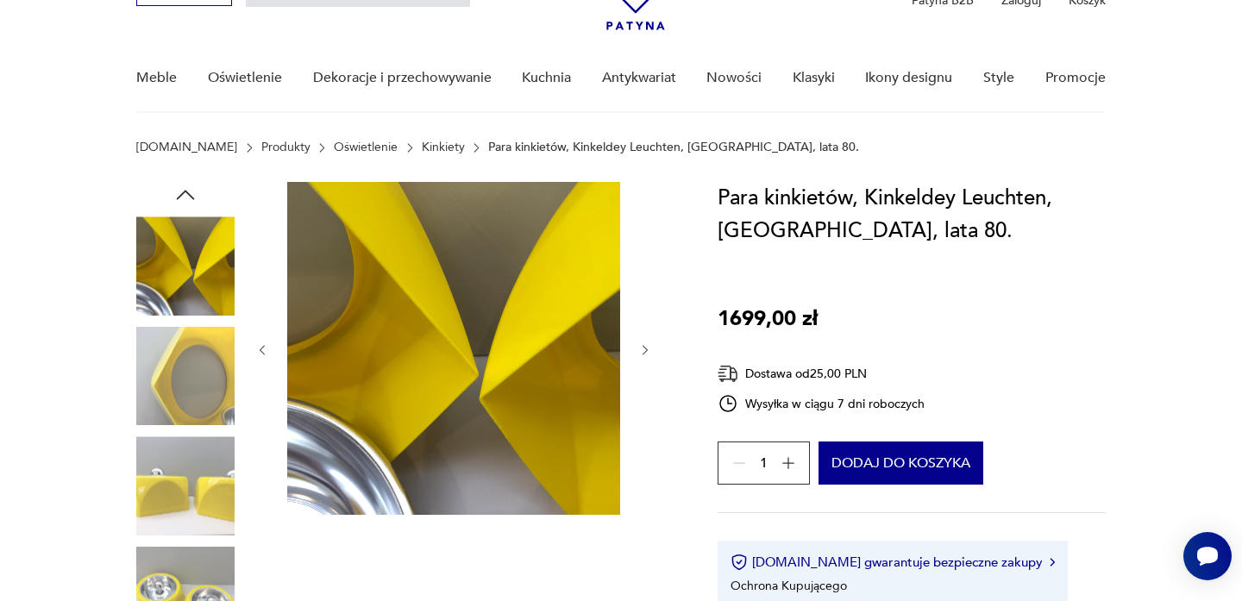
click at [198, 419] on img at bounding box center [185, 376] width 98 height 98
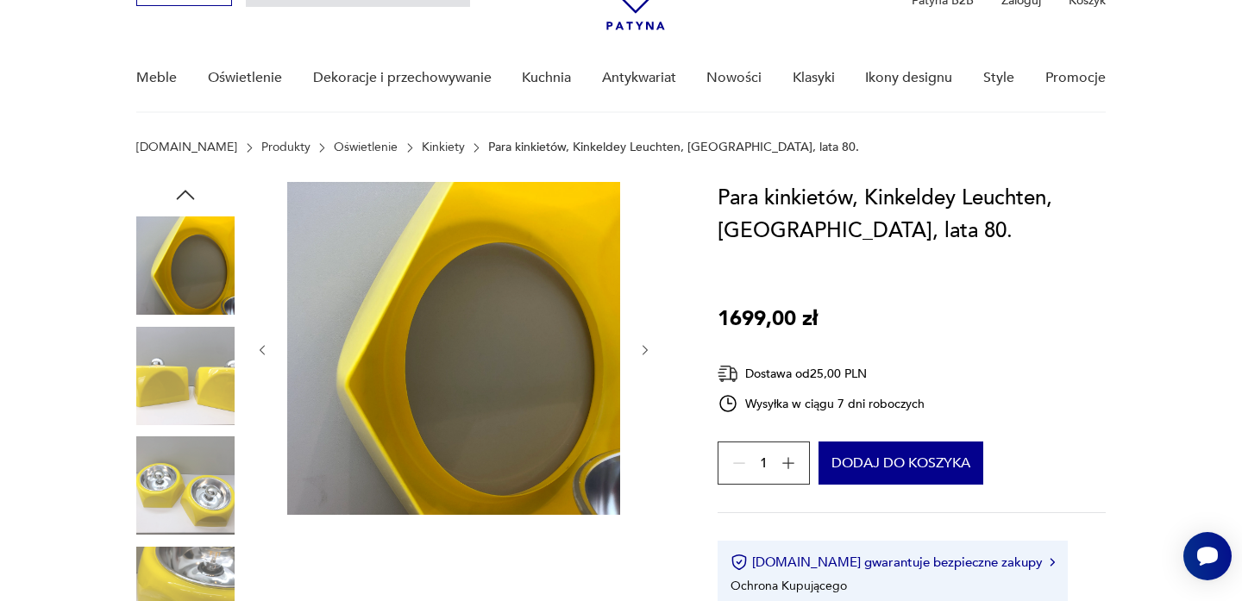
click at [198, 419] on img at bounding box center [185, 376] width 98 height 98
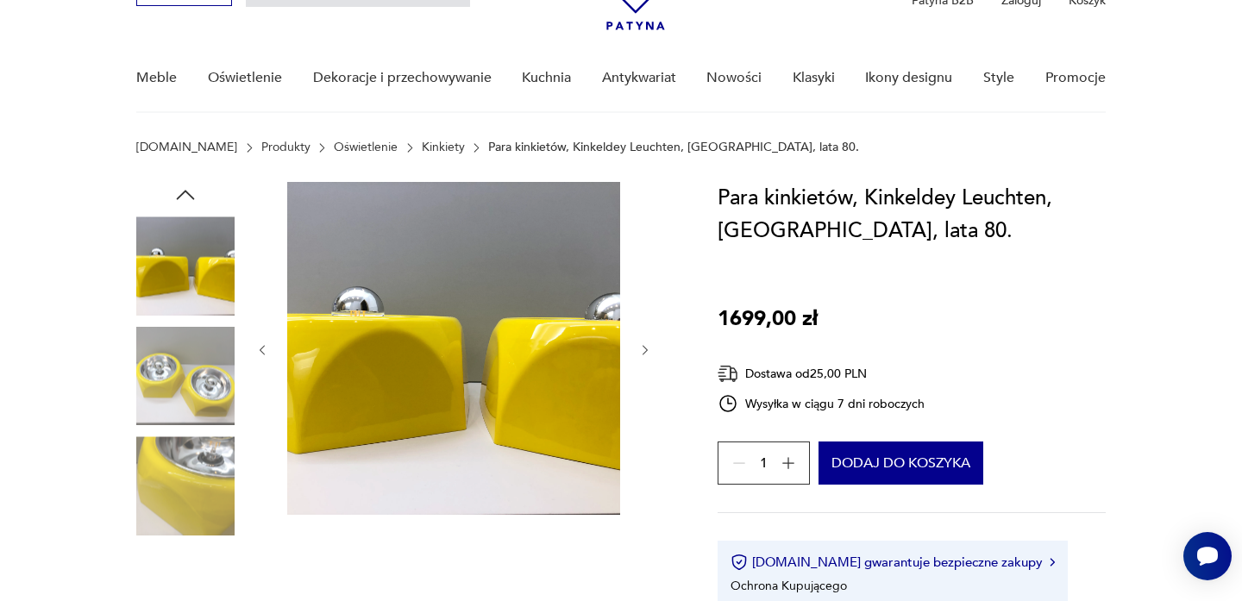
click at [198, 419] on img at bounding box center [185, 376] width 98 height 98
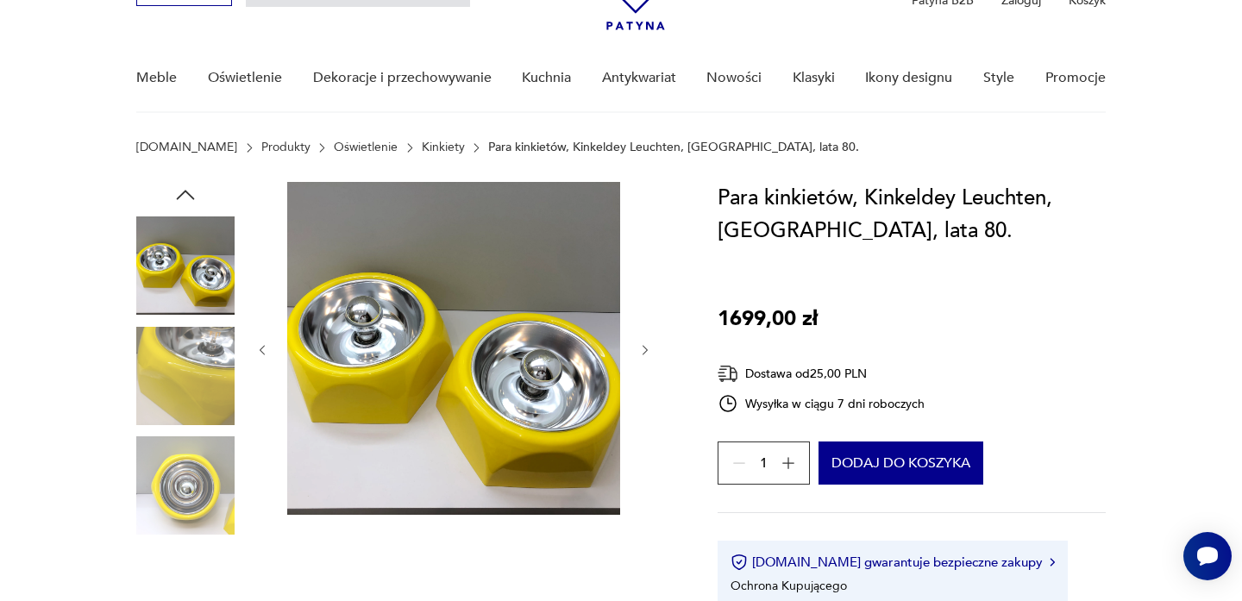
click at [198, 419] on img at bounding box center [185, 376] width 98 height 98
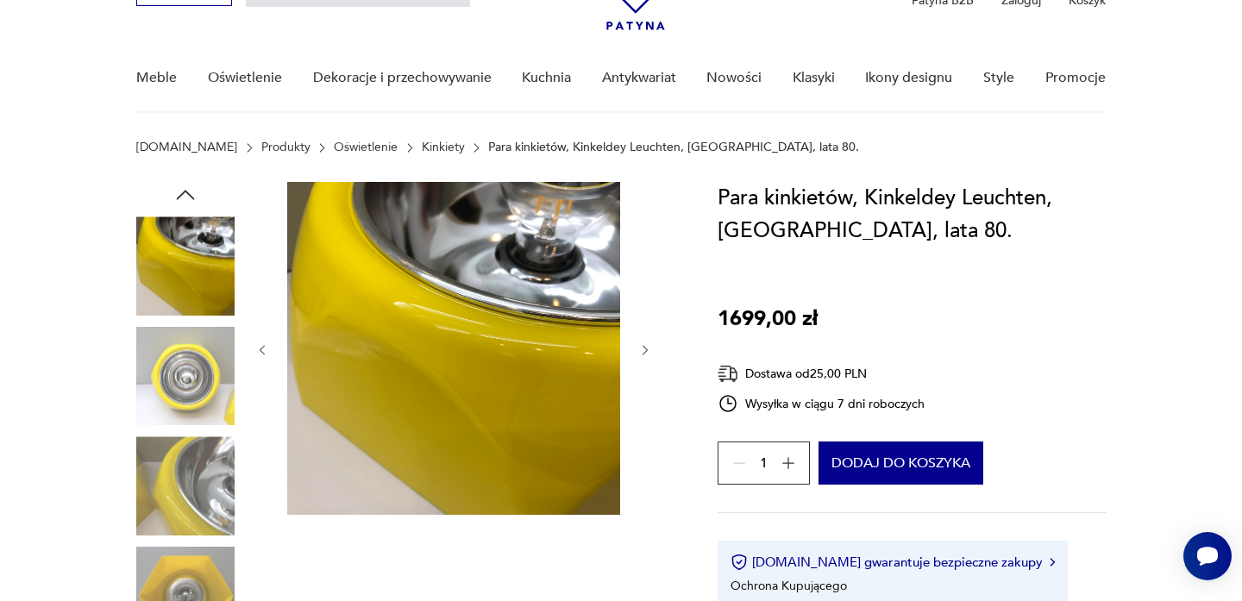
click at [194, 460] on img at bounding box center [185, 485] width 98 height 98
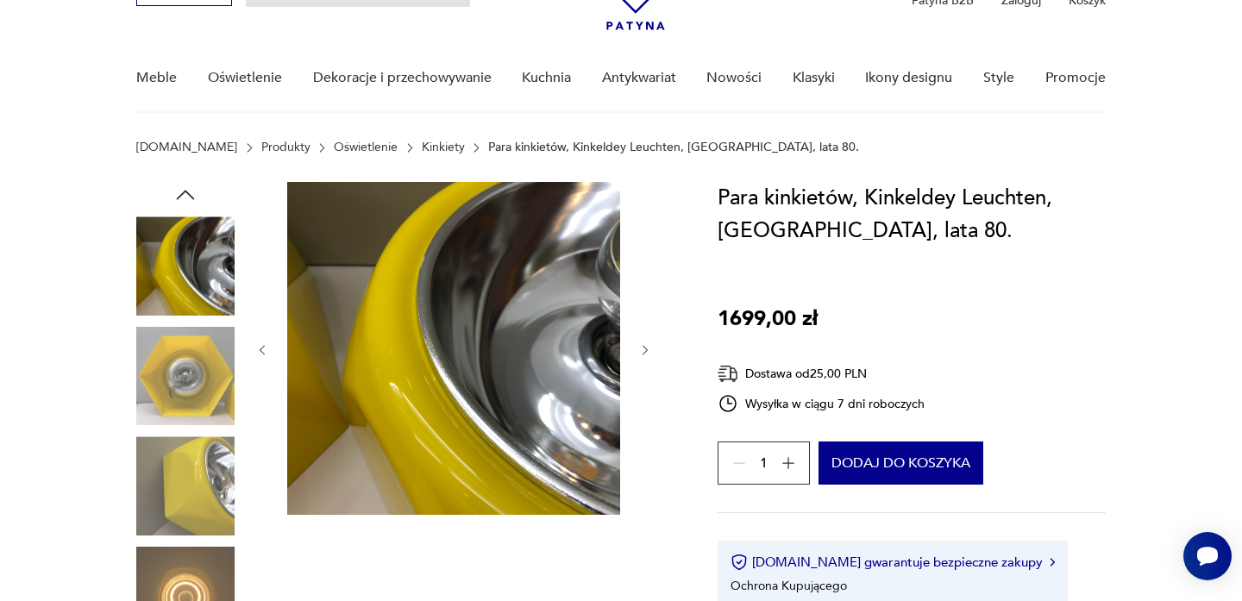
click at [194, 460] on img at bounding box center [185, 485] width 98 height 98
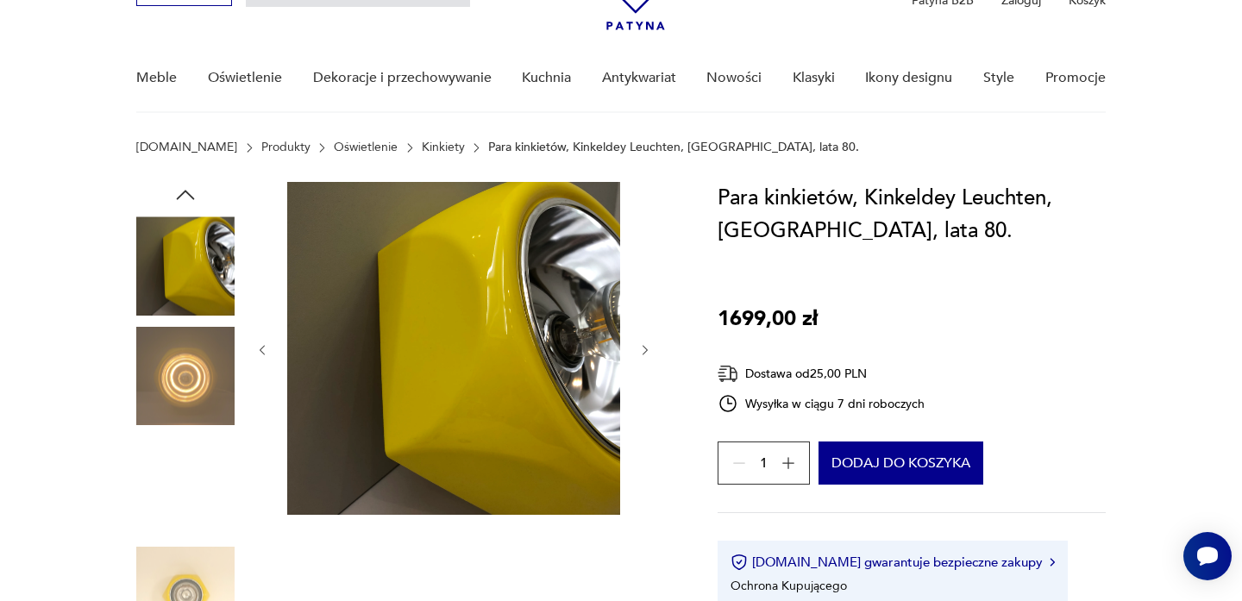
click at [210, 497] on img at bounding box center [185, 485] width 98 height 98
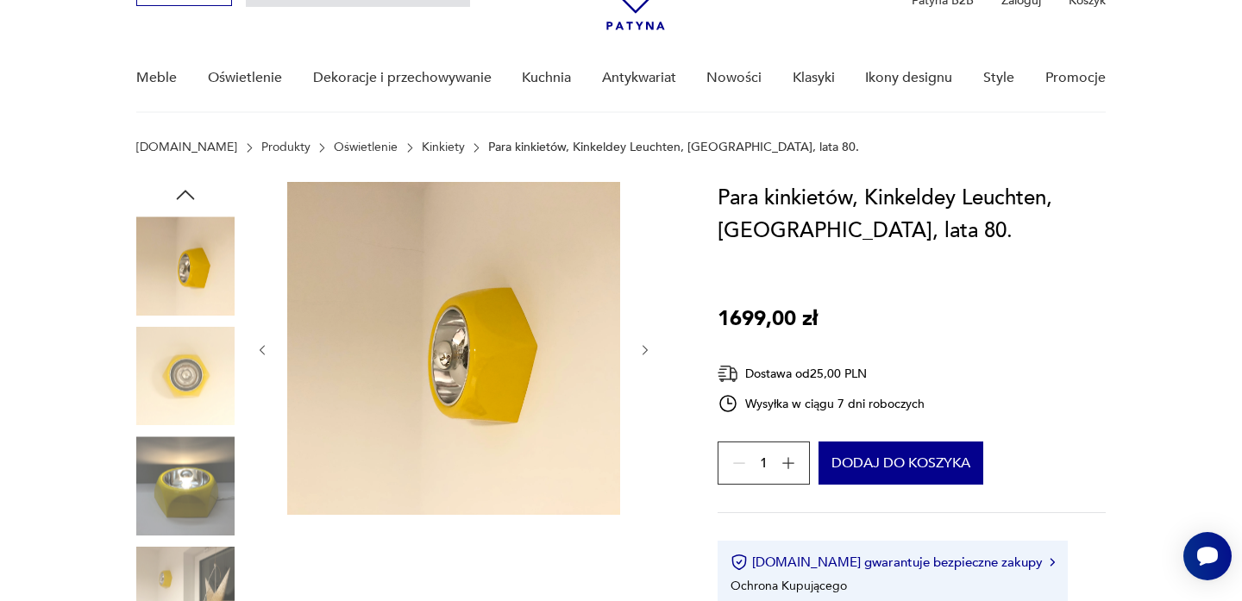
click at [187, 454] on img at bounding box center [185, 485] width 98 height 98
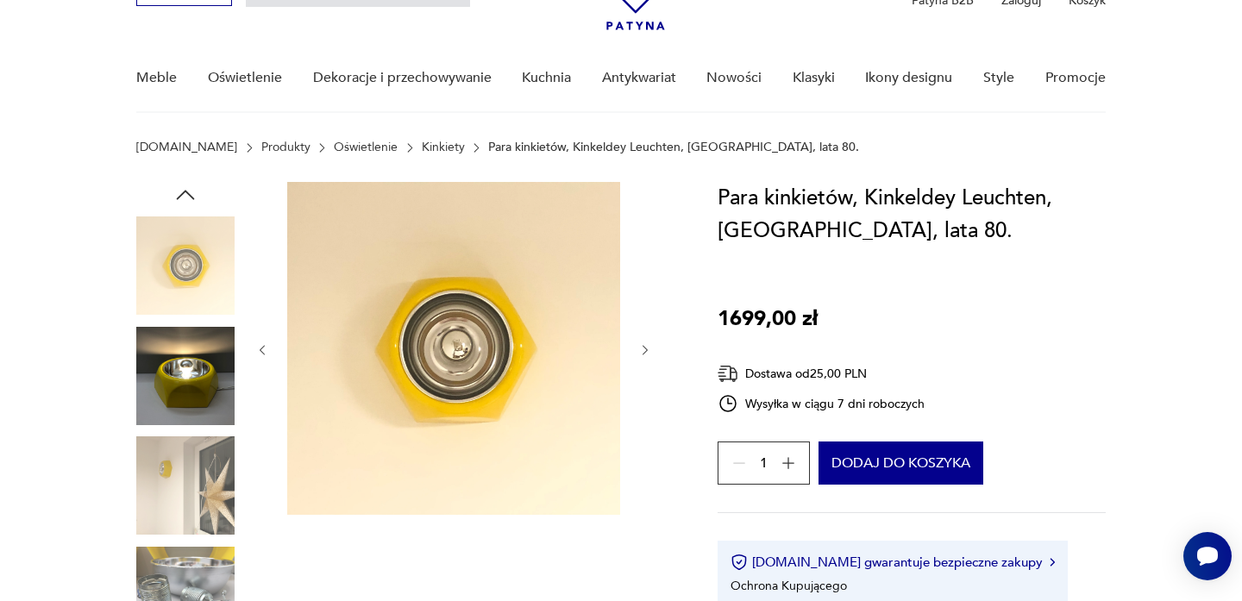
click at [185, 507] on img at bounding box center [185, 485] width 98 height 98
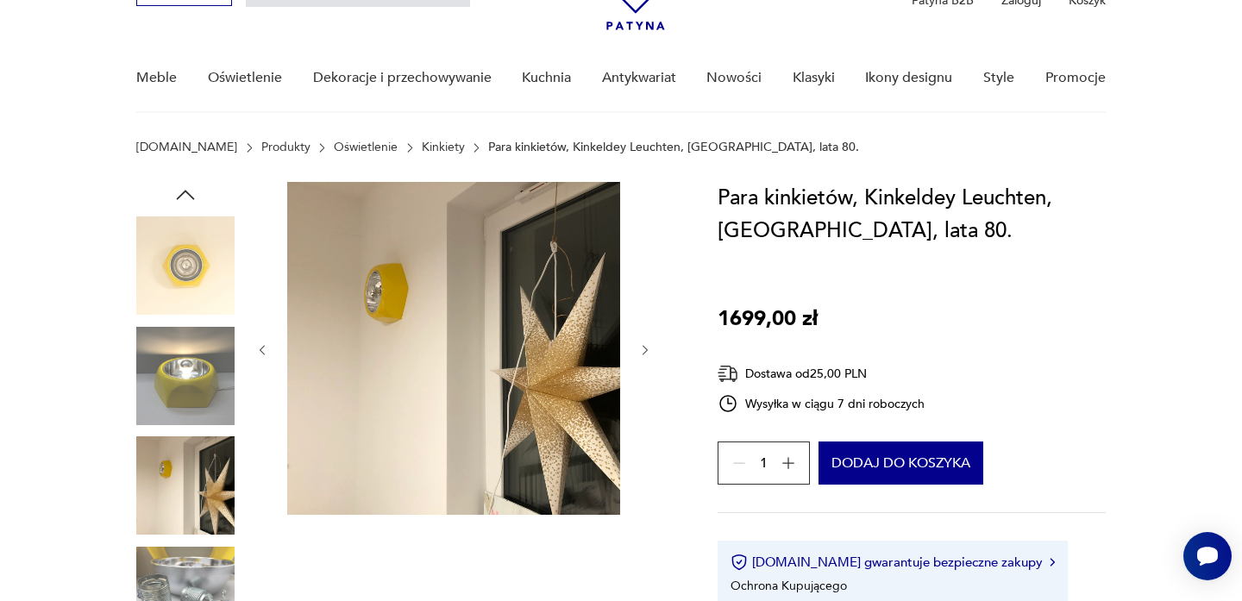
click at [194, 537] on div at bounding box center [185, 431] width 98 height 431
click at [197, 572] on img at bounding box center [185, 596] width 98 height 98
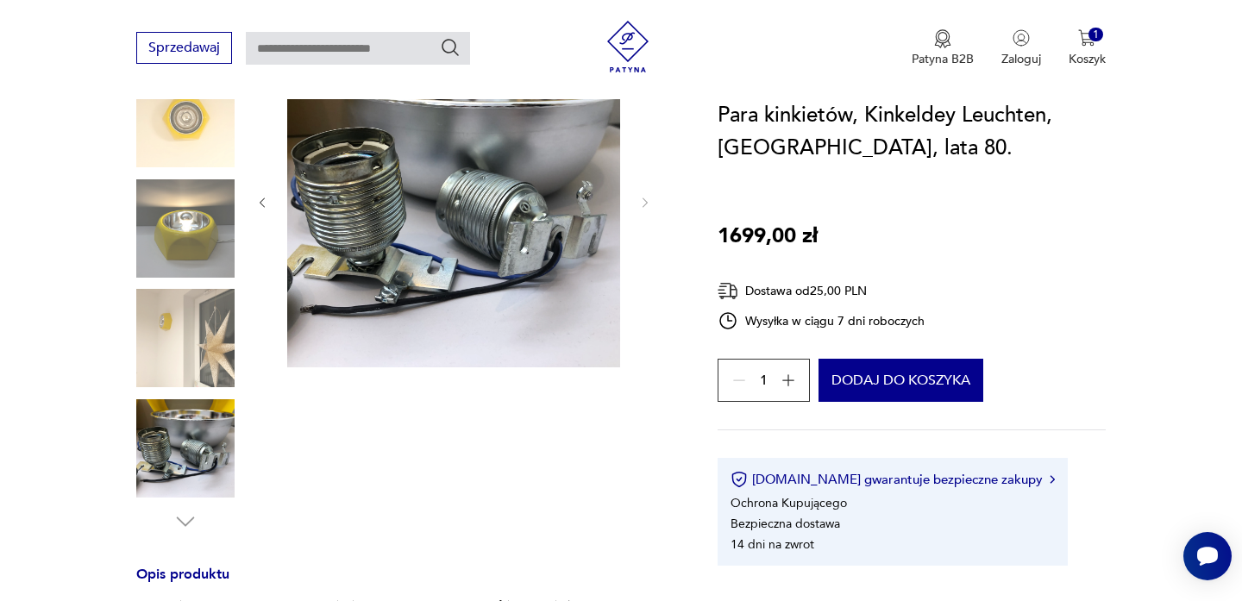
scroll to position [257, 0]
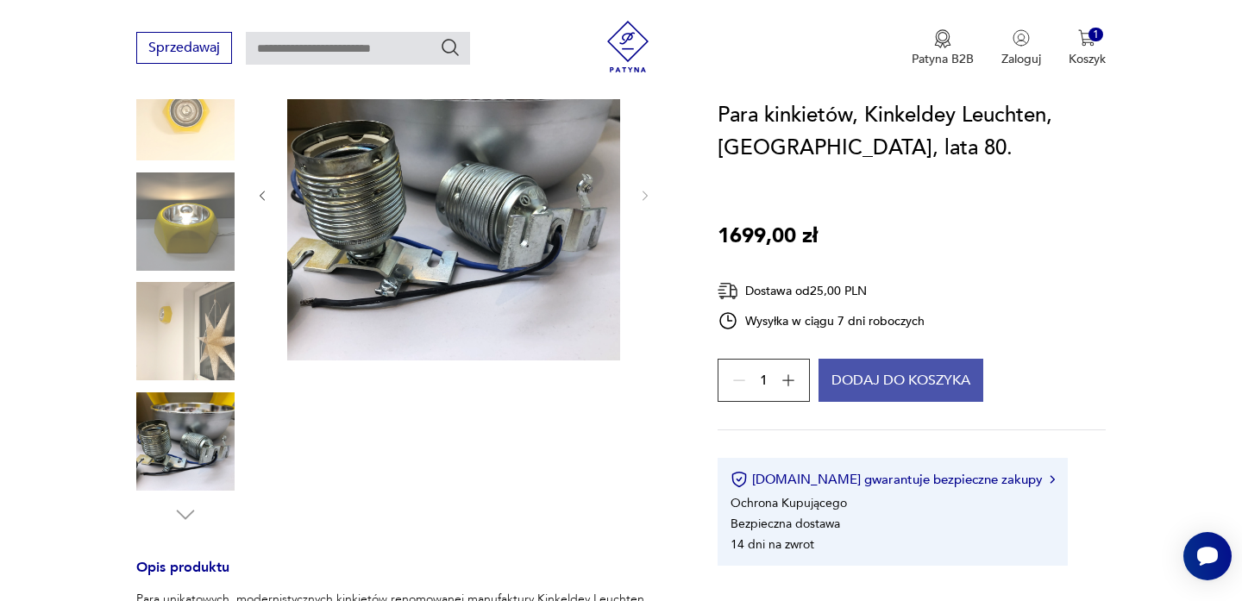
click at [893, 376] on button "Dodaj do koszyka" at bounding box center [900, 380] width 165 height 43
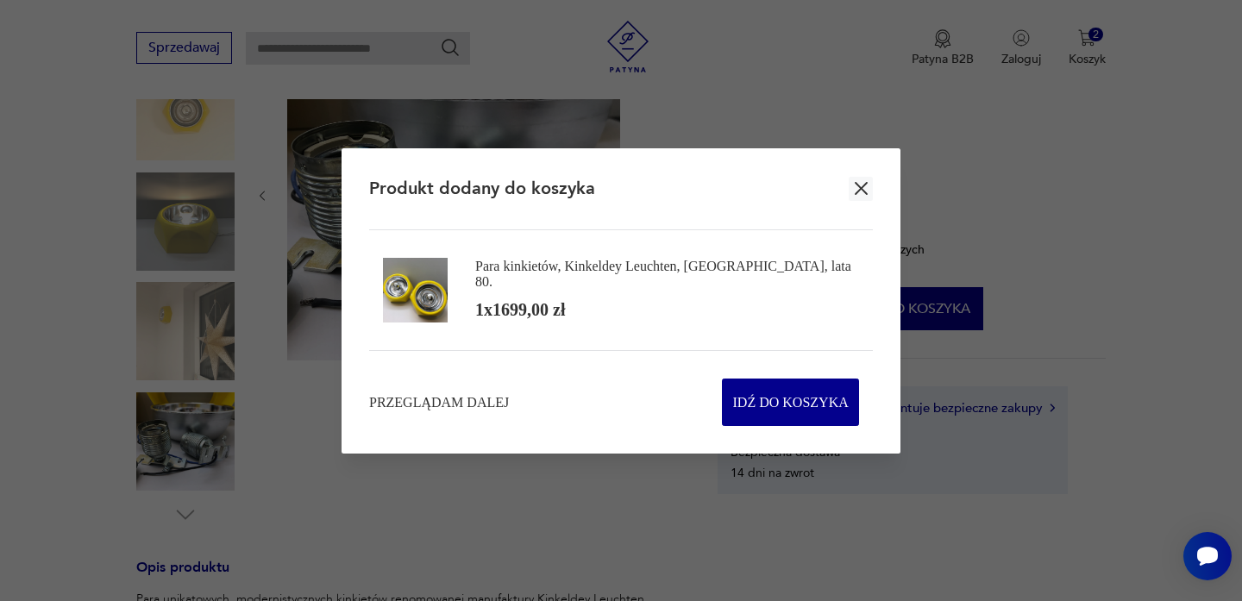
click at [860, 191] on icon "button" at bounding box center [861, 189] width 22 height 22
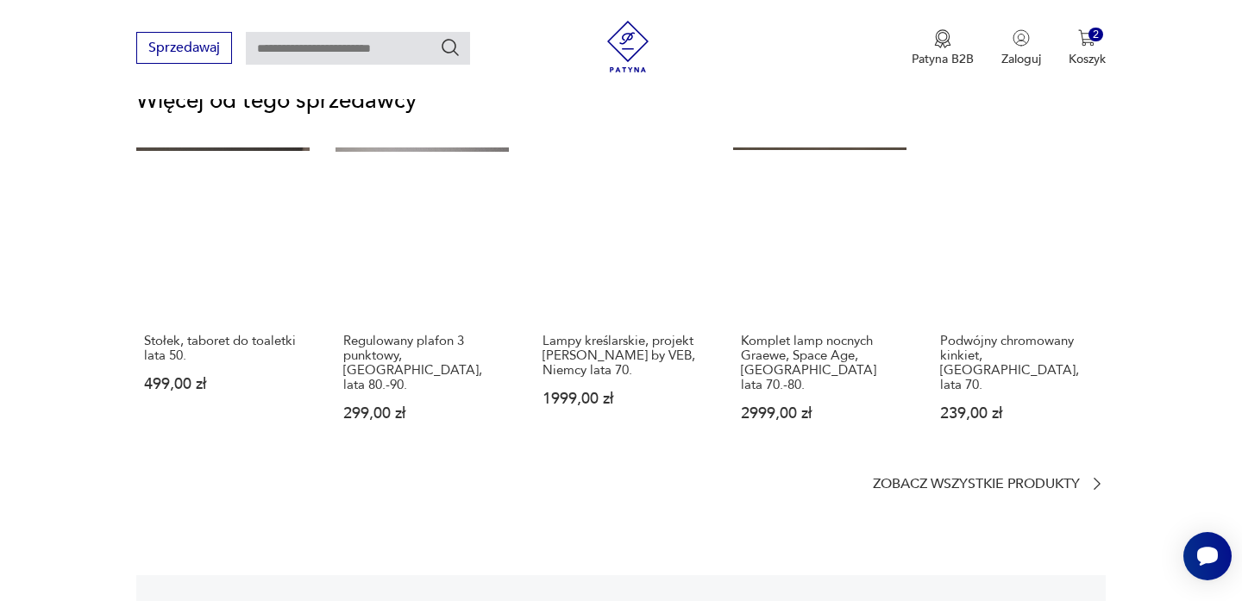
scroll to position [2235, 0]
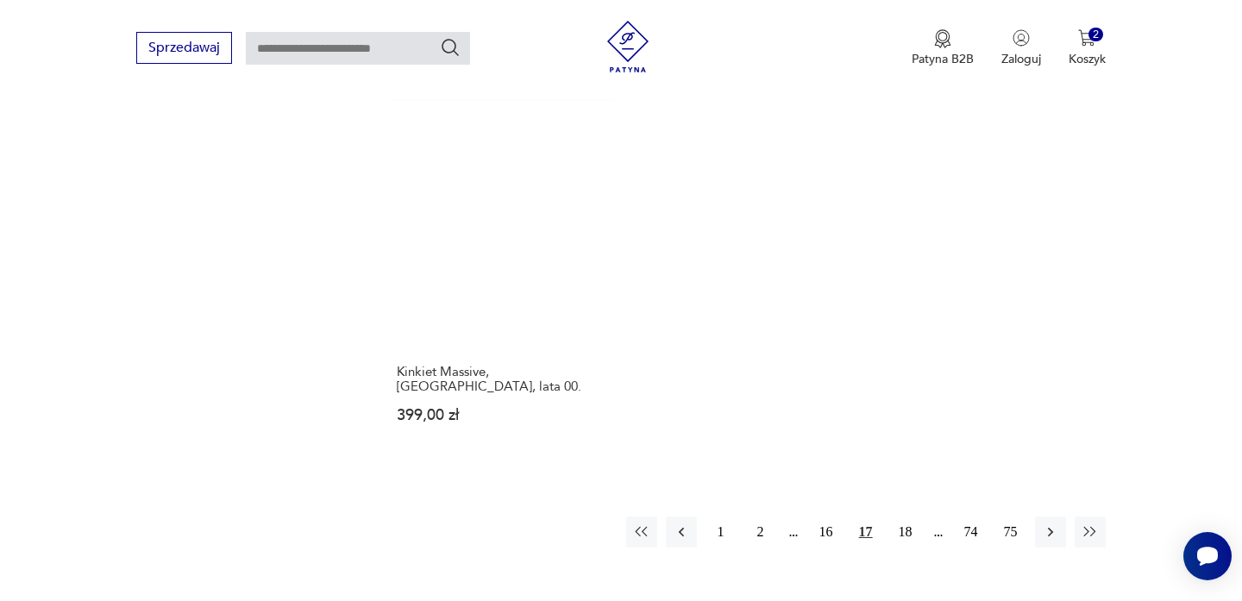
scroll to position [2436, 0]
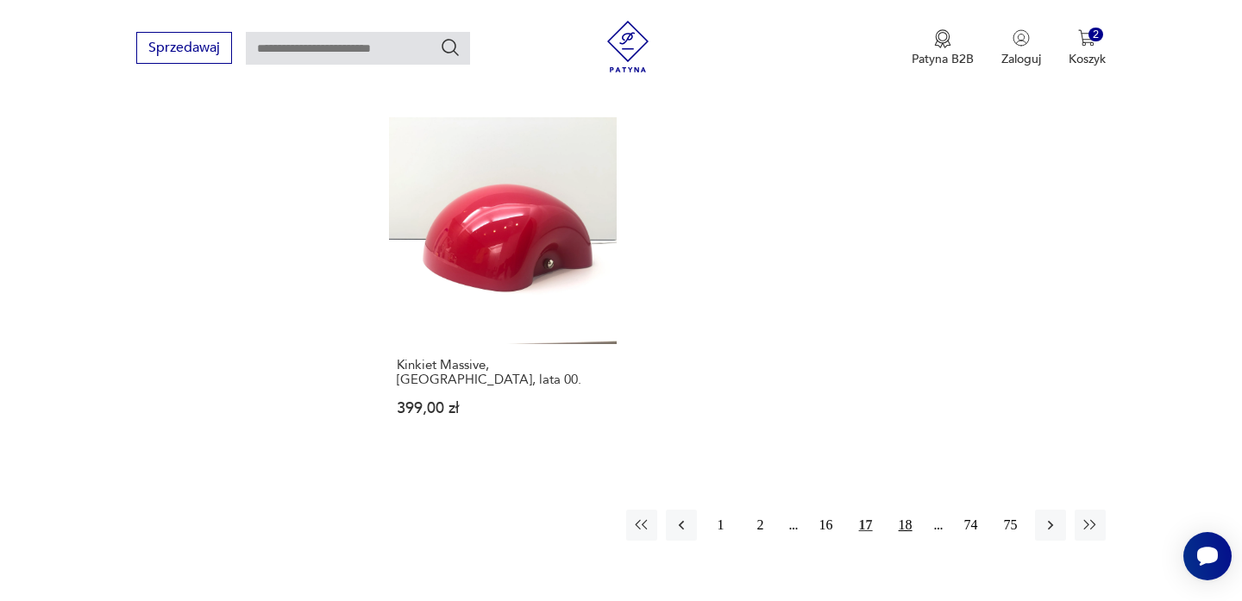
click at [905, 510] on button "18" at bounding box center [905, 525] width 31 height 31
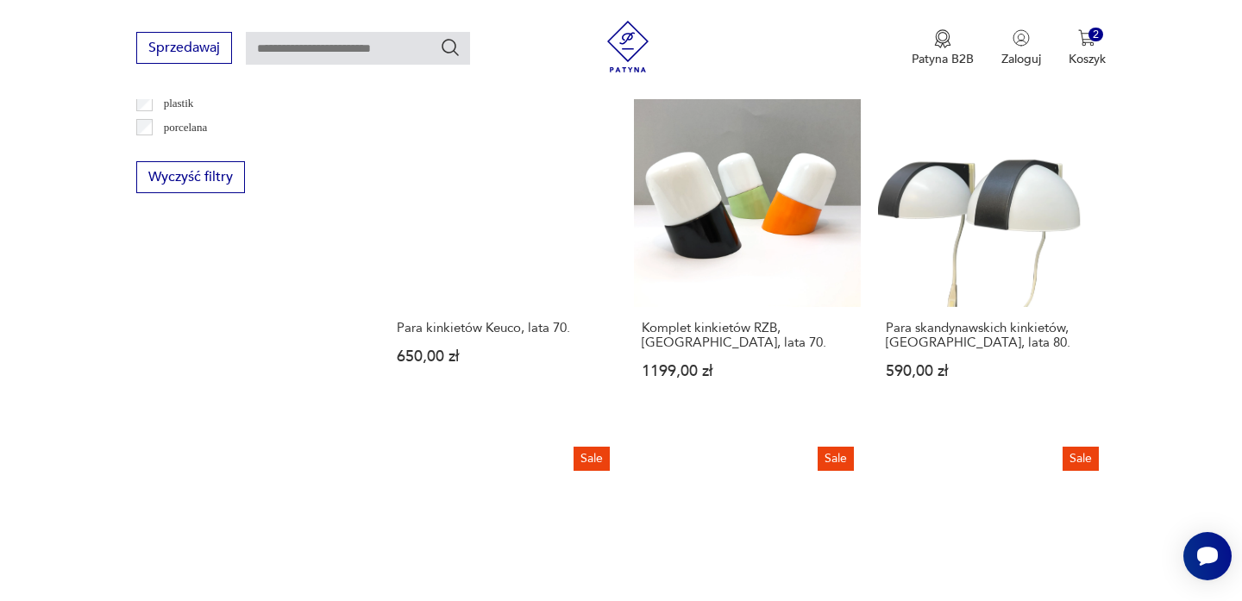
scroll to position [1771, 0]
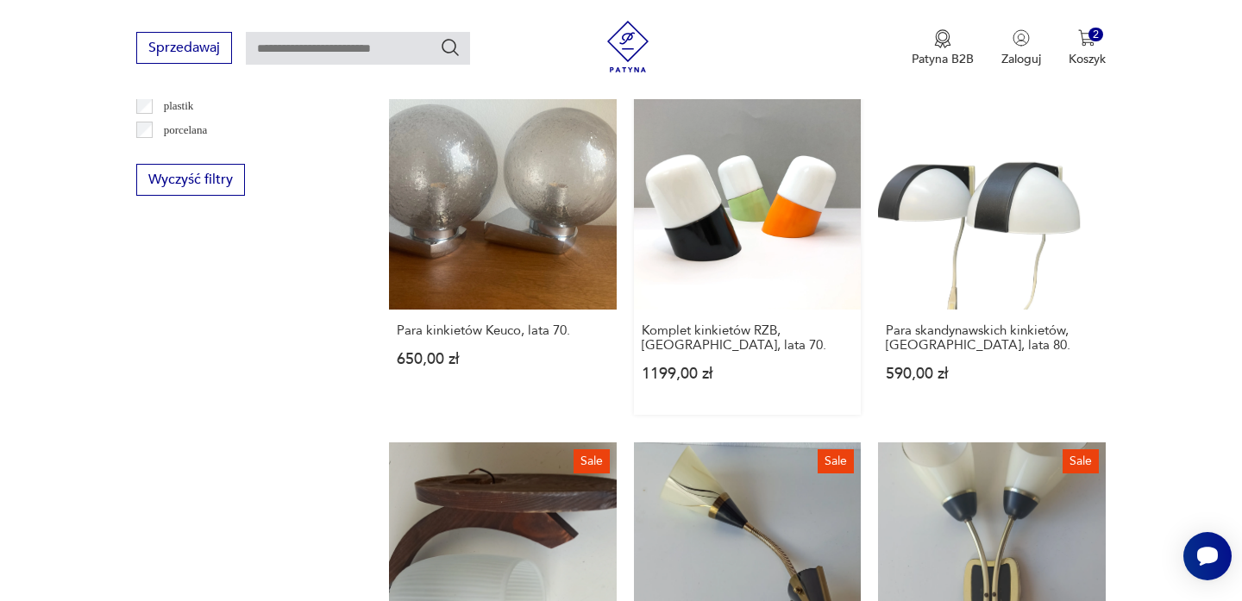
click at [739, 150] on link "Komplet kinkietów RZB, [GEOGRAPHIC_DATA], lata 70. 1199,00 zł" at bounding box center [747, 248] width 227 height 332
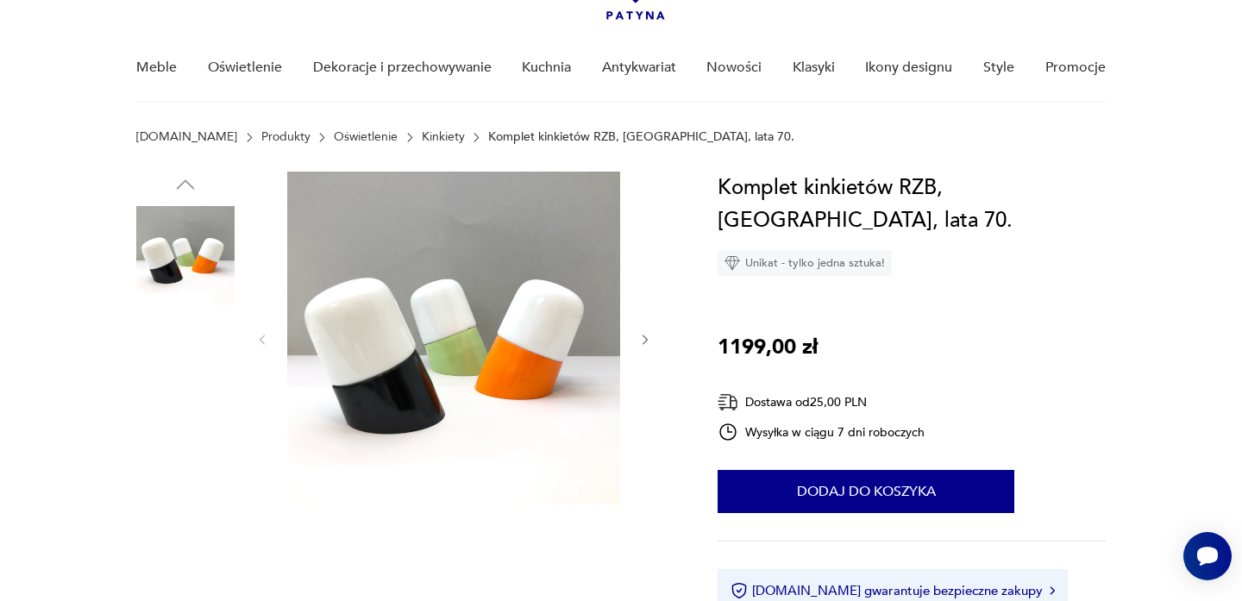
scroll to position [115, 0]
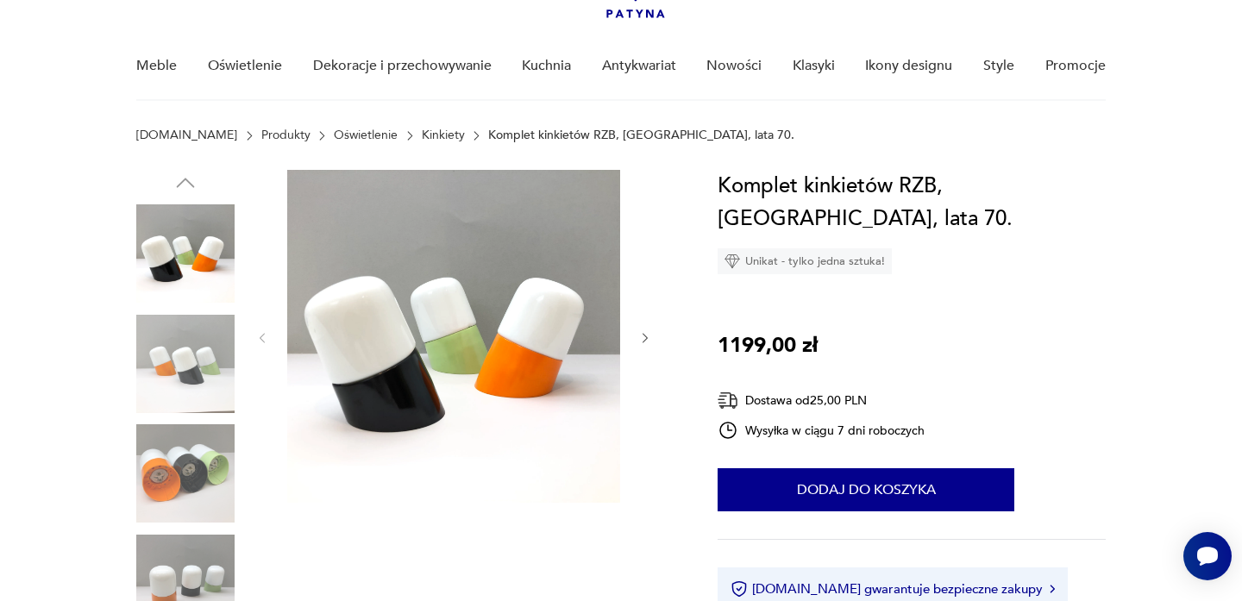
click at [648, 337] on icon "button" at bounding box center [645, 338] width 15 height 15
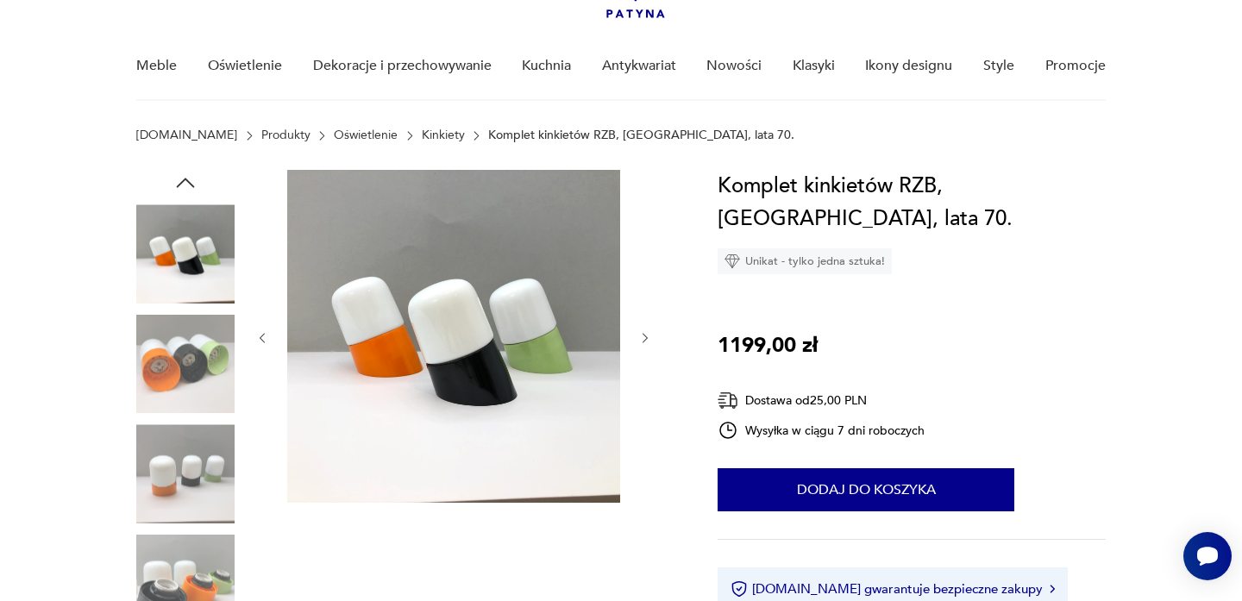
click at [648, 338] on icon "button" at bounding box center [645, 338] width 15 height 15
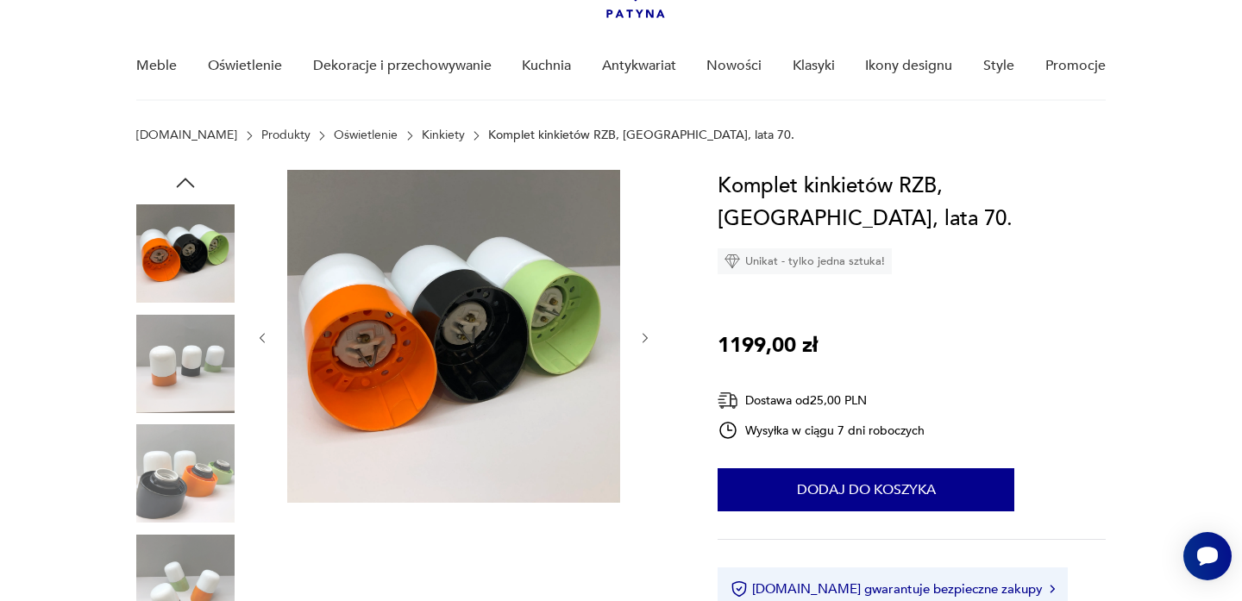
click at [648, 338] on icon "button" at bounding box center [645, 338] width 15 height 15
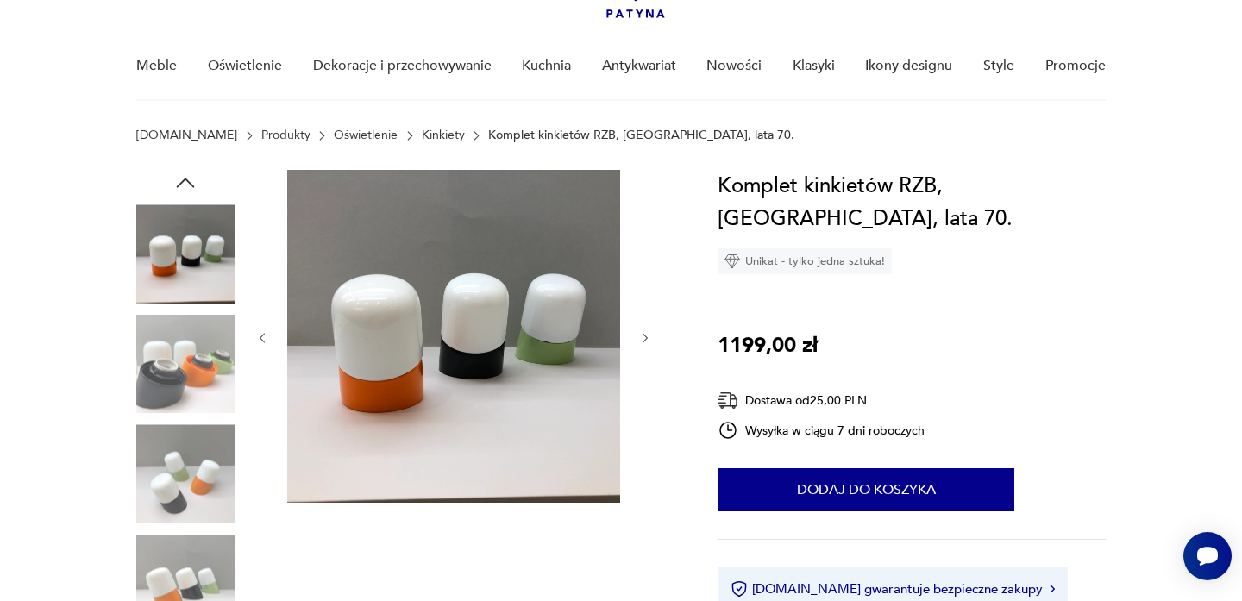
click at [185, 271] on img at bounding box center [185, 253] width 98 height 98
click at [181, 346] on img at bounding box center [185, 364] width 98 height 98
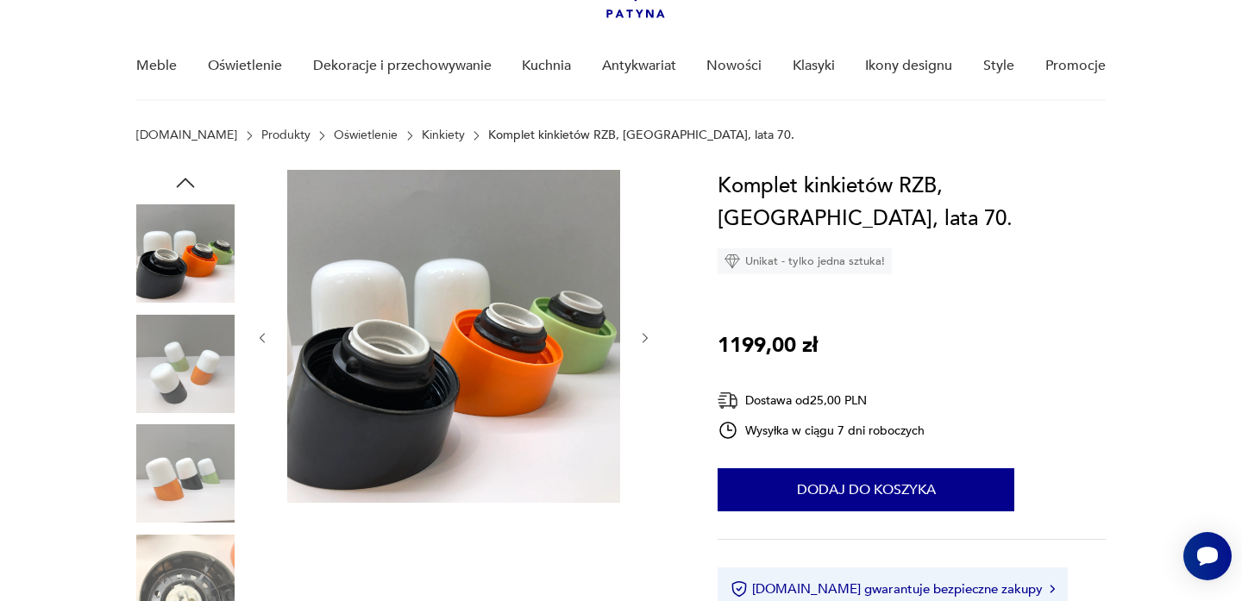
click at [180, 375] on img at bounding box center [185, 364] width 98 height 98
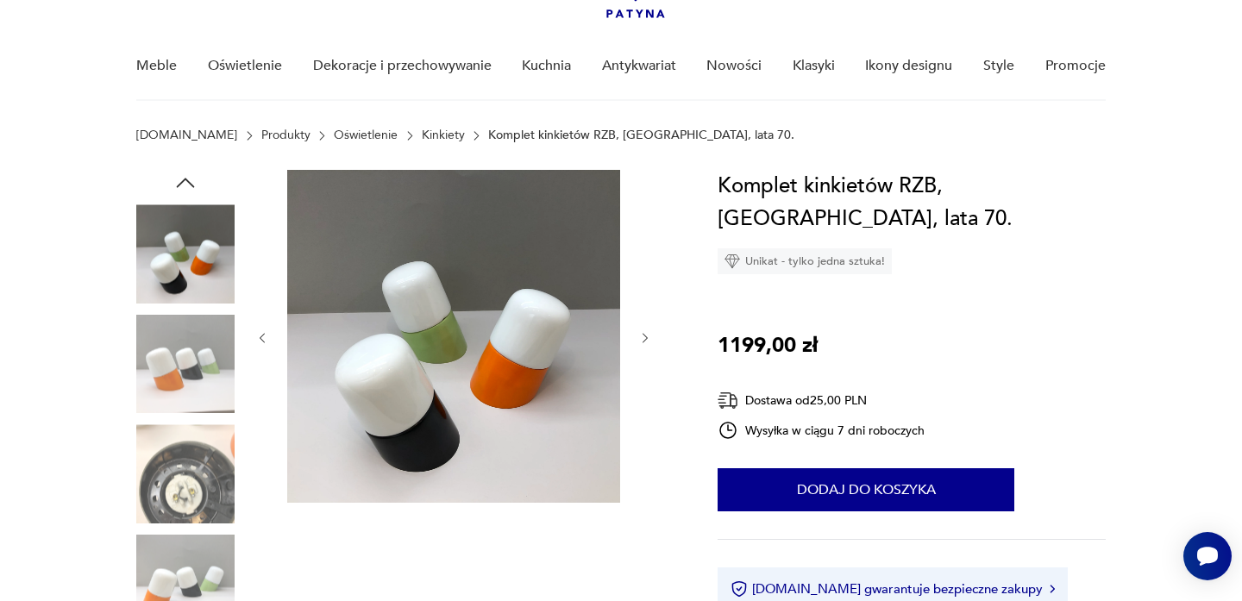
click at [179, 416] on div at bounding box center [185, 419] width 98 height 431
click at [178, 443] on img at bounding box center [185, 473] width 98 height 98
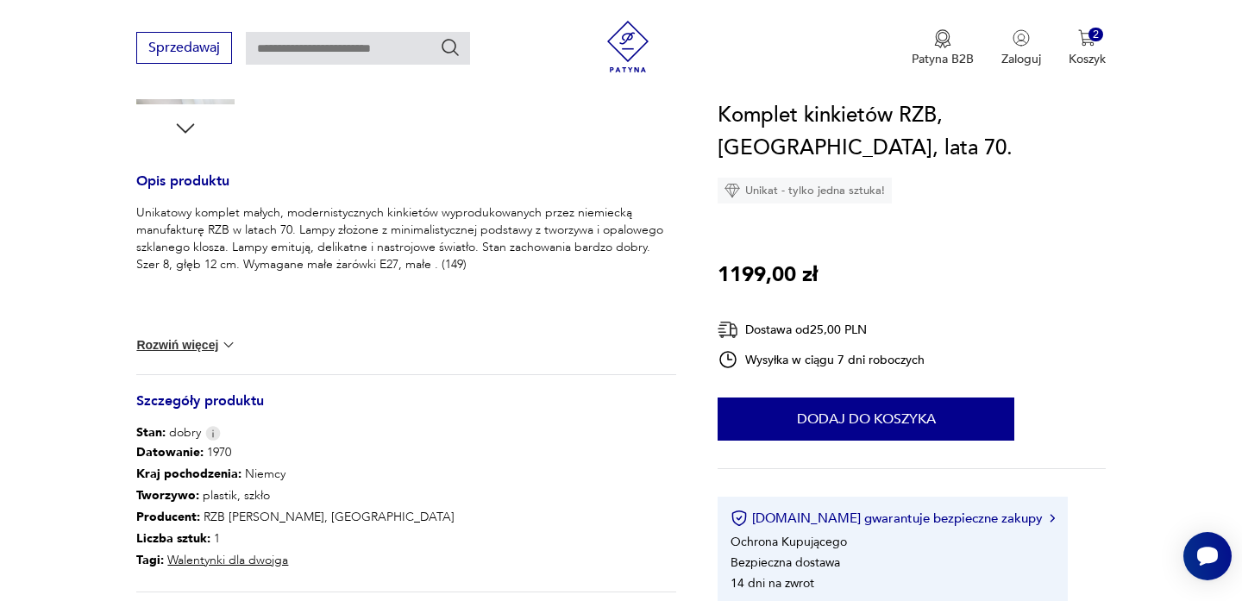
scroll to position [644, 0]
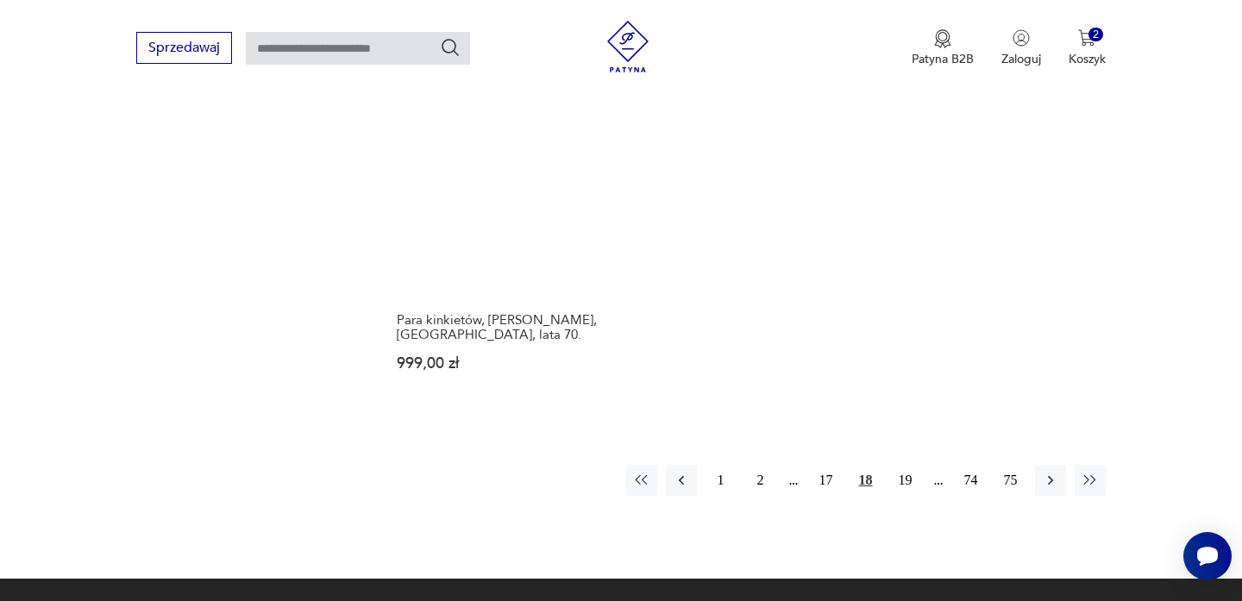
scroll to position [2508, 0]
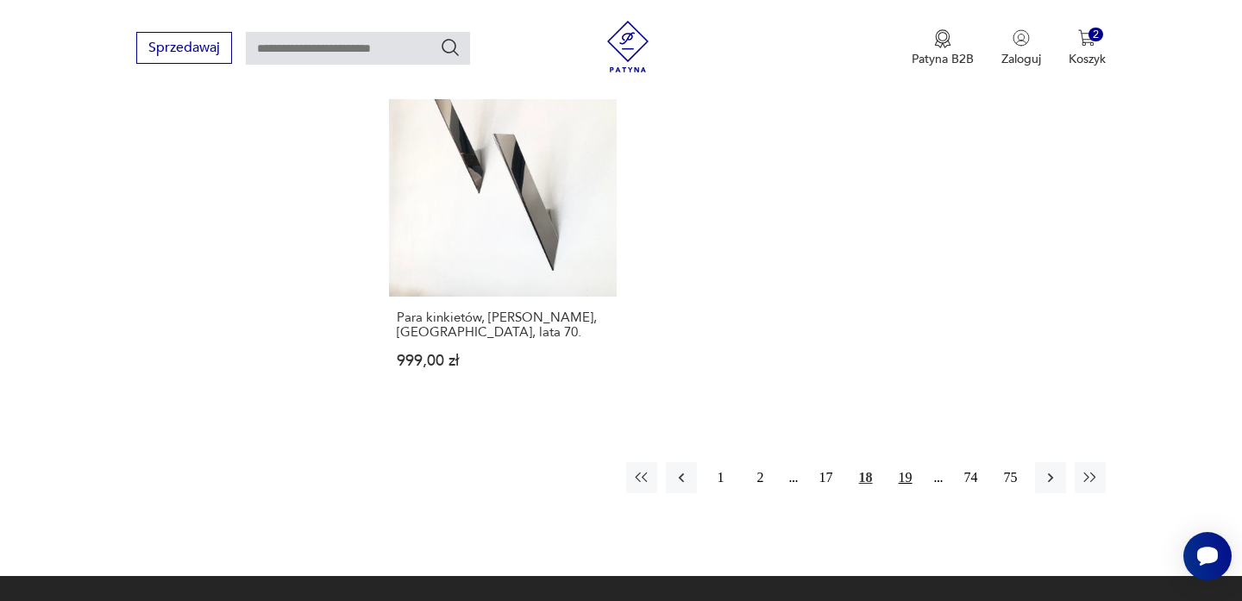
click at [910, 462] on button "19" at bounding box center [905, 477] width 31 height 31
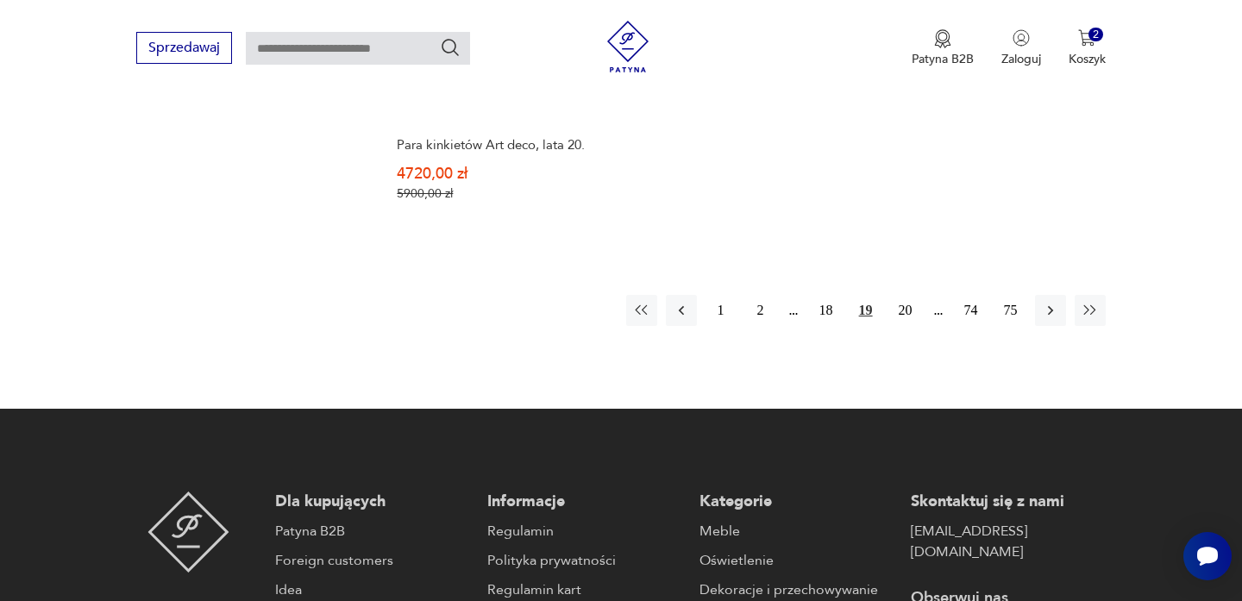
scroll to position [2711, 0]
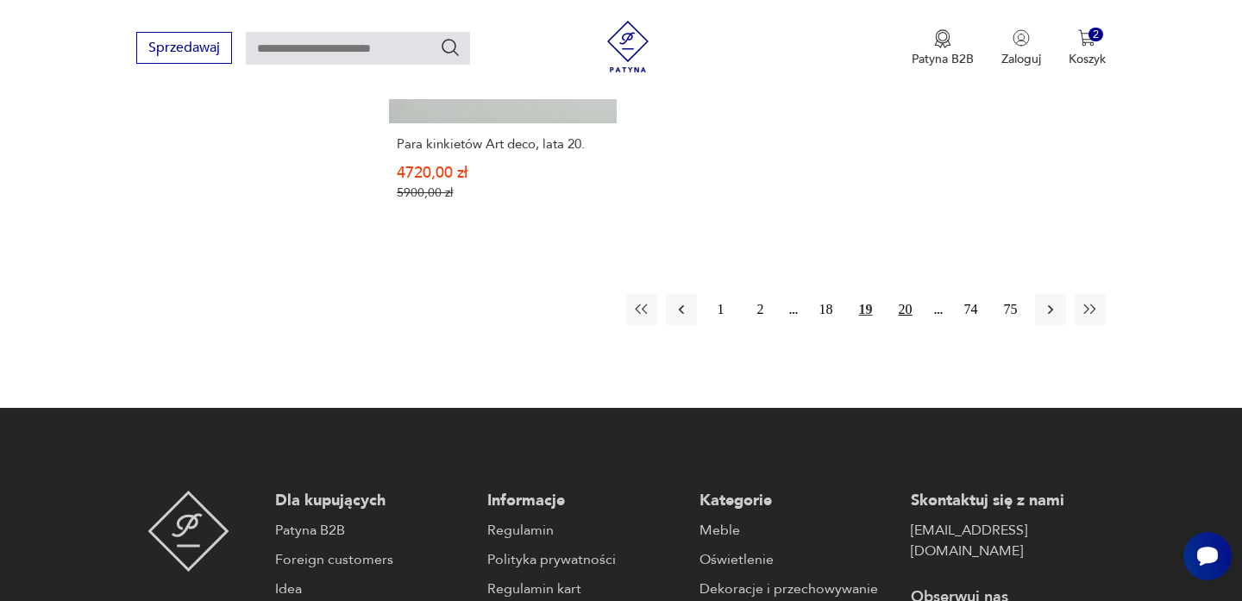
click at [900, 294] on button "20" at bounding box center [905, 309] width 31 height 31
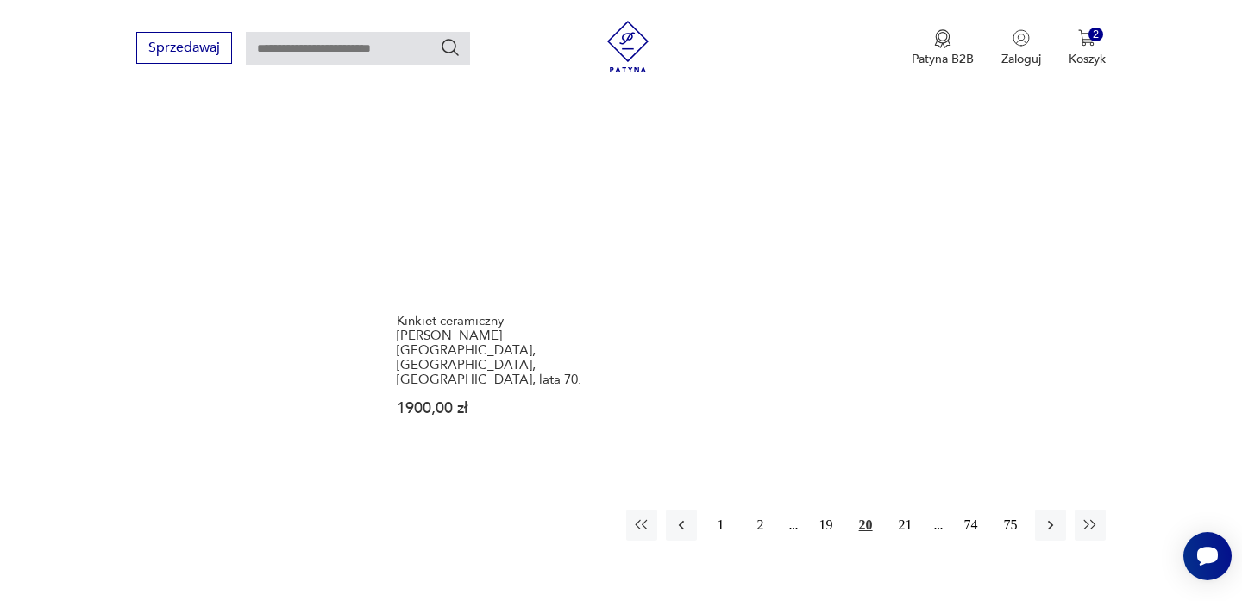
scroll to position [2581, 0]
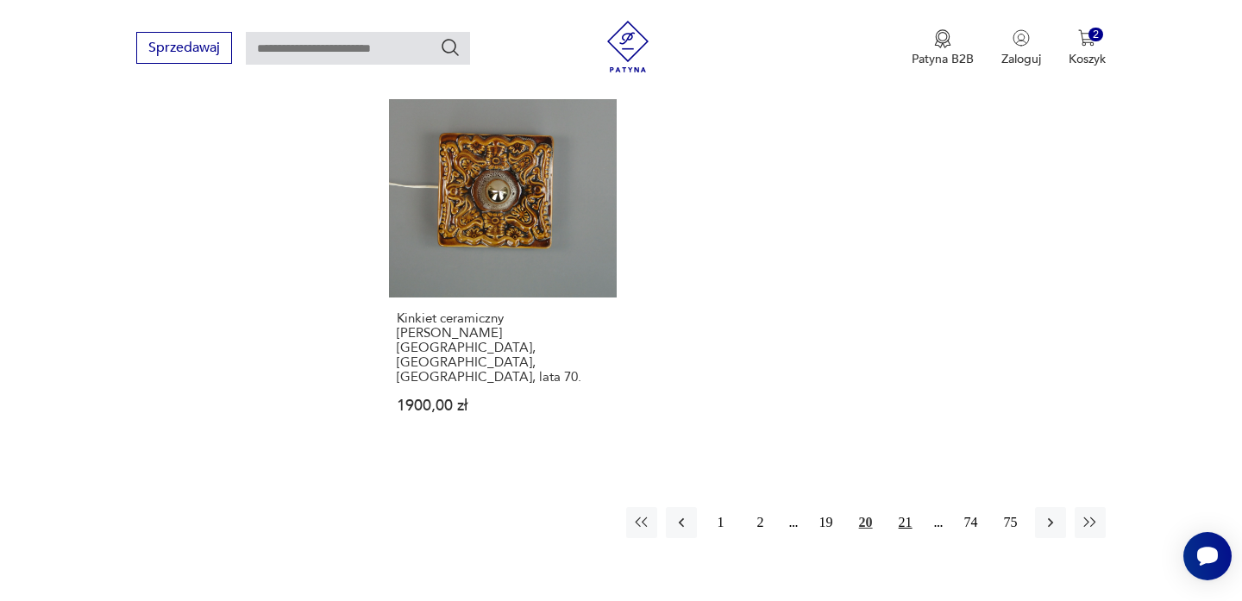
click at [902, 507] on button "21" at bounding box center [905, 522] width 31 height 31
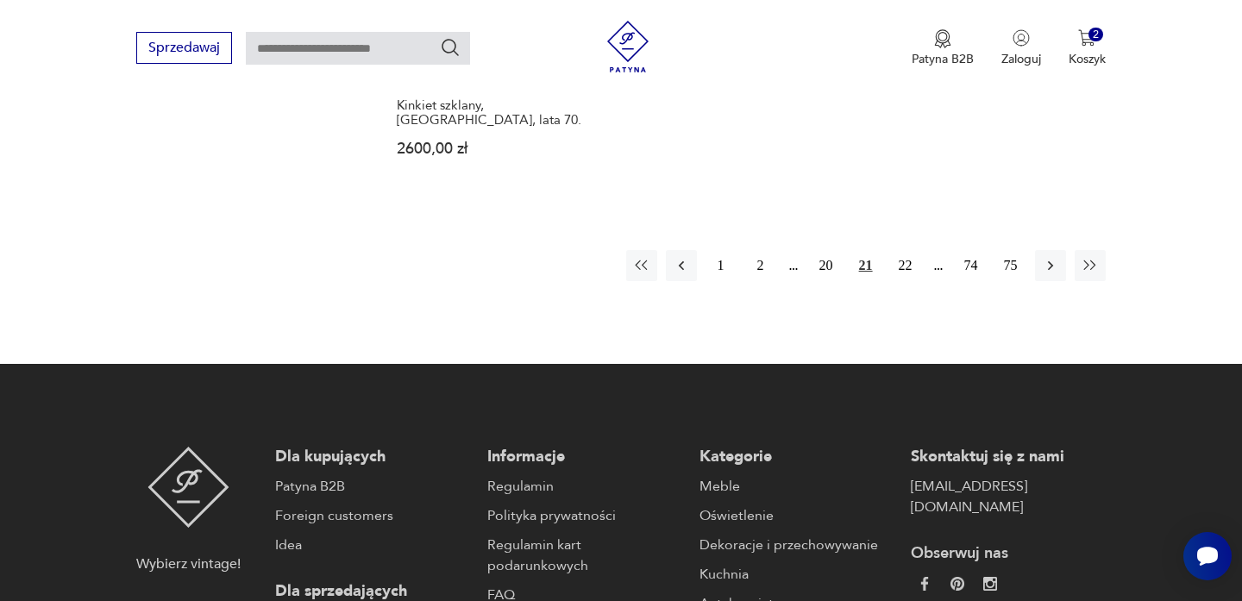
scroll to position [2750, 0]
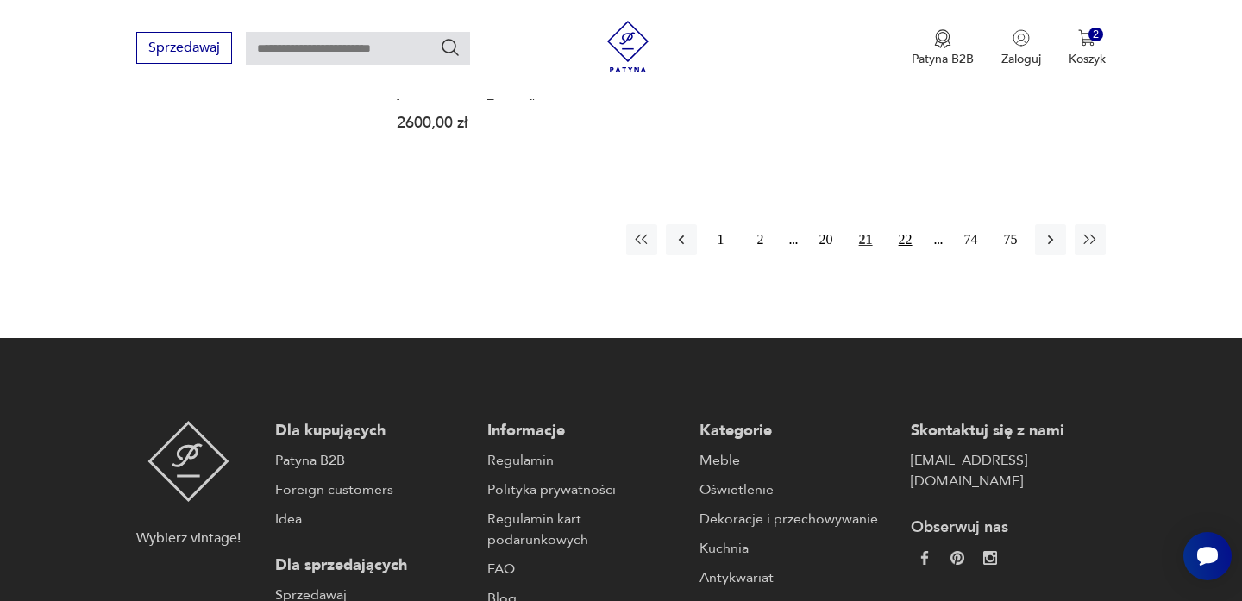
click at [903, 224] on button "22" at bounding box center [905, 239] width 31 height 31
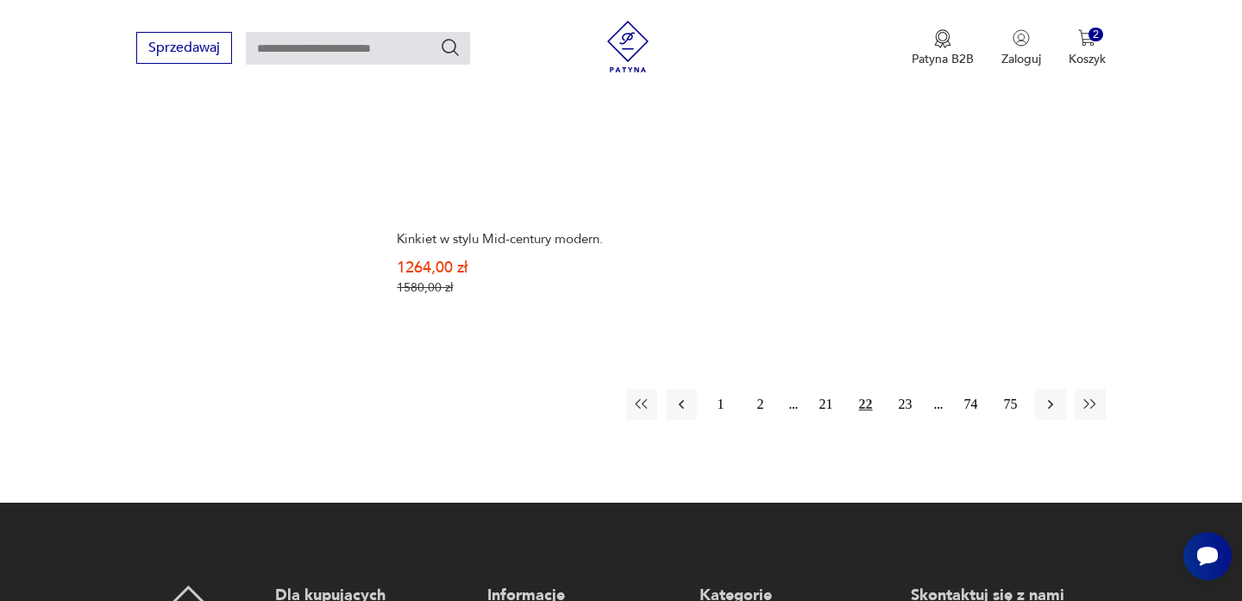
scroll to position [2587, 0]
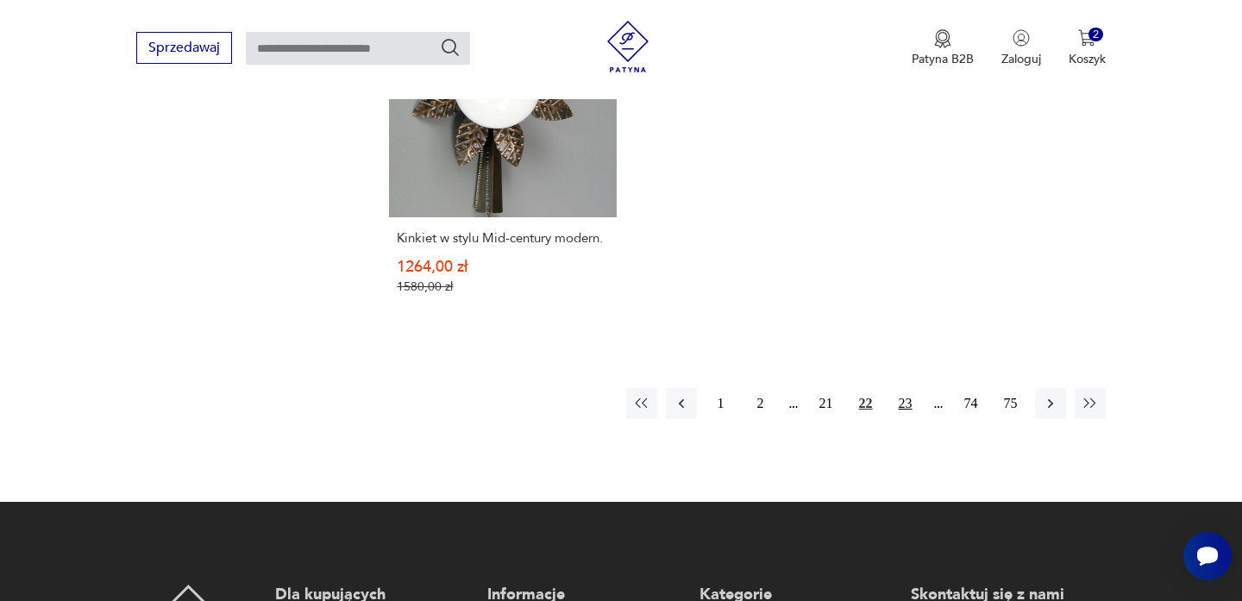
click at [910, 396] on button "23" at bounding box center [905, 403] width 31 height 31
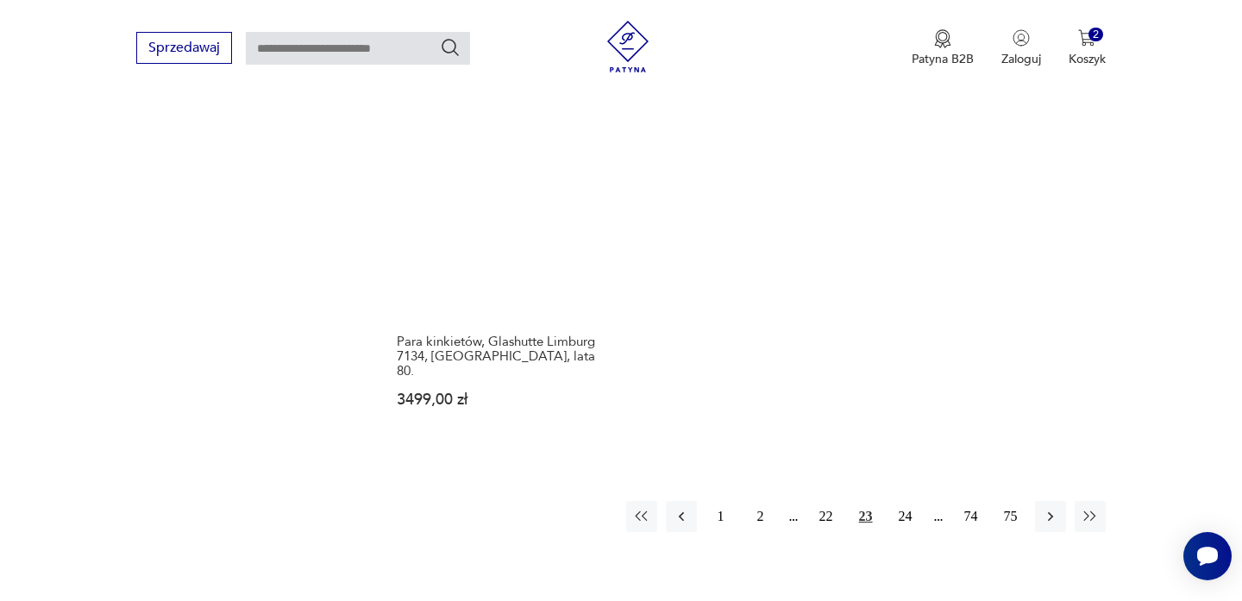
scroll to position [2511, 0]
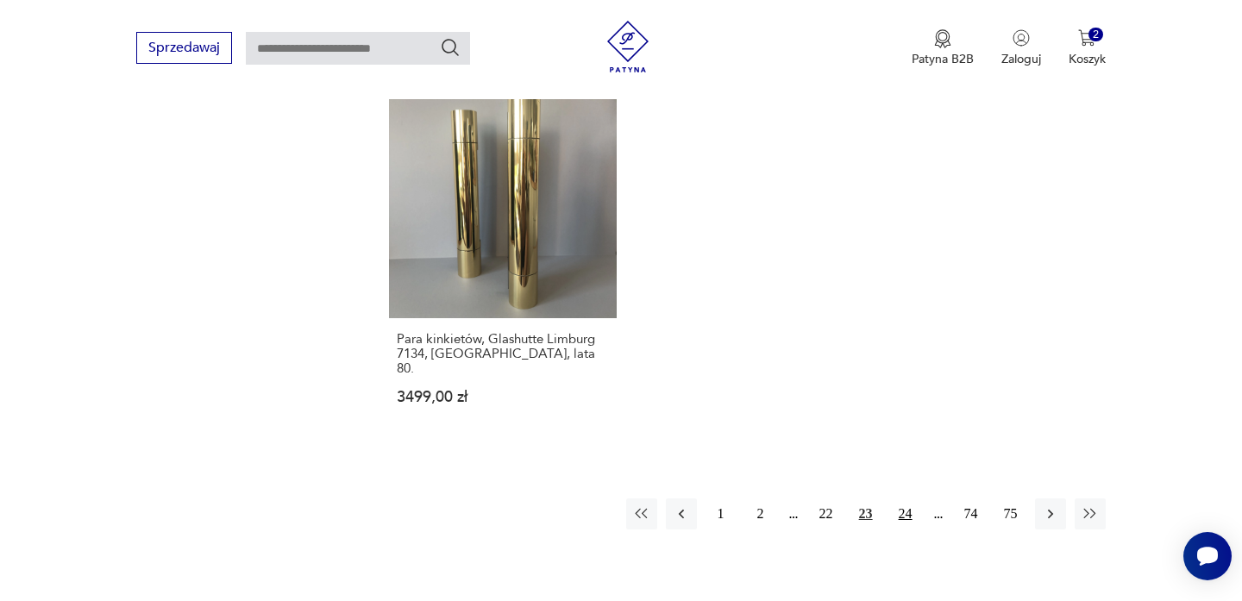
click at [909, 498] on button "24" at bounding box center [905, 513] width 31 height 31
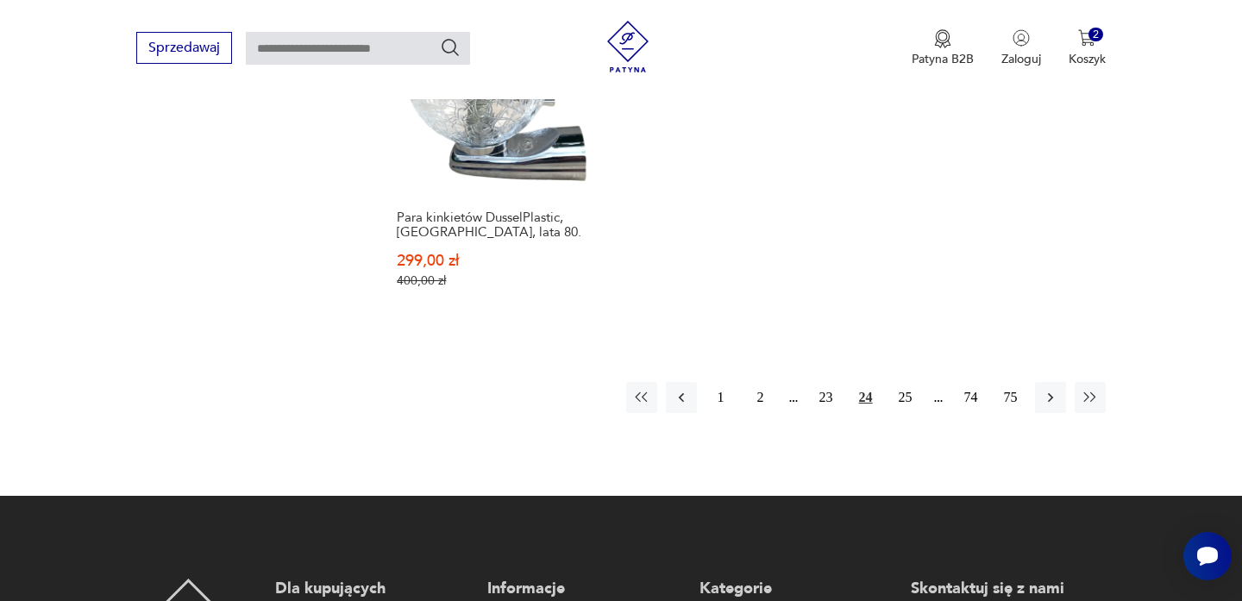
scroll to position [2612, 0]
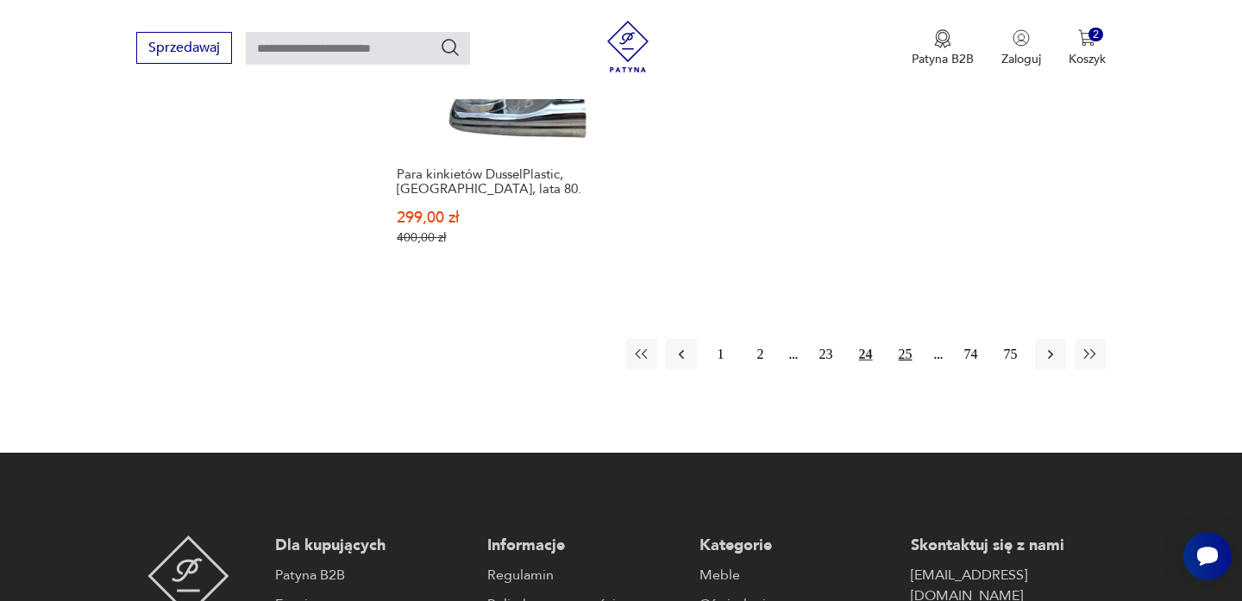
click at [898, 344] on button "25" at bounding box center [905, 354] width 31 height 31
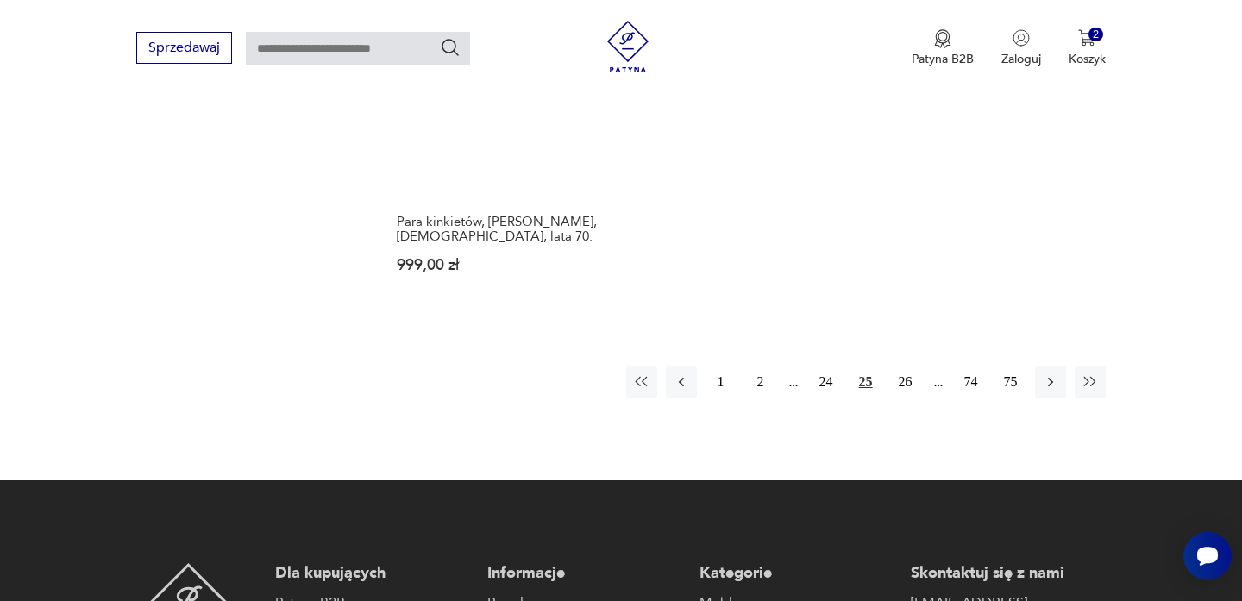
scroll to position [2589, 0]
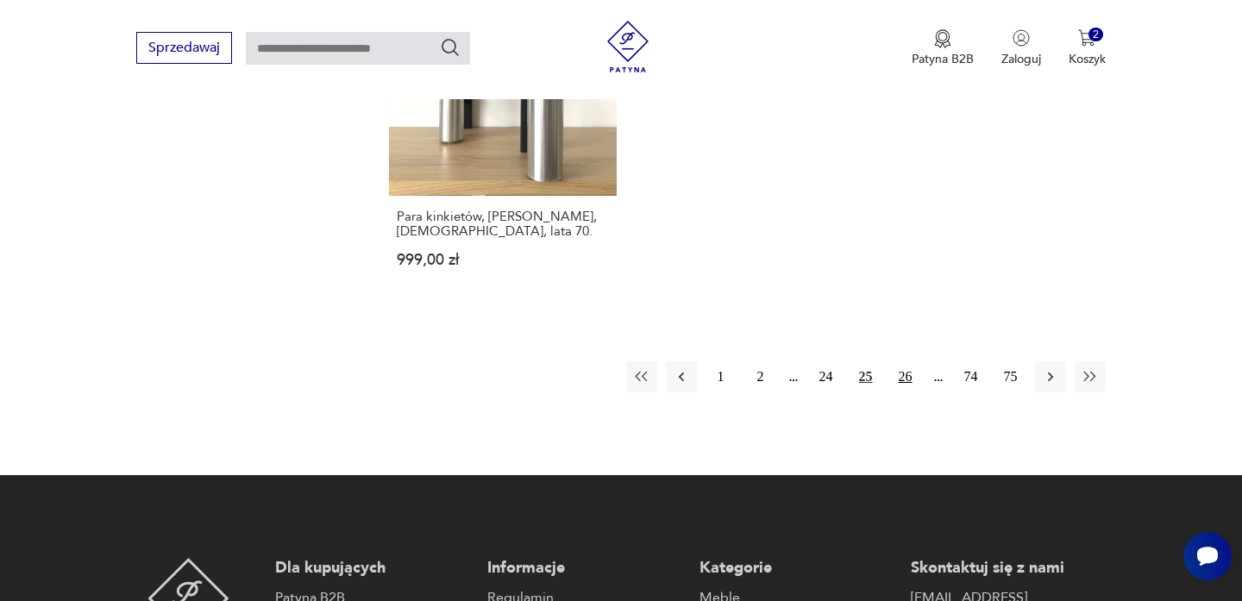
click at [897, 381] on button "26" at bounding box center [905, 376] width 31 height 31
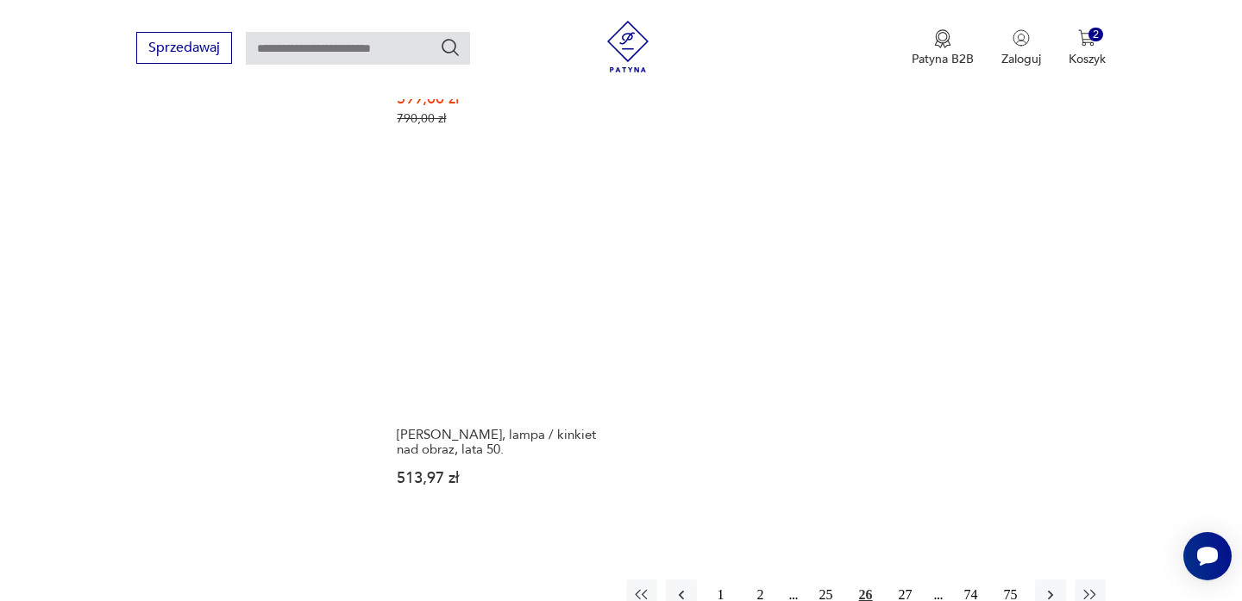
scroll to position [2480, 0]
